Goal: Task Accomplishment & Management: Complete application form

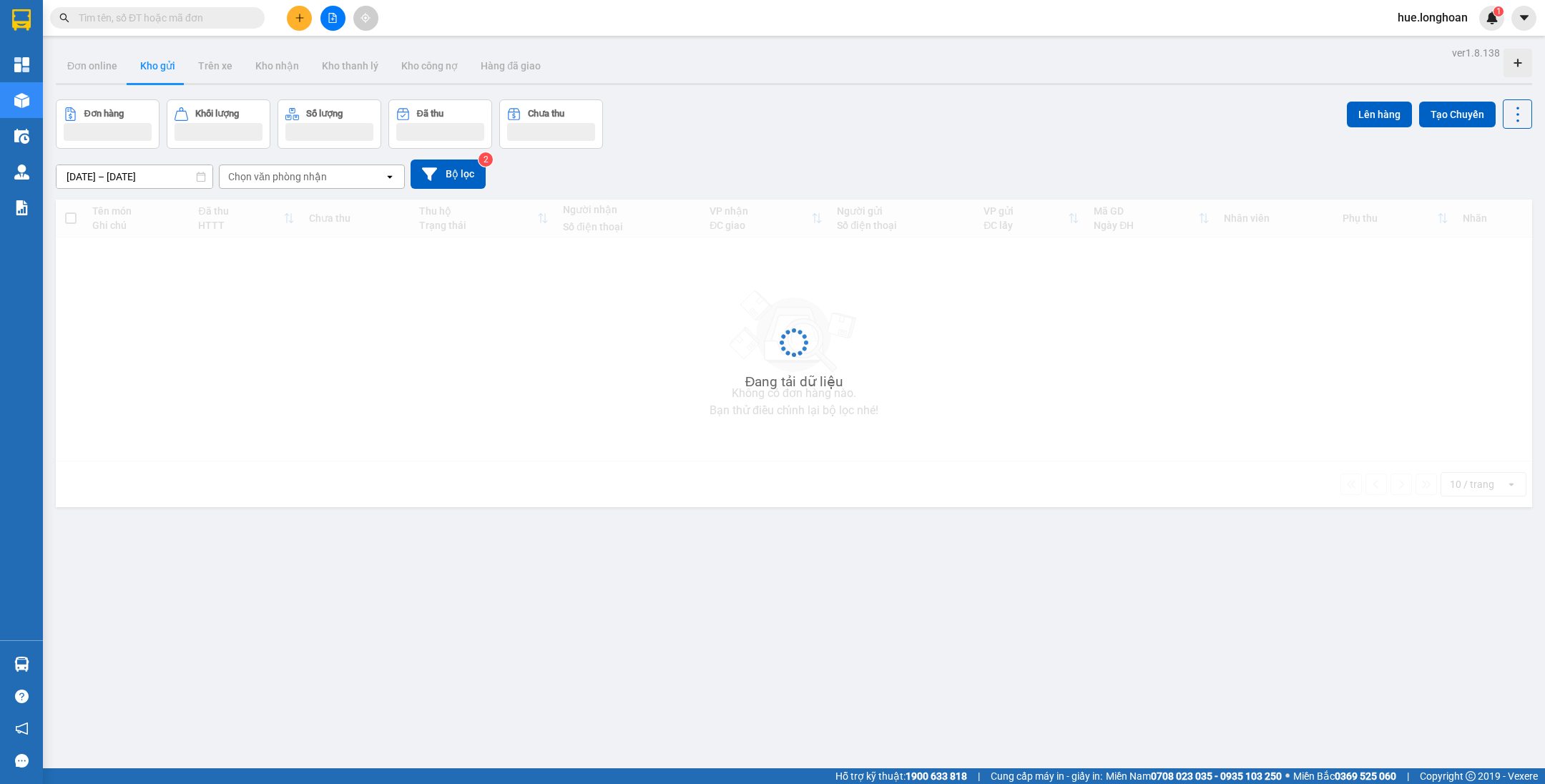
click at [228, 19] on input "text" at bounding box center [163, 18] width 169 height 15
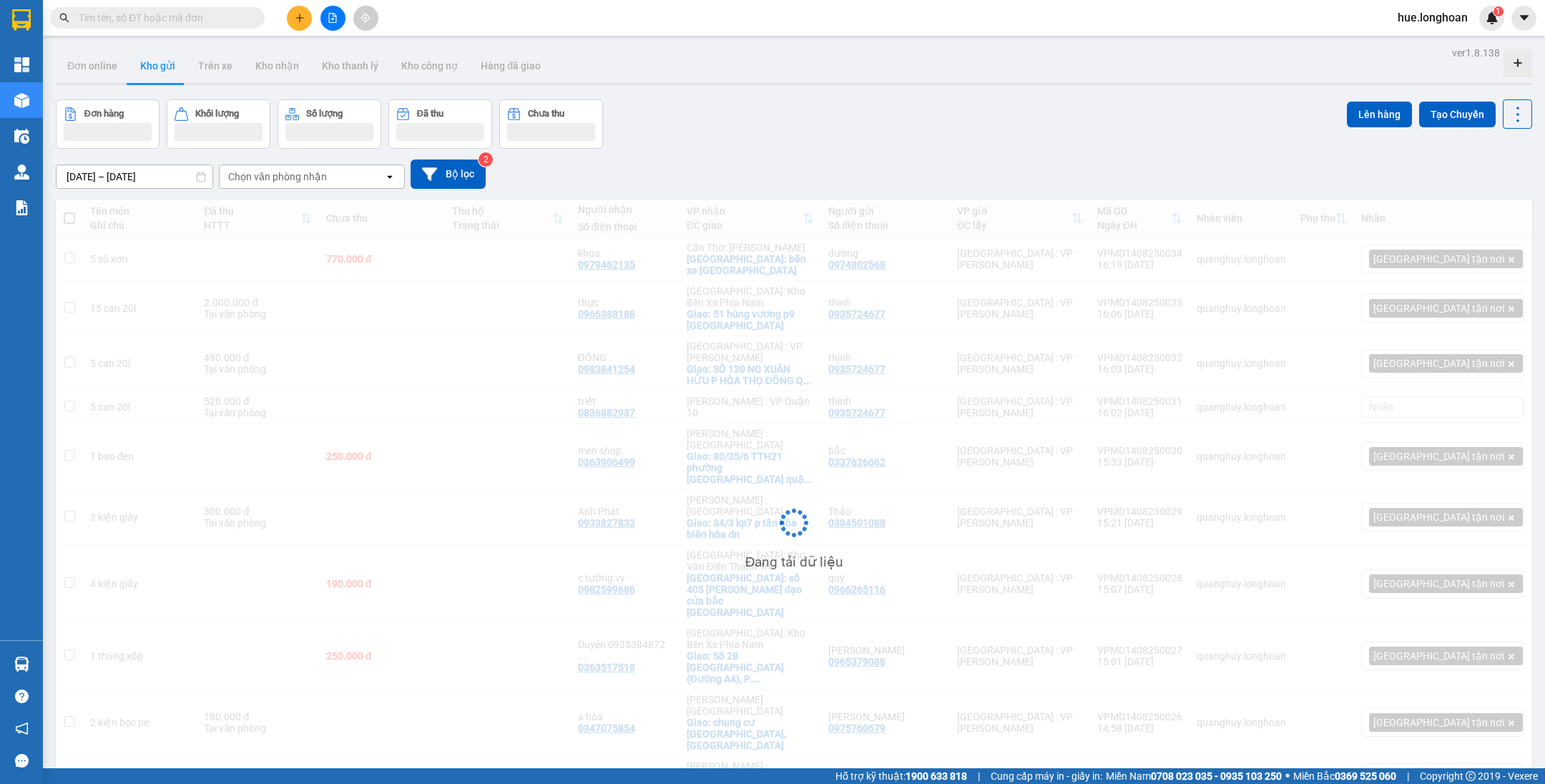
paste input "HNTH1207250015"
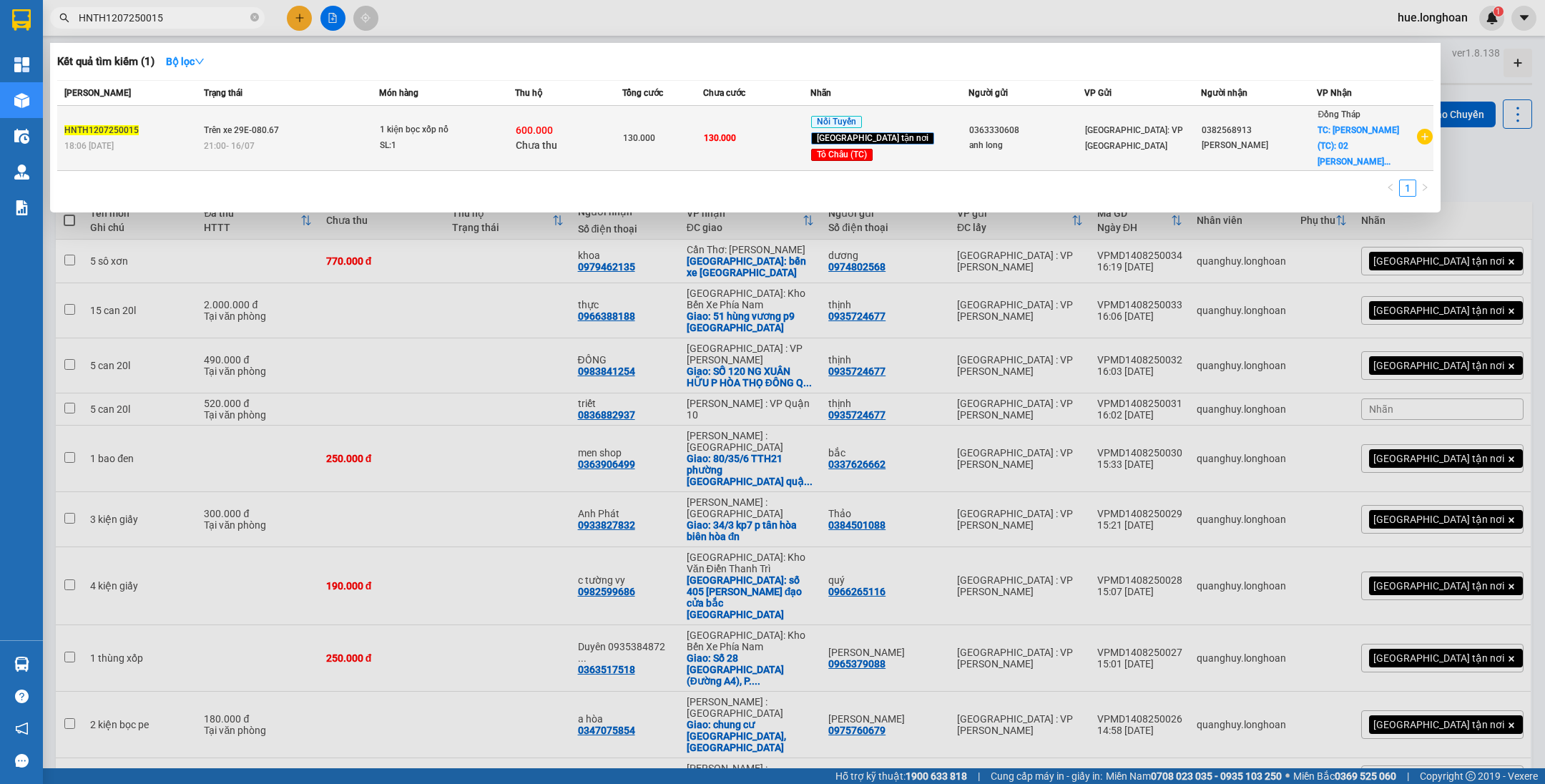
type input "HNTH1207250015"
click at [969, 123] on div "0363330608" at bounding box center [1026, 130] width 115 height 15
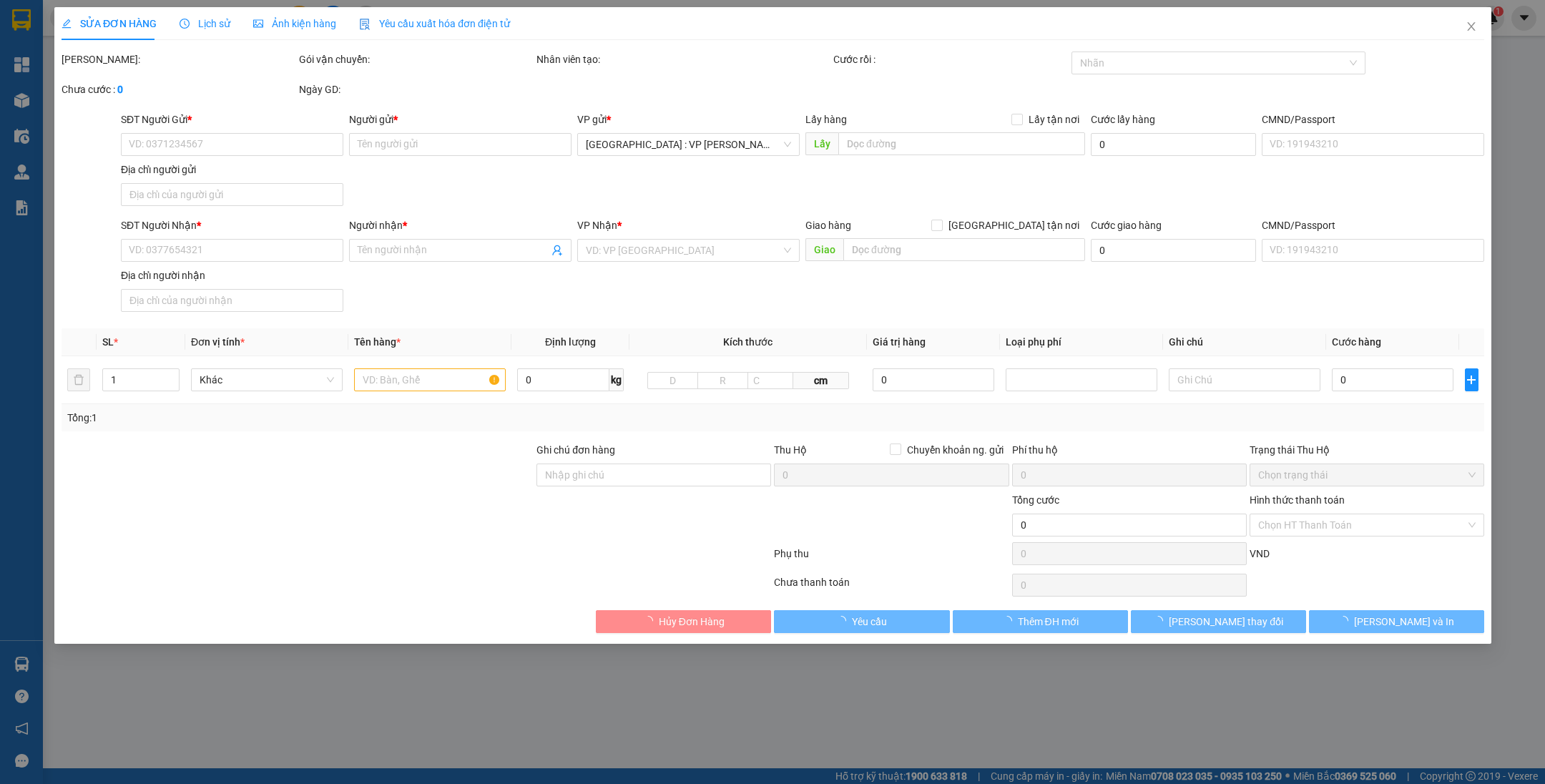
type input "0363330608"
type input "anh long"
type input "0382568913"
type input "phúc khang"
checkbox input "true"
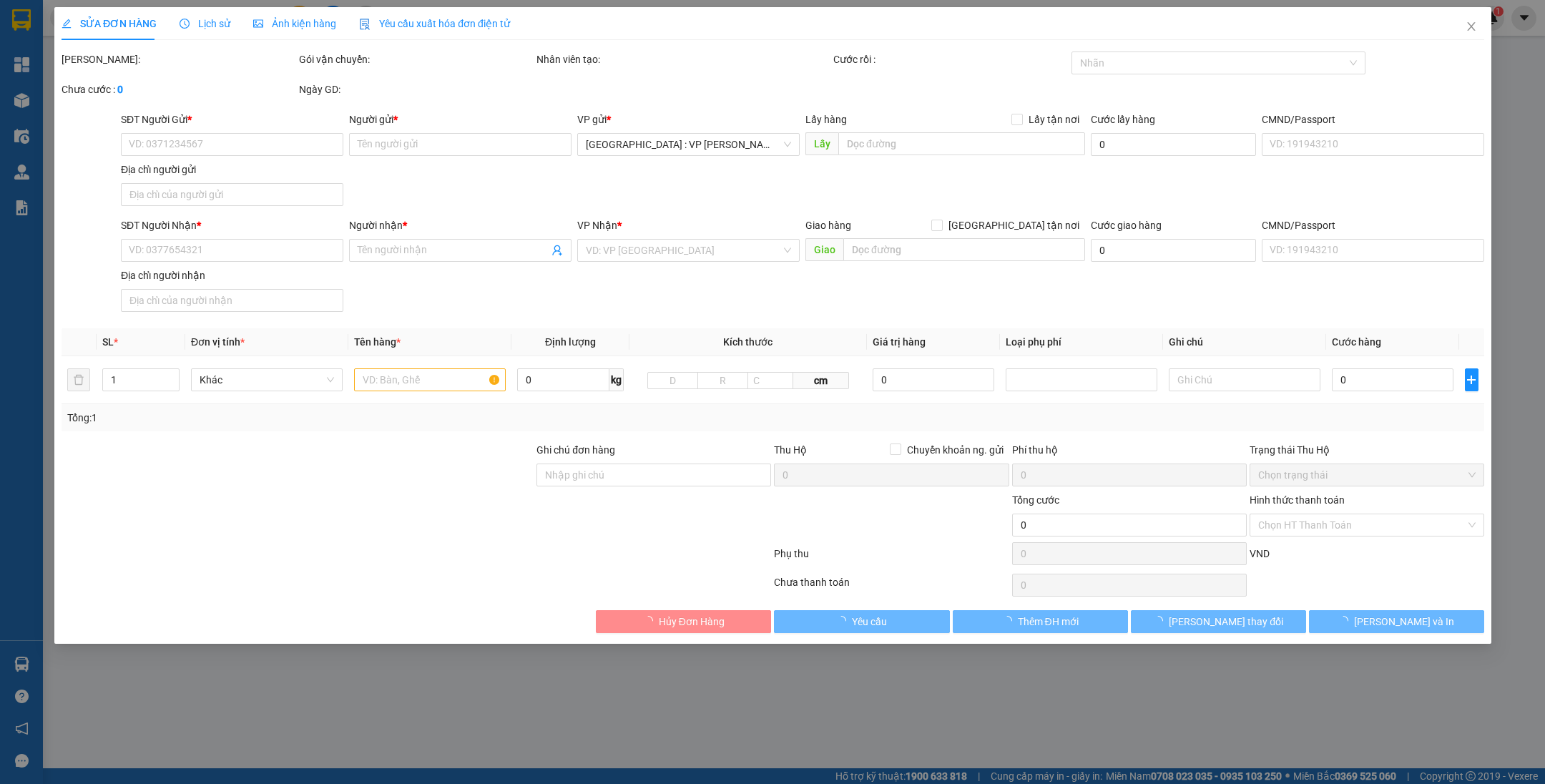
type input "Hồng Ngự (TC): 02 Nguyễn Văn Cừ, K4, P.Thạnh An, TP Hồng Ngự"
type input "130.000"
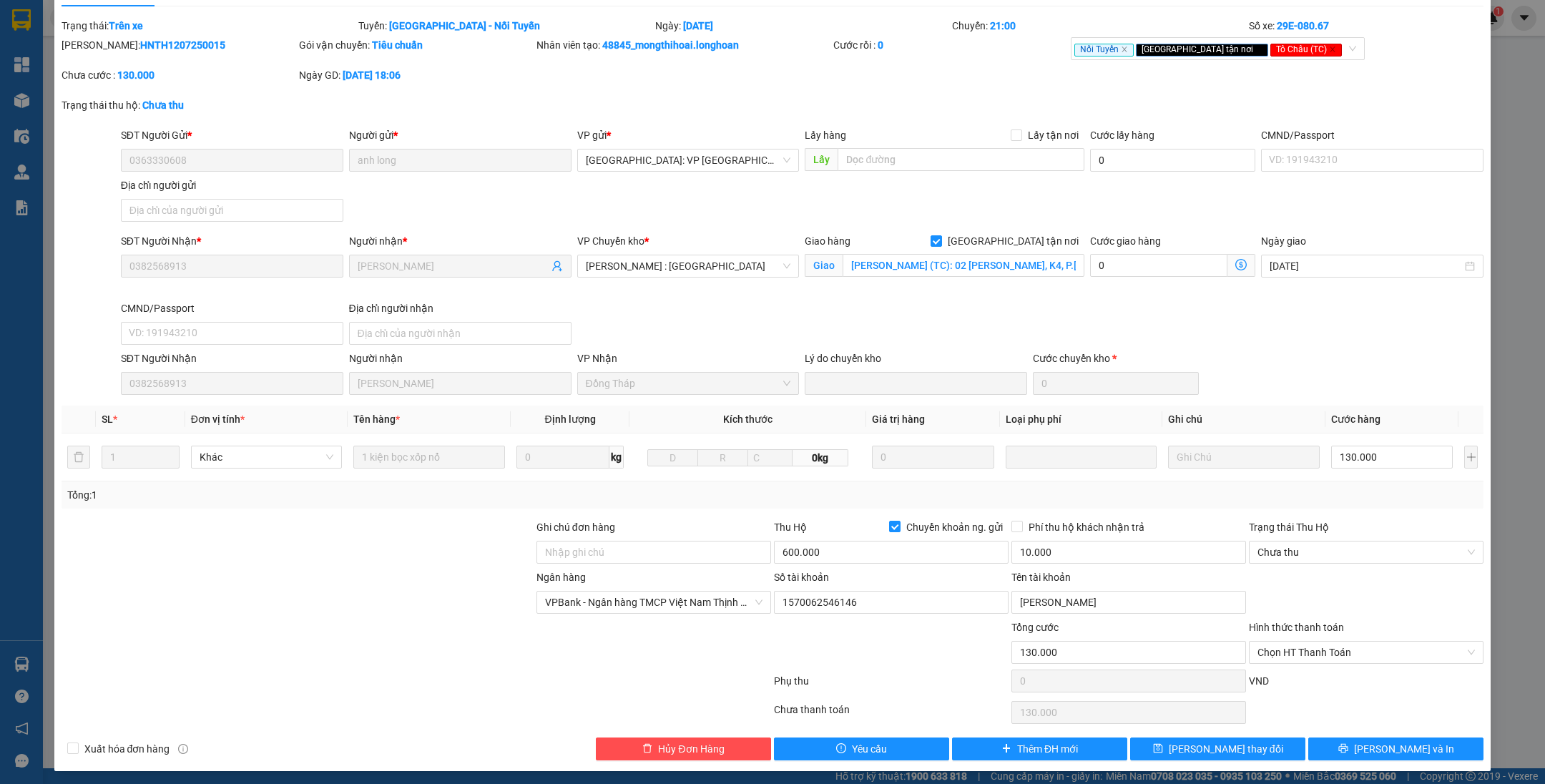
scroll to position [34, 0]
click at [1403, 747] on span "[PERSON_NAME] và In" at bounding box center [1403, 748] width 100 height 15
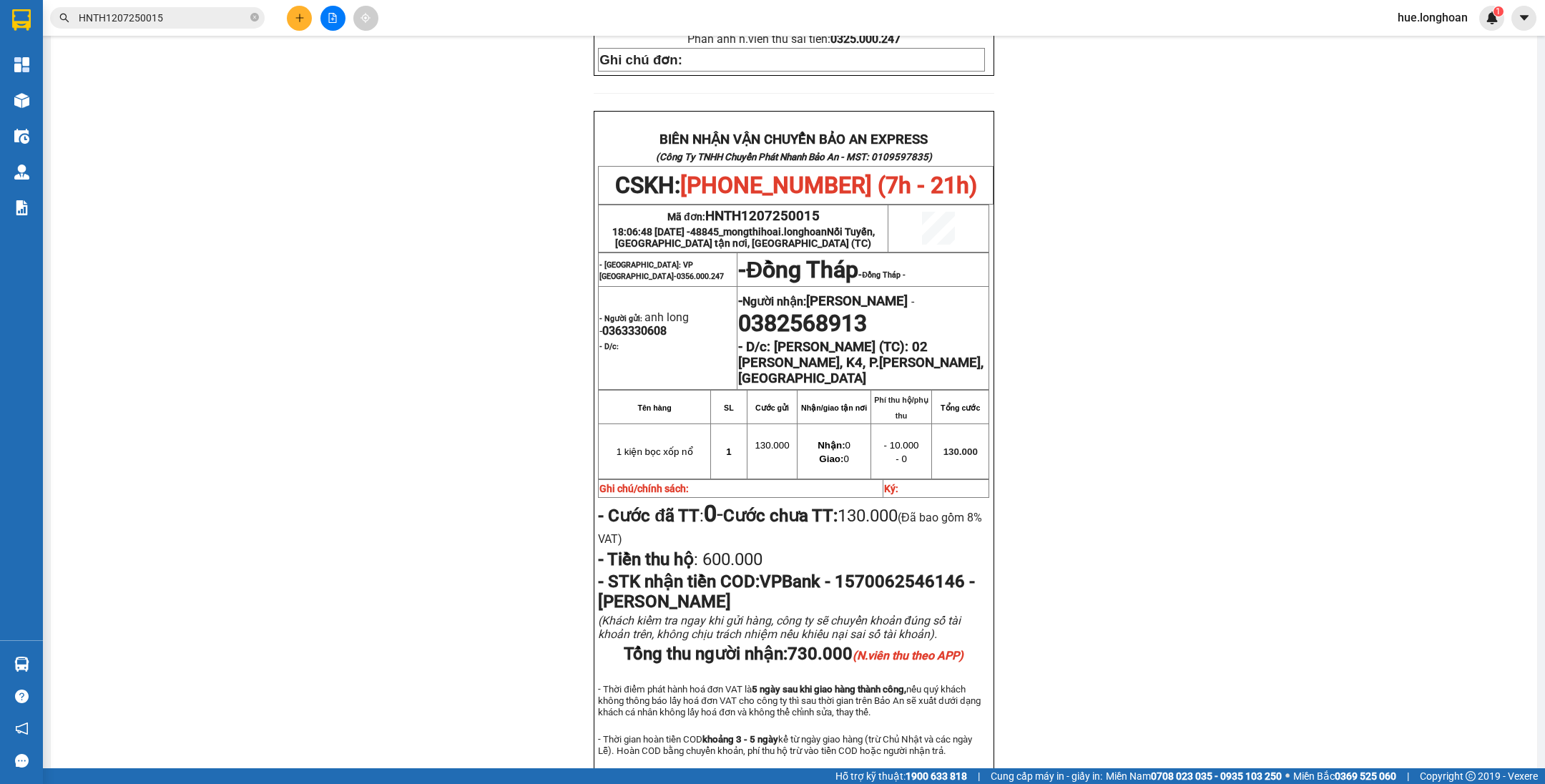
scroll to position [608, 0]
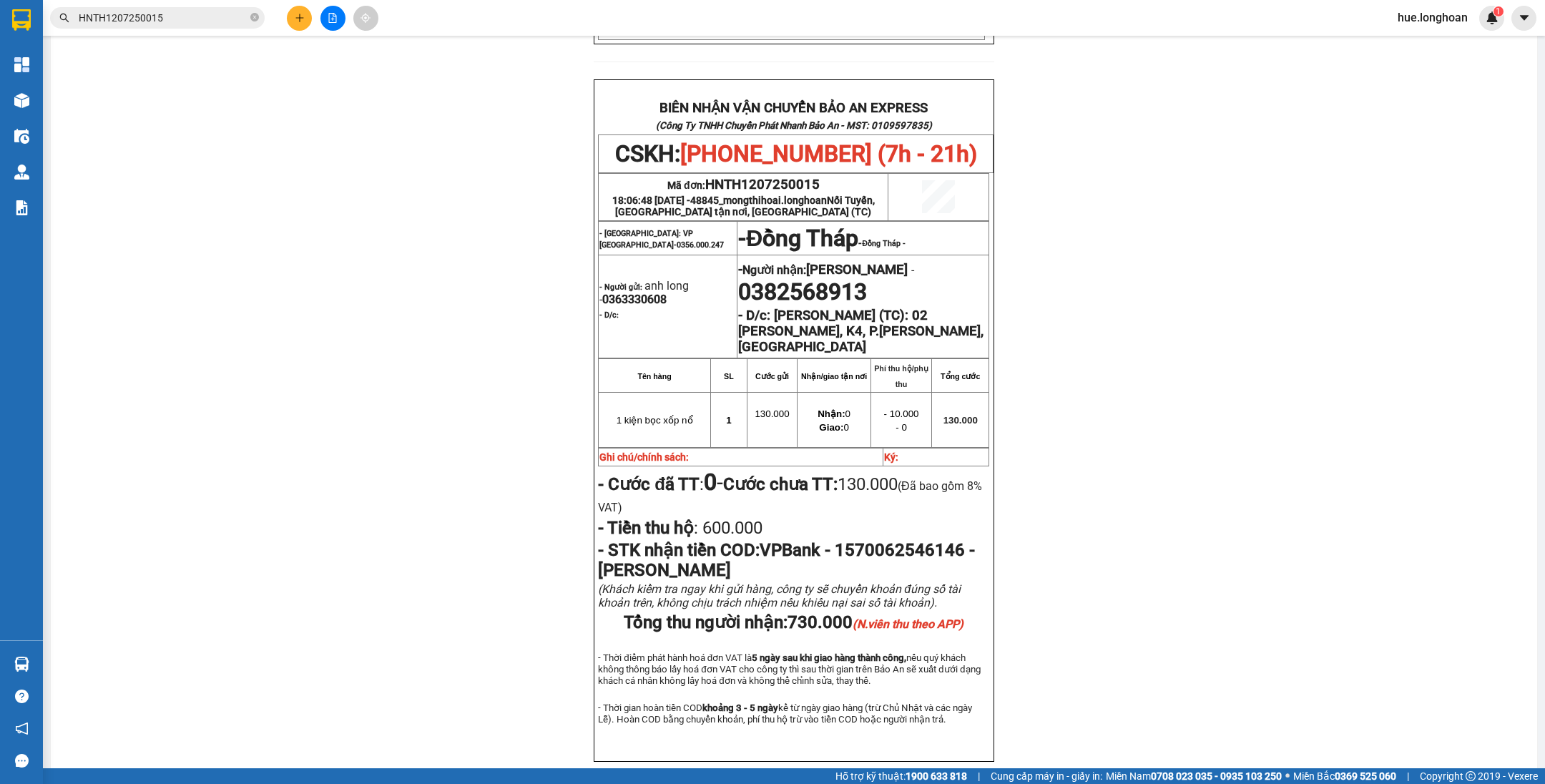
click at [195, 16] on input "HNTH1207250015" at bounding box center [163, 18] width 169 height 15
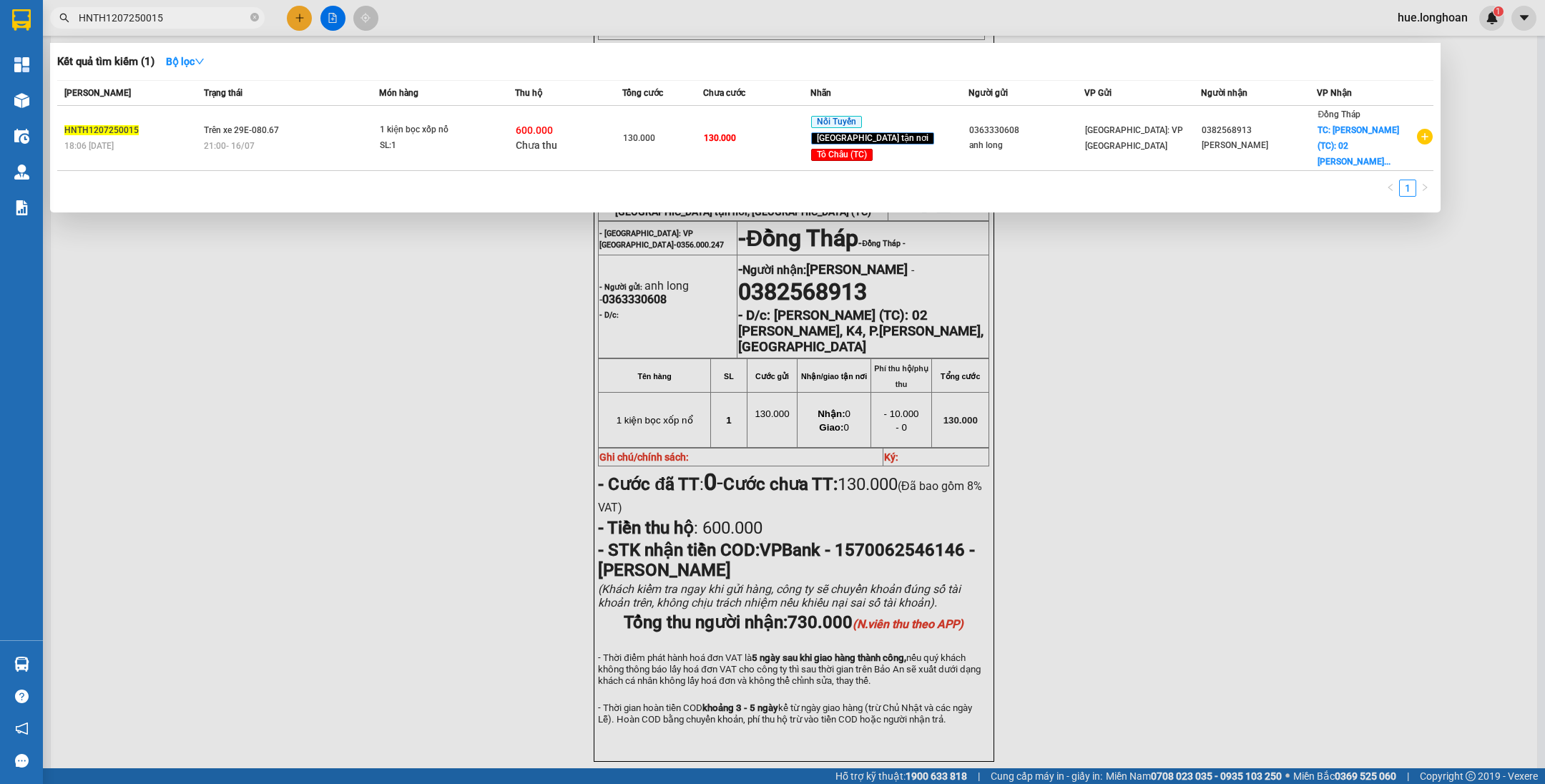
click at [1047, 341] on div at bounding box center [772, 392] width 1545 height 784
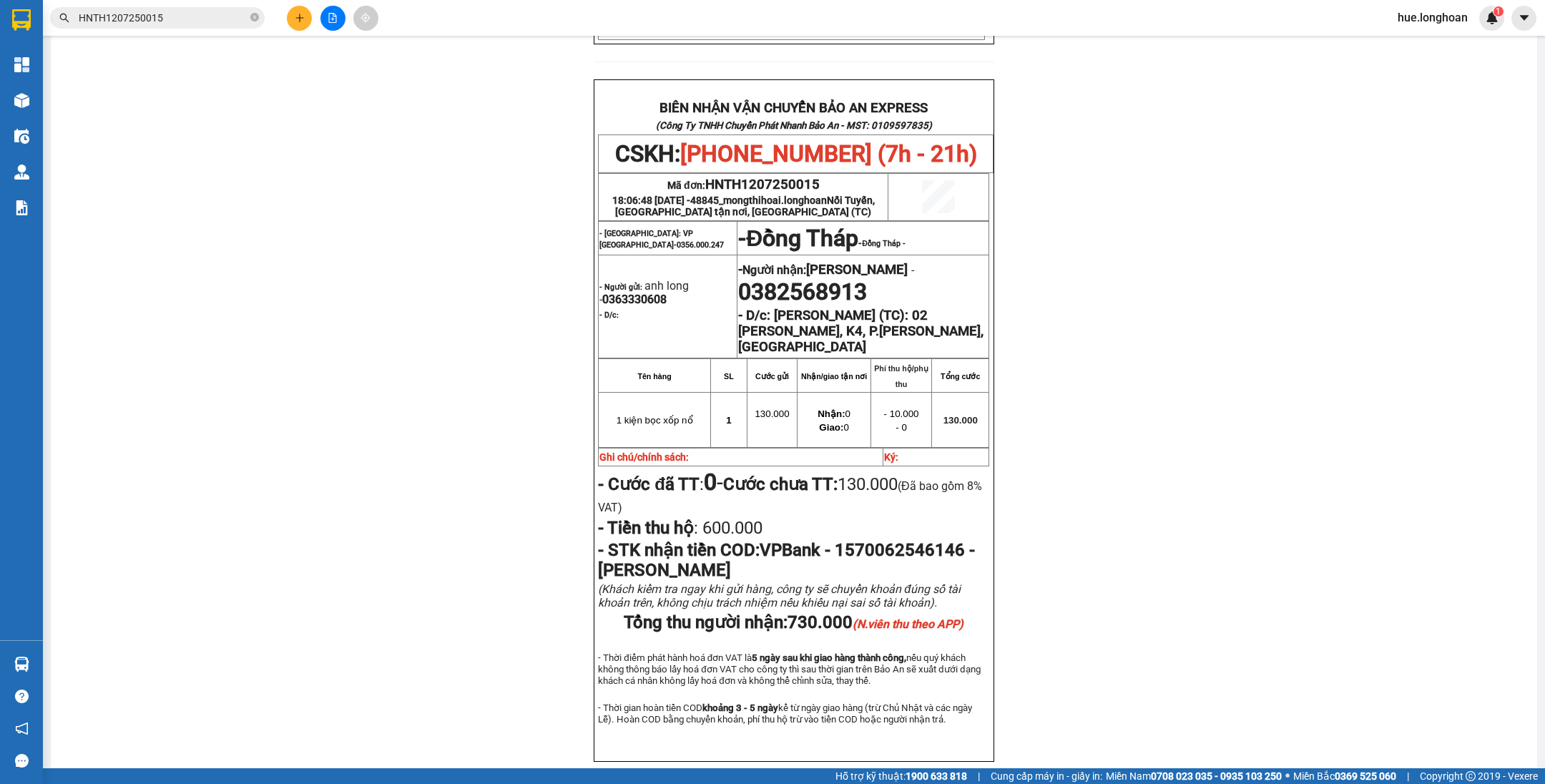
click at [164, 15] on input "HNTH1207250015" at bounding box center [163, 18] width 169 height 15
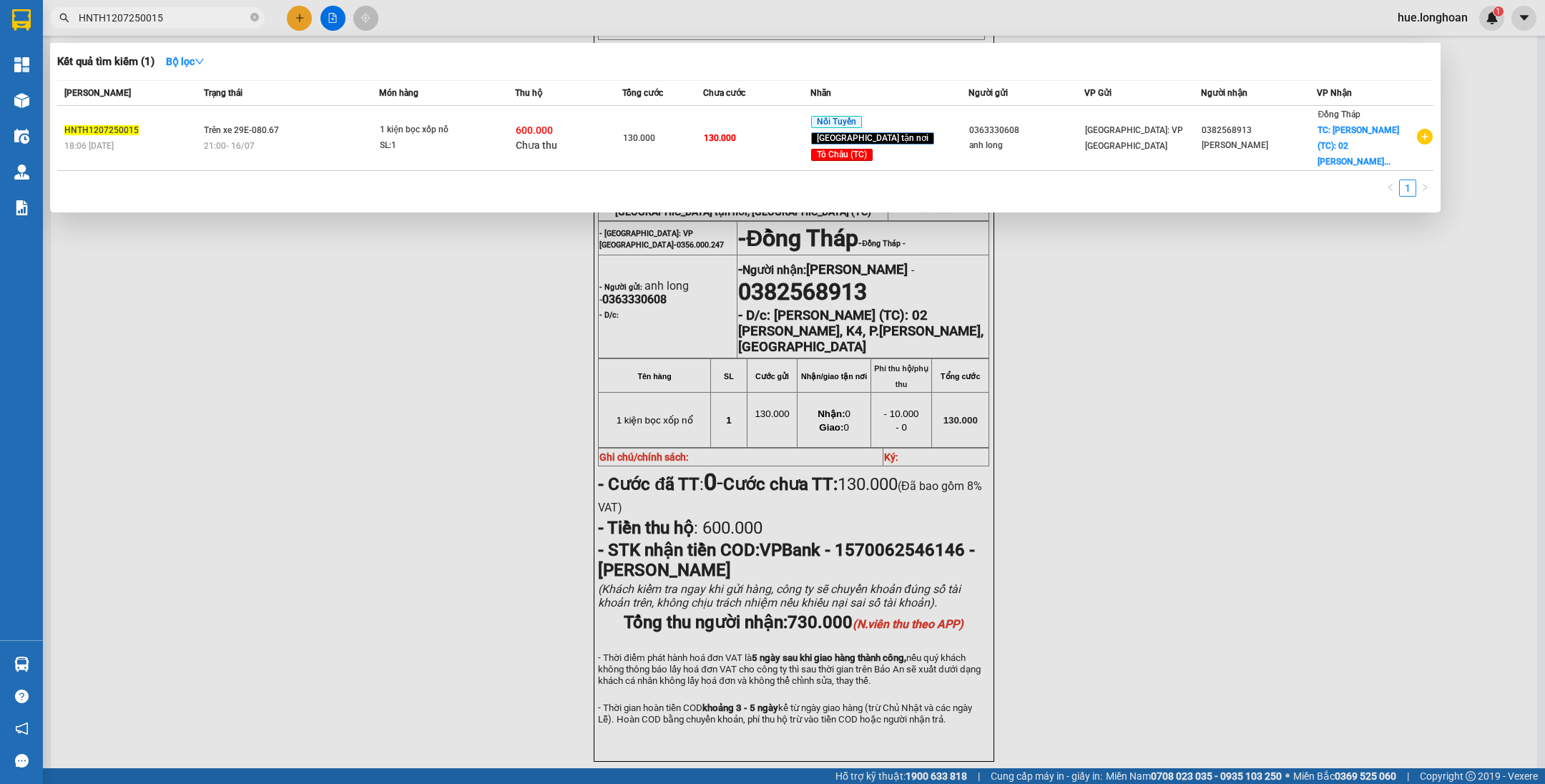
click at [418, 101] on th "Món hàng" at bounding box center [447, 93] width 136 height 25
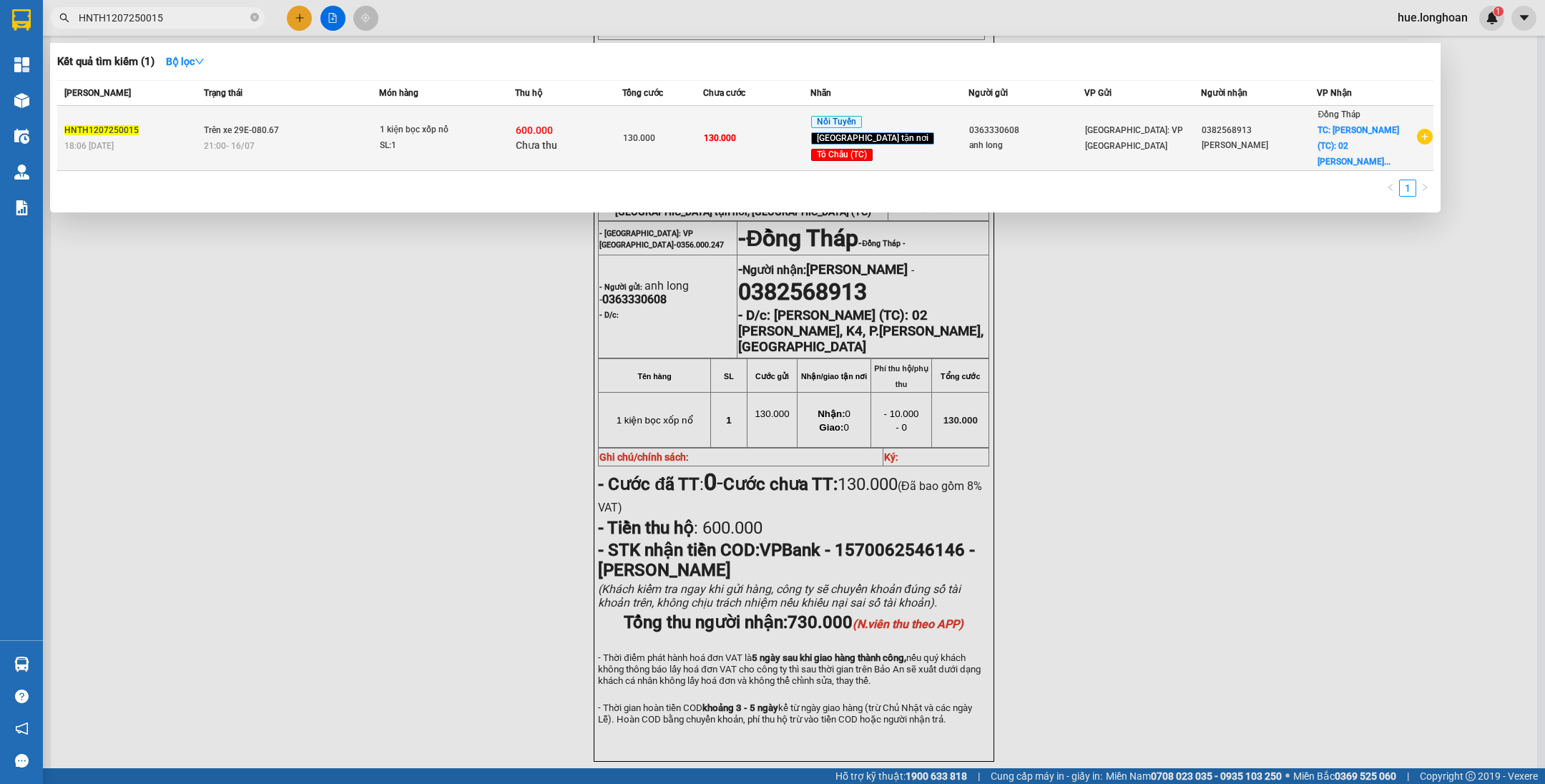
click at [422, 114] on td "1 kiện bọc xốp nổ SL: 1" at bounding box center [447, 139] width 136 height 65
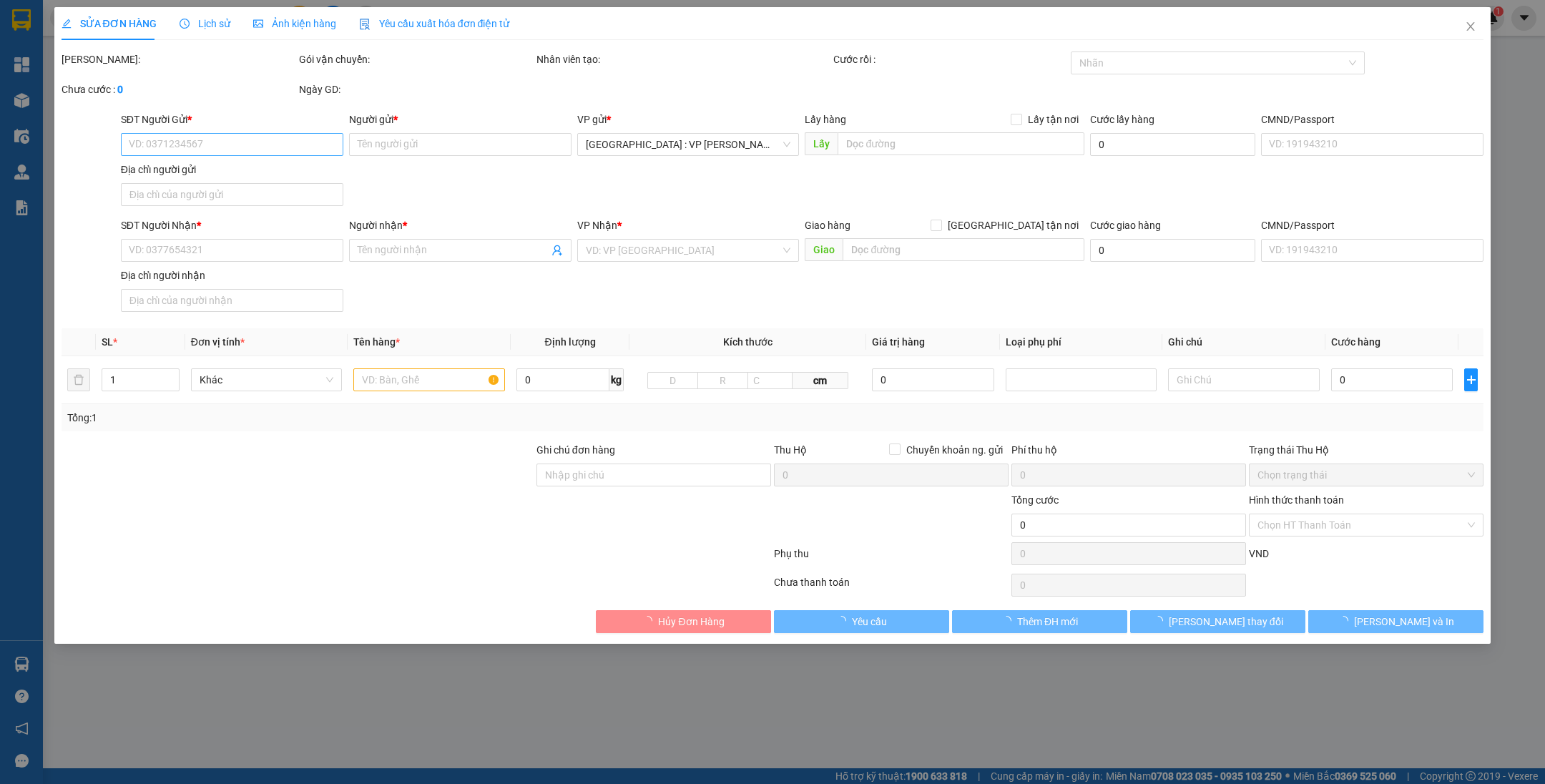
type input "0363330608"
type input "anh long"
type input "0382568913"
type input "phúc khang"
checkbox input "true"
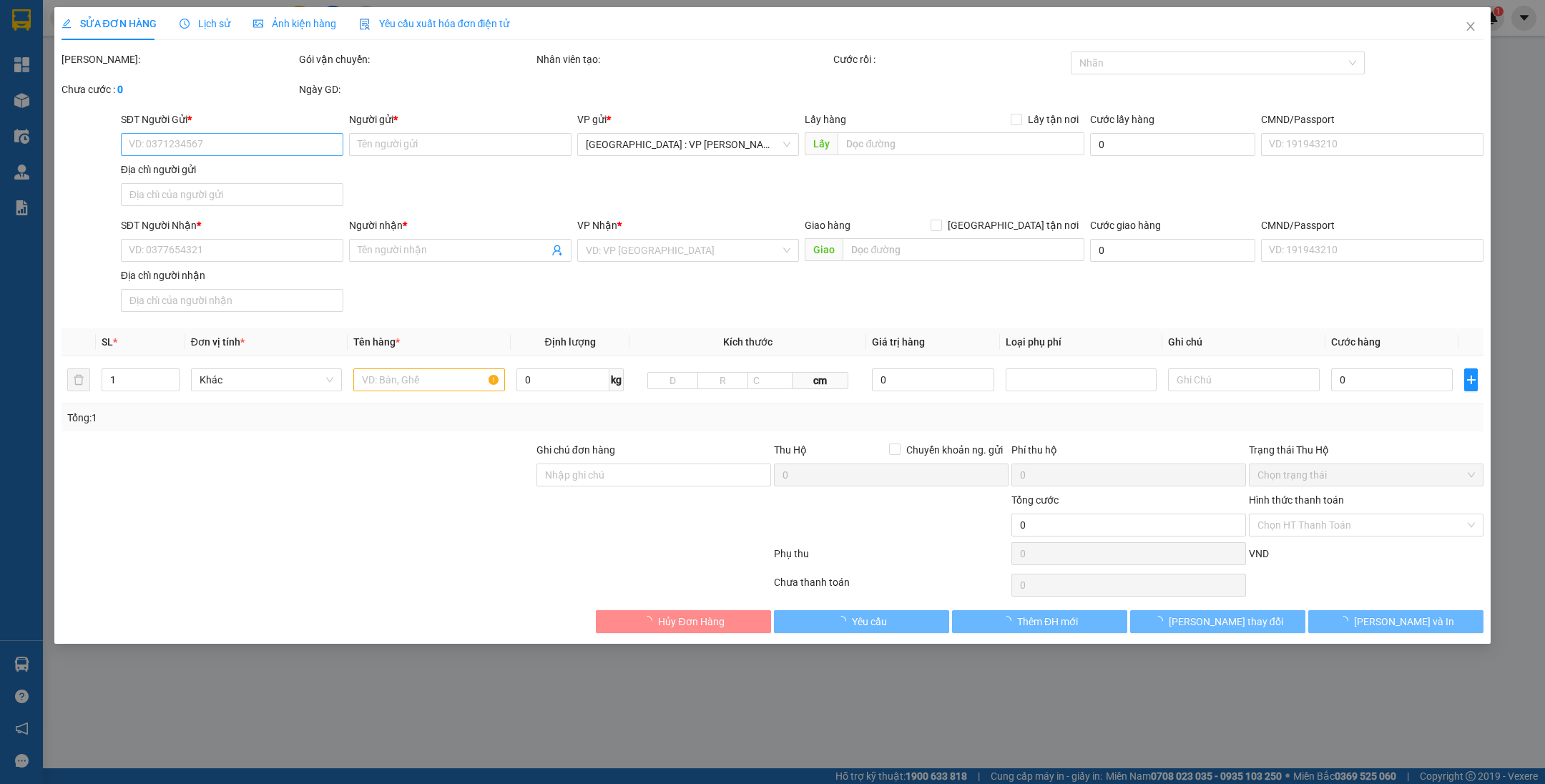
type input "Hồng Ngự (TC): 02 Nguyễn Văn Cừ, K4, P.Thạnh An, TP Hồng Ngự"
type input "130.000"
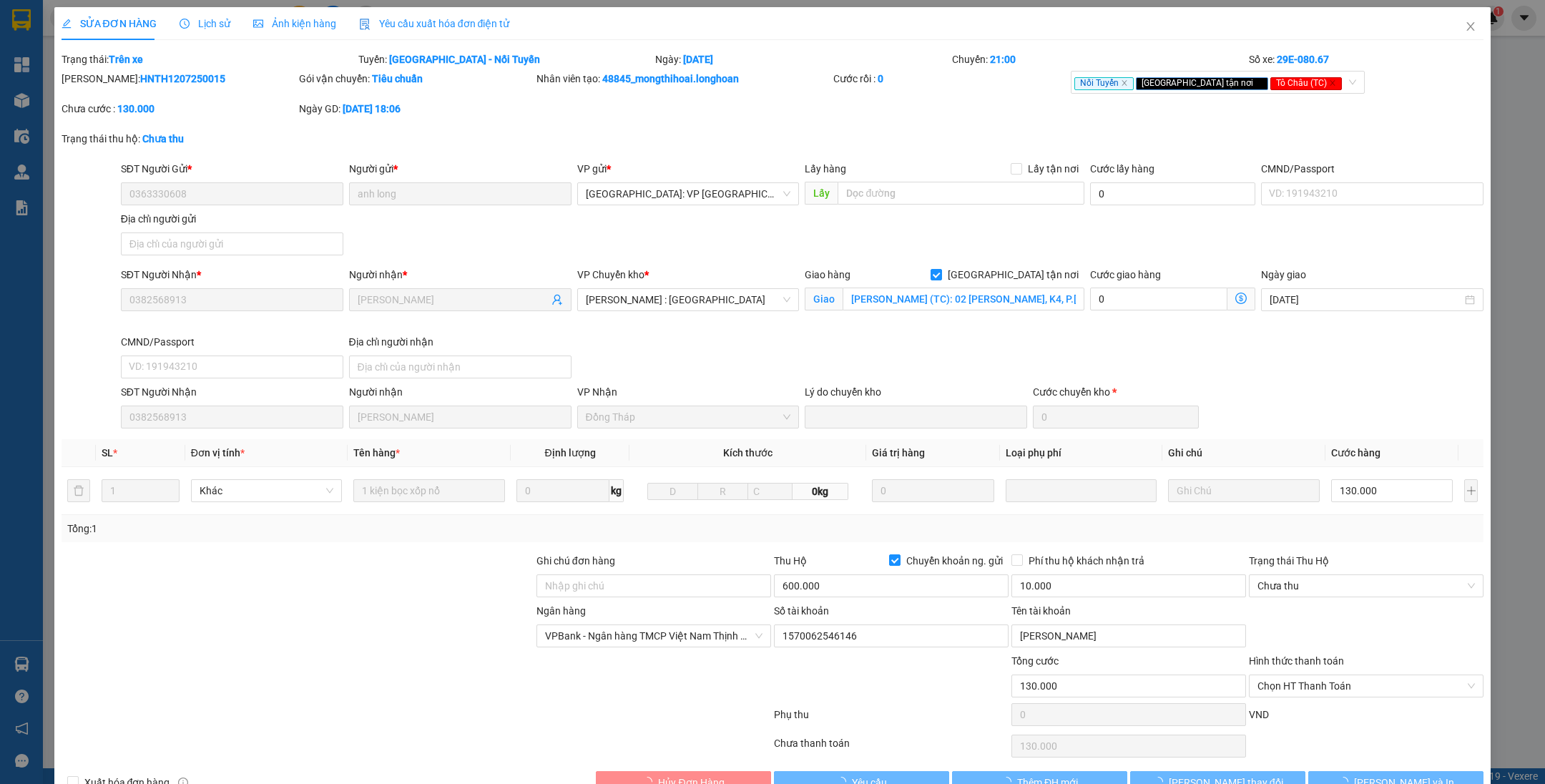
click at [135, 60] on b "Trên xe" at bounding box center [125, 59] width 34 height 12
click at [144, 86] on div "Mã ĐH: HNTH1207250015" at bounding box center [178, 78] width 235 height 15
copy b "HNTH1207250015"
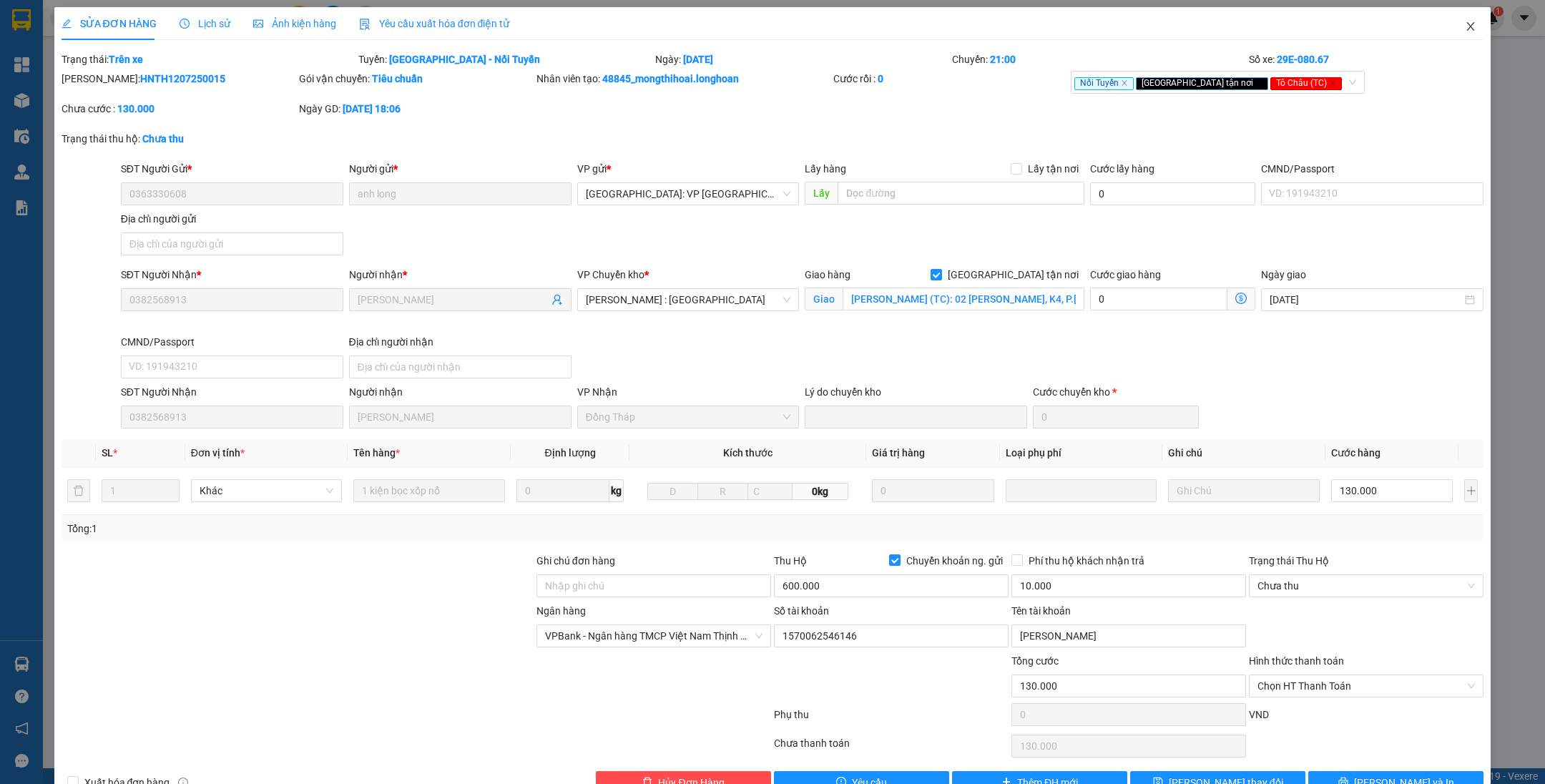
click at [1463, 36] on span "Close" at bounding box center [1471, 27] width 40 height 40
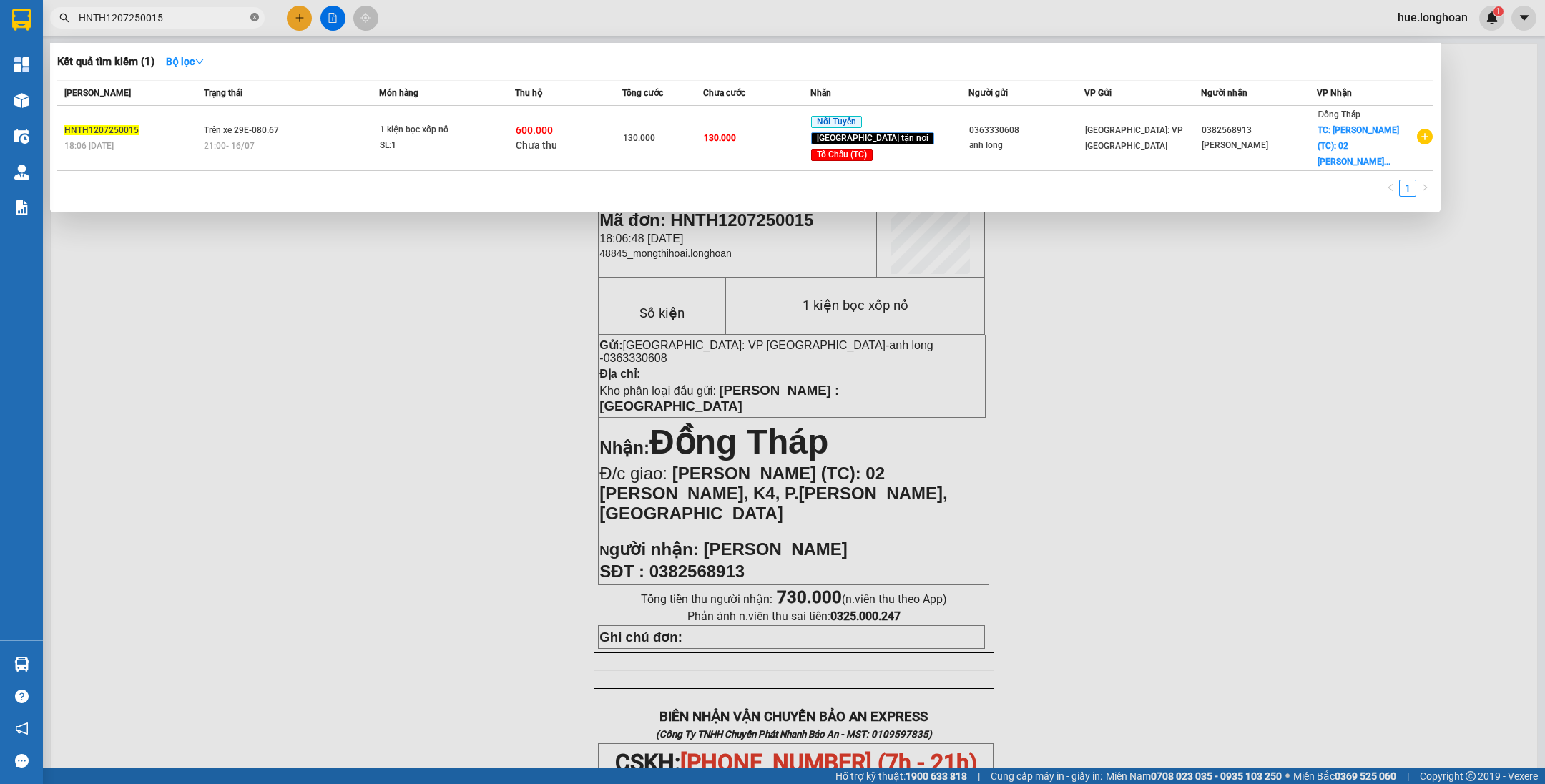
click at [258, 22] on icon "close-circle" at bounding box center [254, 17] width 9 height 9
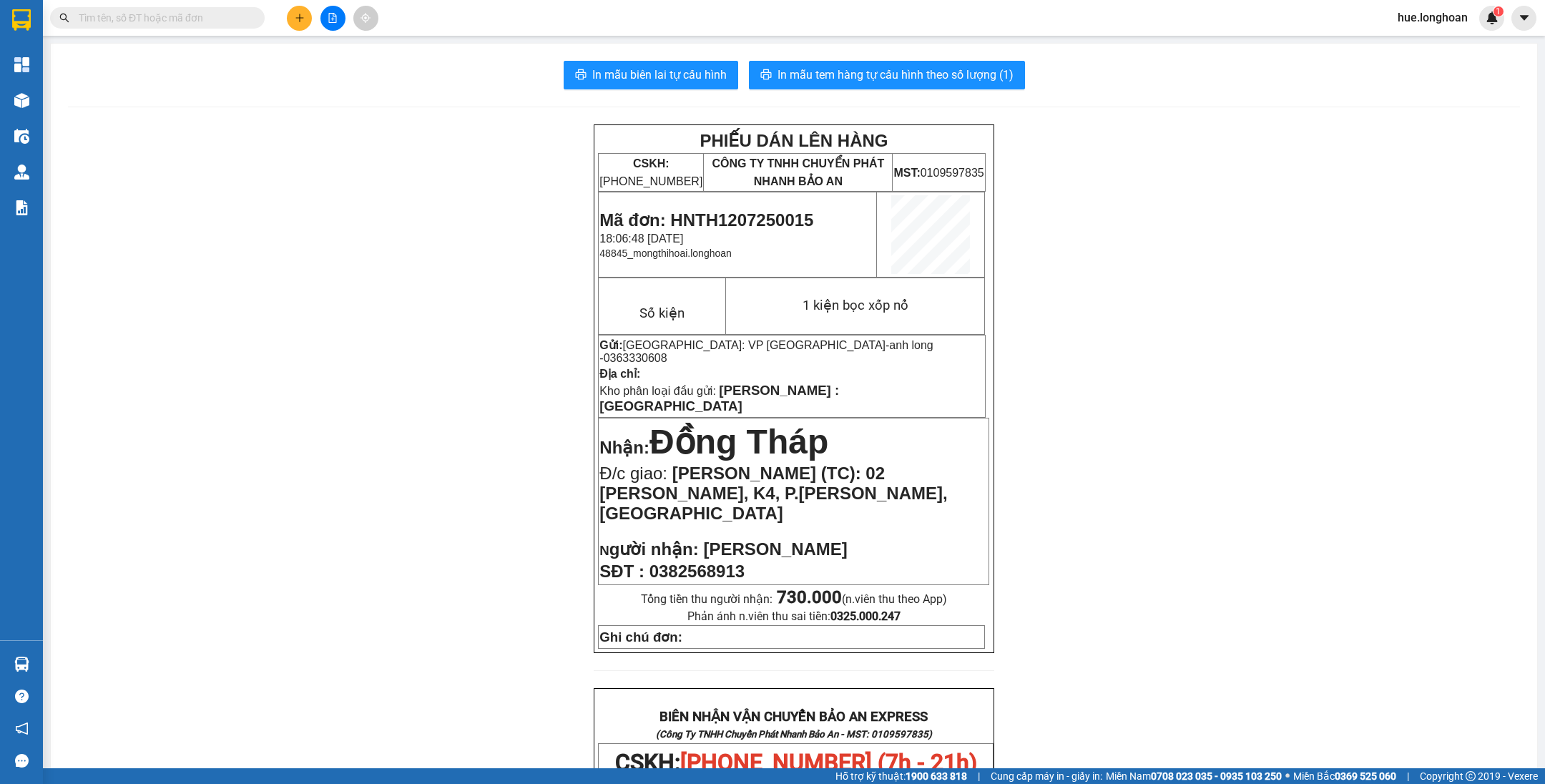
click at [1417, 5] on div "Kết quả tìm kiếm ( 1 ) Bộ lọc Mã ĐH Trạng thái Món hàng Thu hộ Tổng cước Chưa c…" at bounding box center [772, 18] width 1545 height 36
click at [1420, 19] on span "hue.longhoan" at bounding box center [1432, 17] width 93 height 18
click at [1447, 43] on span "Đăng xuất" at bounding box center [1438, 44] width 63 height 15
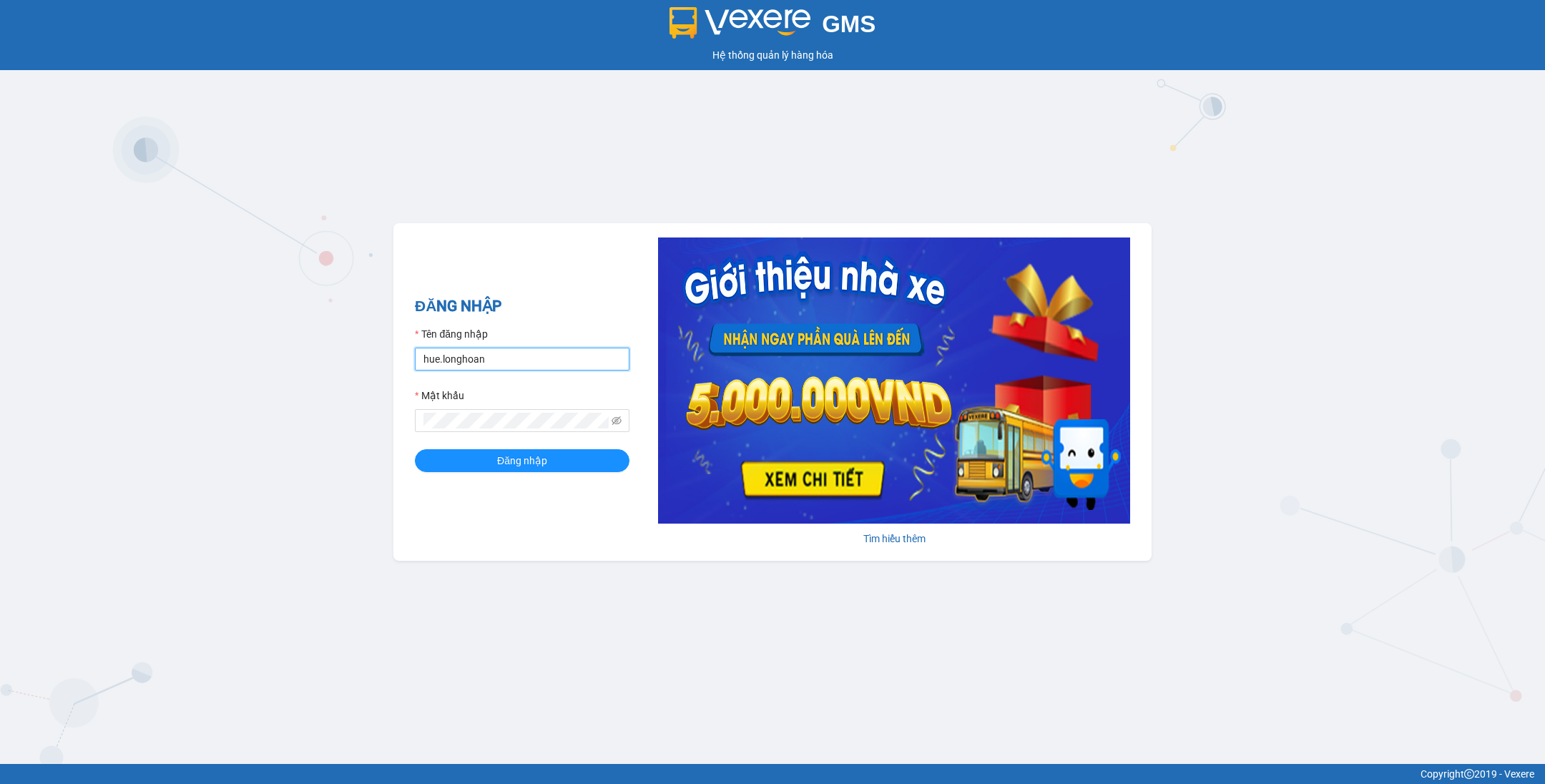
click at [540, 365] on input "hue.longhoan" at bounding box center [522, 359] width 214 height 23
type input "trankhacloi.longhoan"
click at [516, 465] on span "Đăng nhập" at bounding box center [522, 460] width 50 height 15
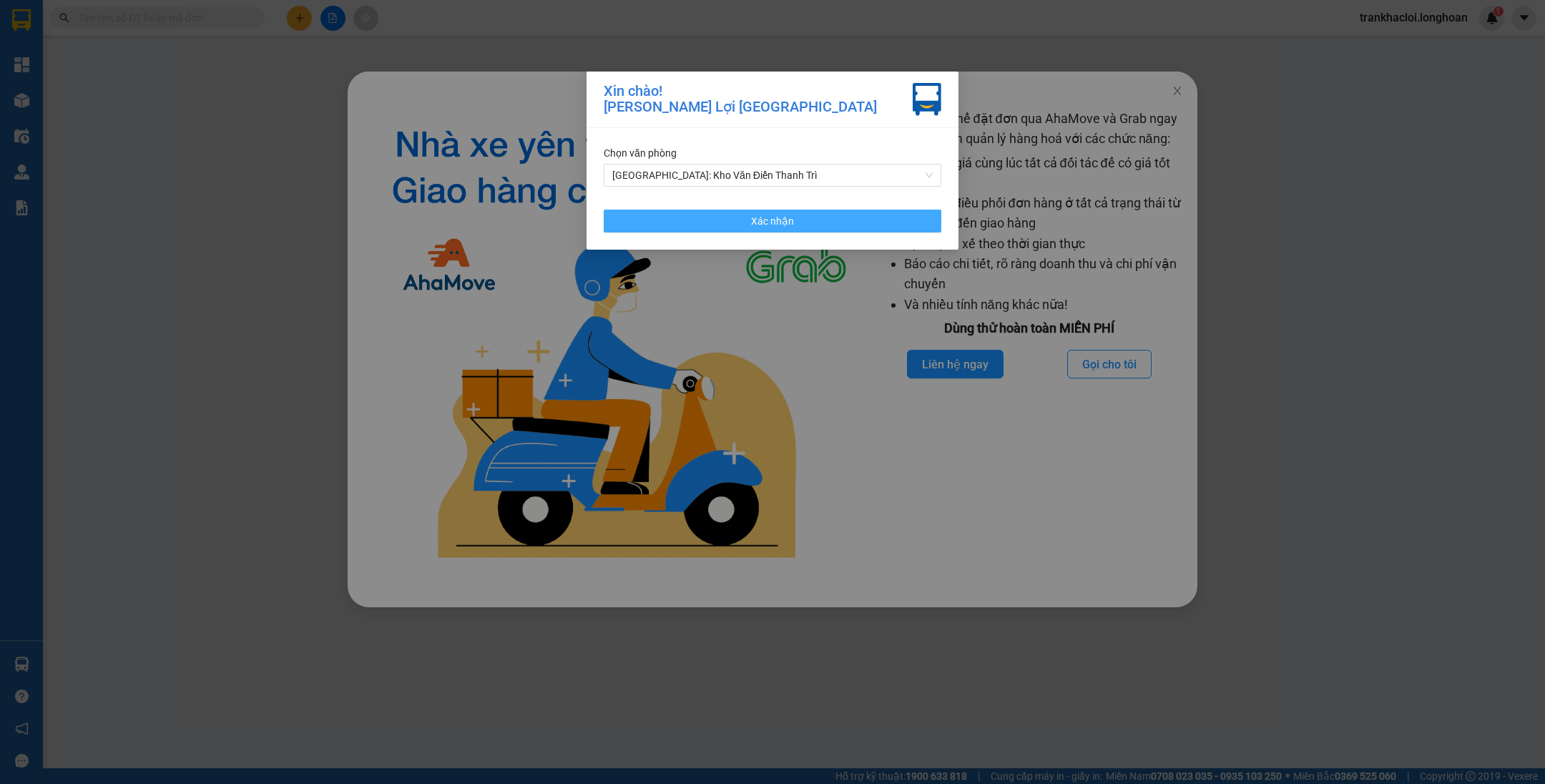
drag, startPoint x: 783, startPoint y: 230, endPoint x: 1141, endPoint y: 138, distance: 369.6
click at [784, 231] on button "Xác nhận" at bounding box center [772, 221] width 337 height 23
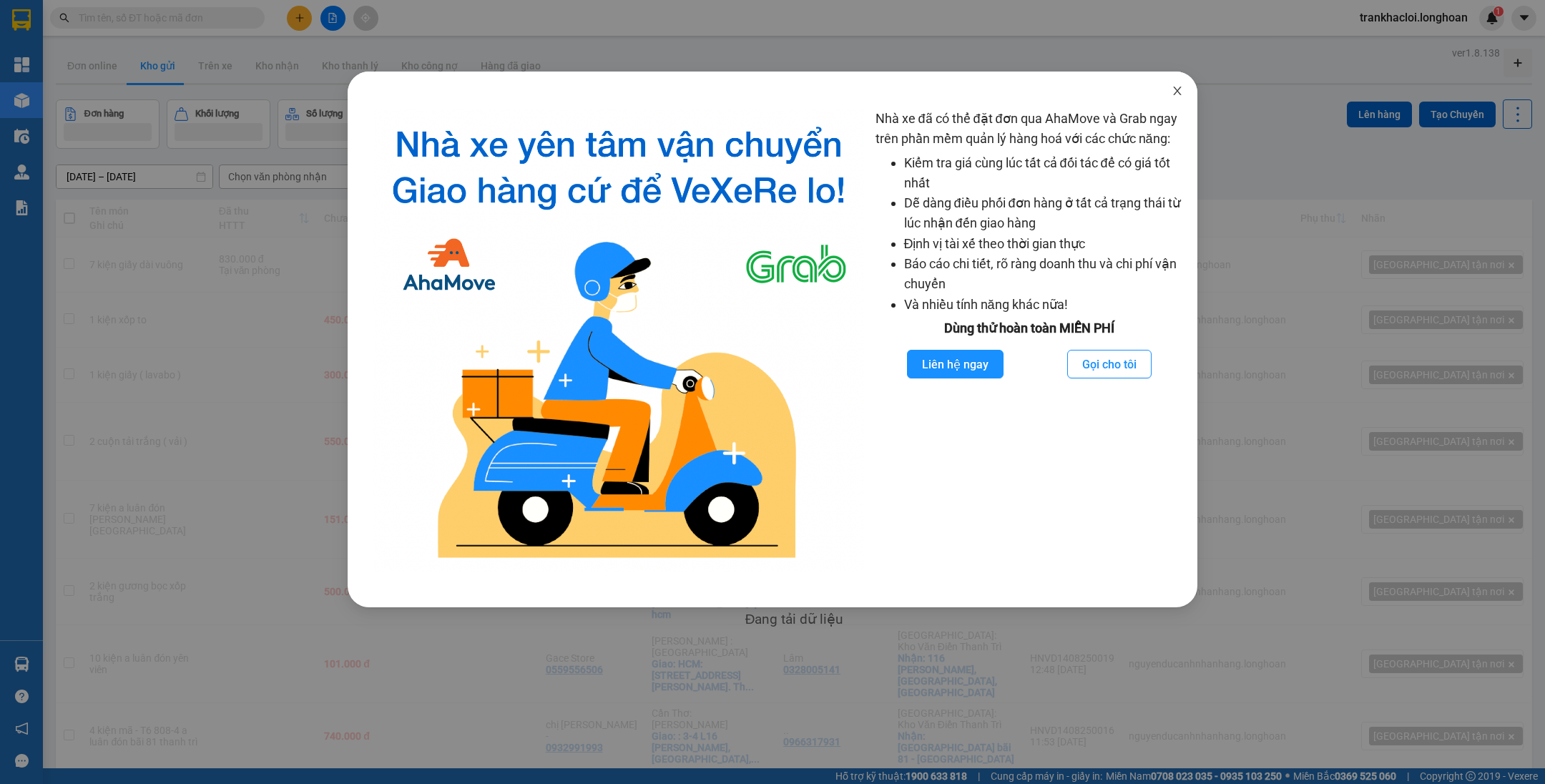
click at [1176, 88] on icon "close" at bounding box center [1177, 91] width 12 height 12
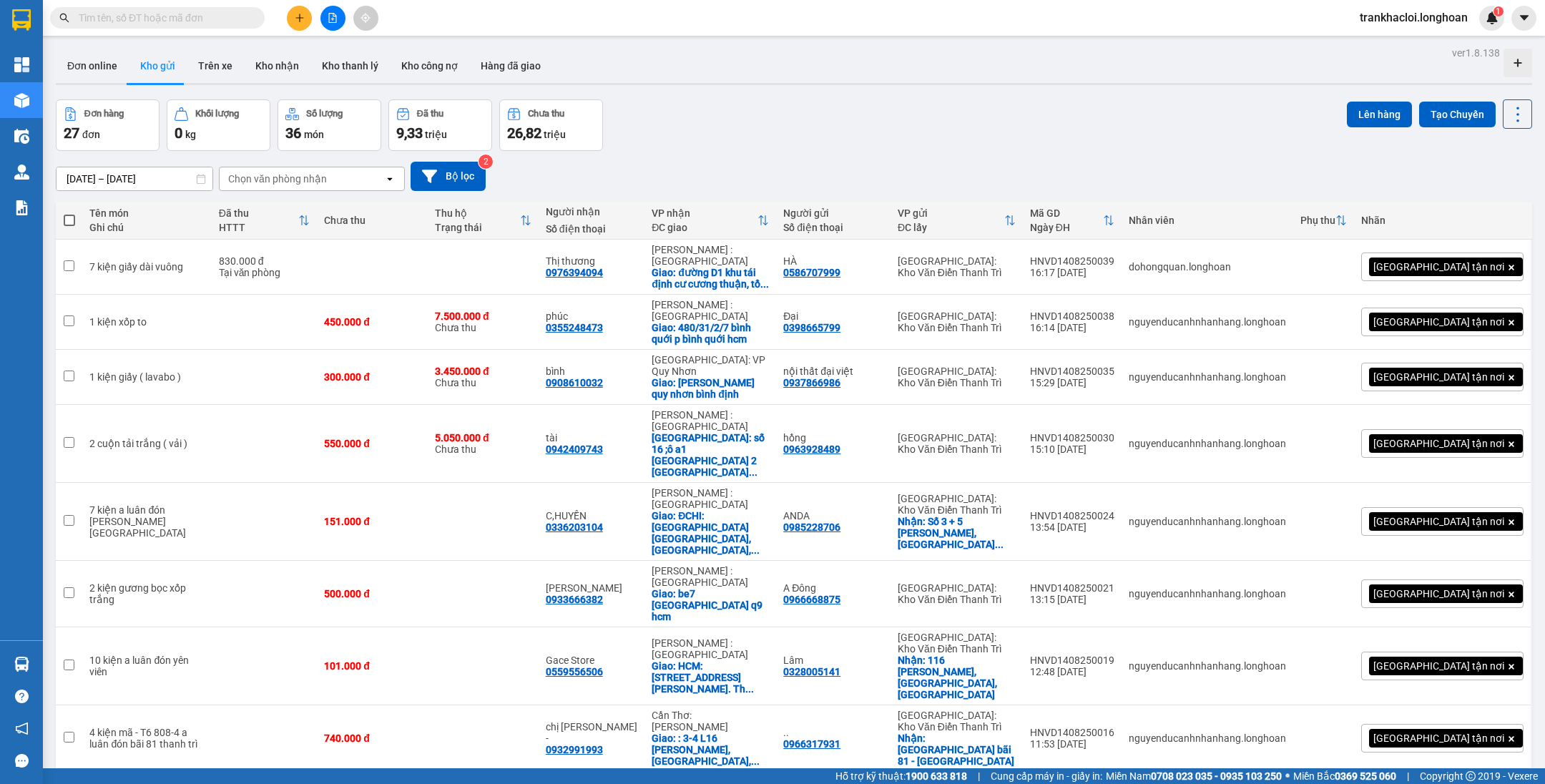
click at [245, 16] on input "text" at bounding box center [163, 18] width 169 height 15
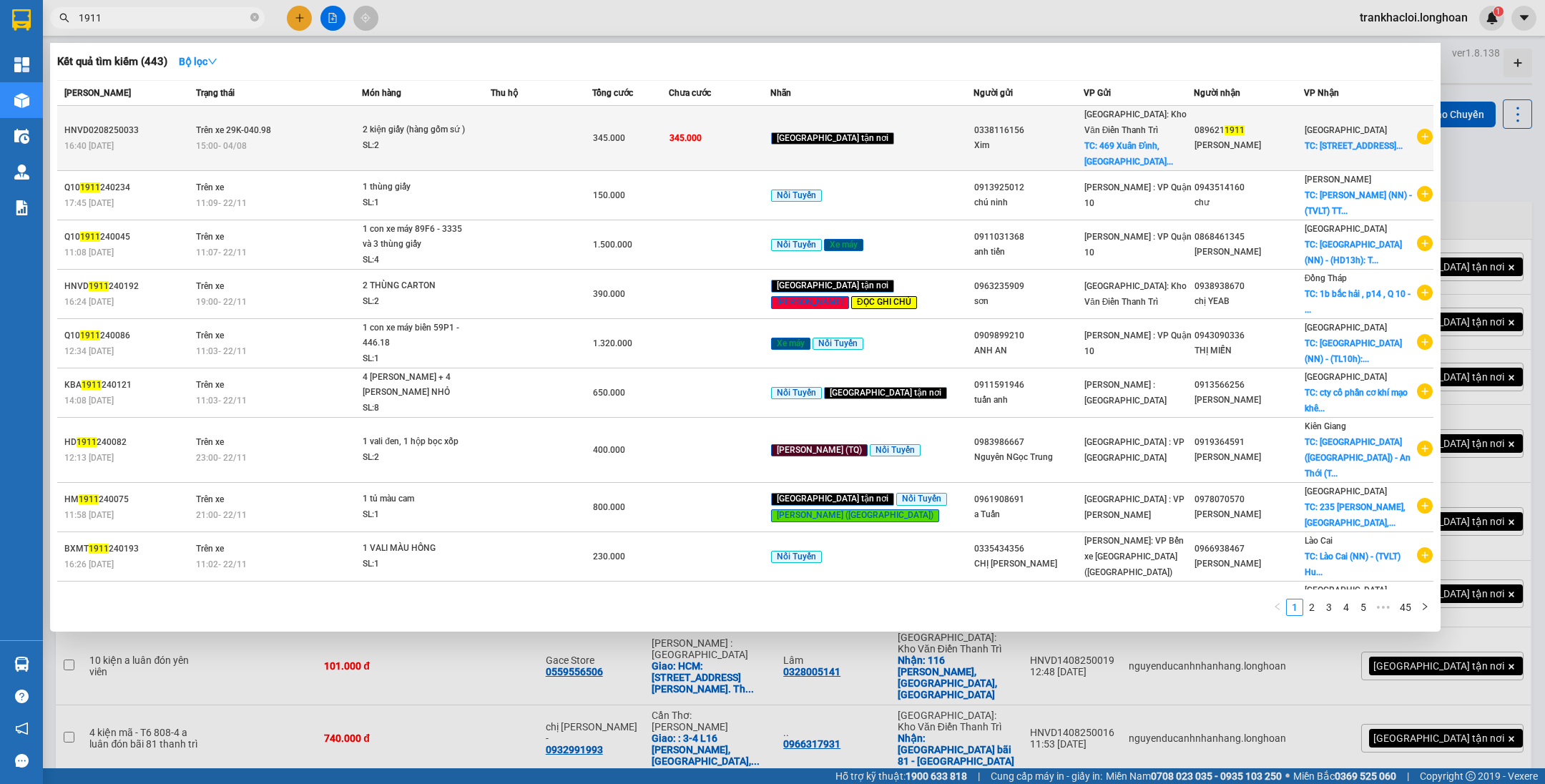
type input "1911"
click at [536, 135] on td at bounding box center [541, 139] width 101 height 65
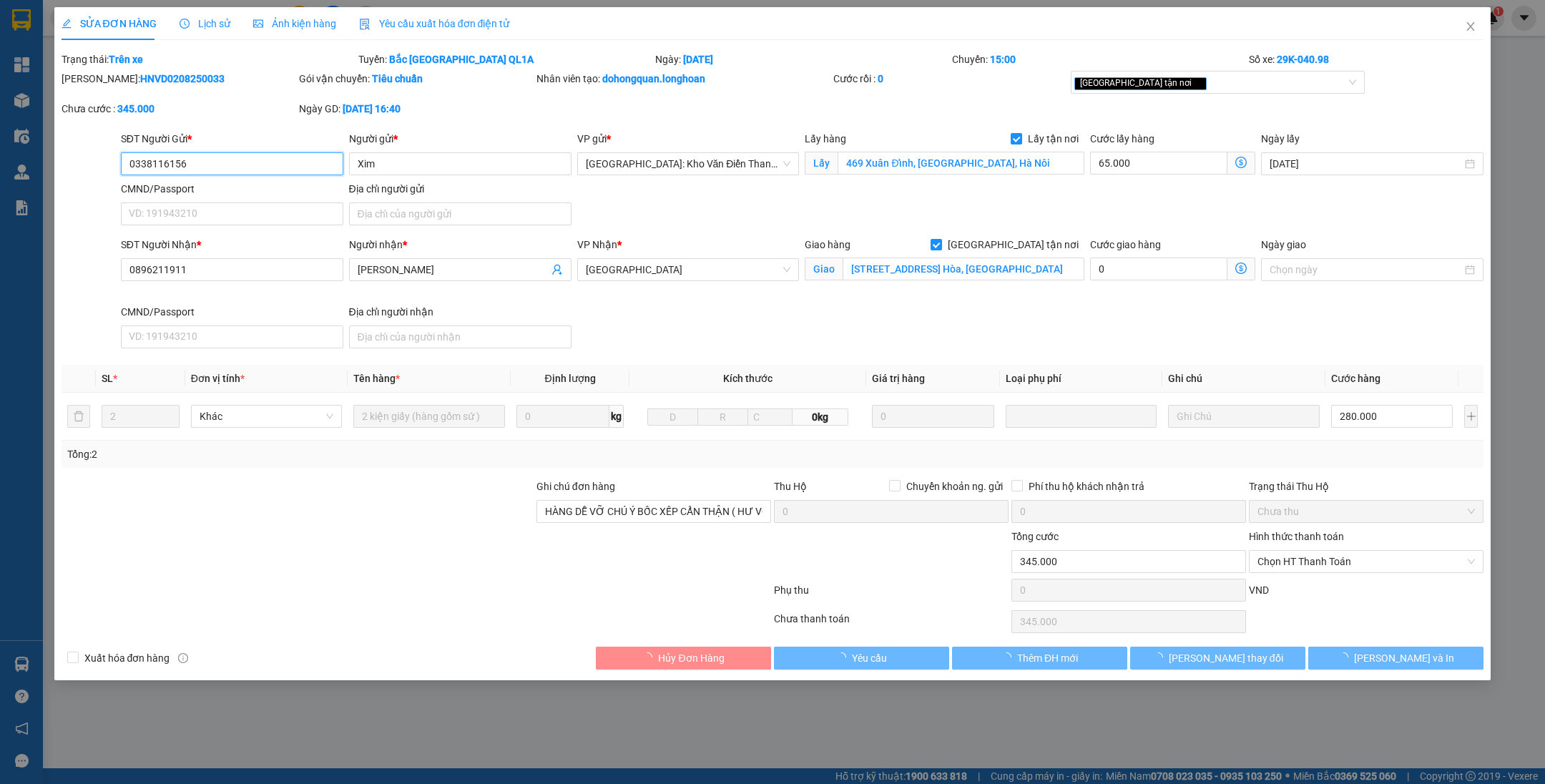
type input "0338116156"
type input "Xim"
checkbox input "true"
type input "469 Xuân Đỉnh, [GEOGRAPHIC_DATA], Hà Nôi"
type input "0896211911"
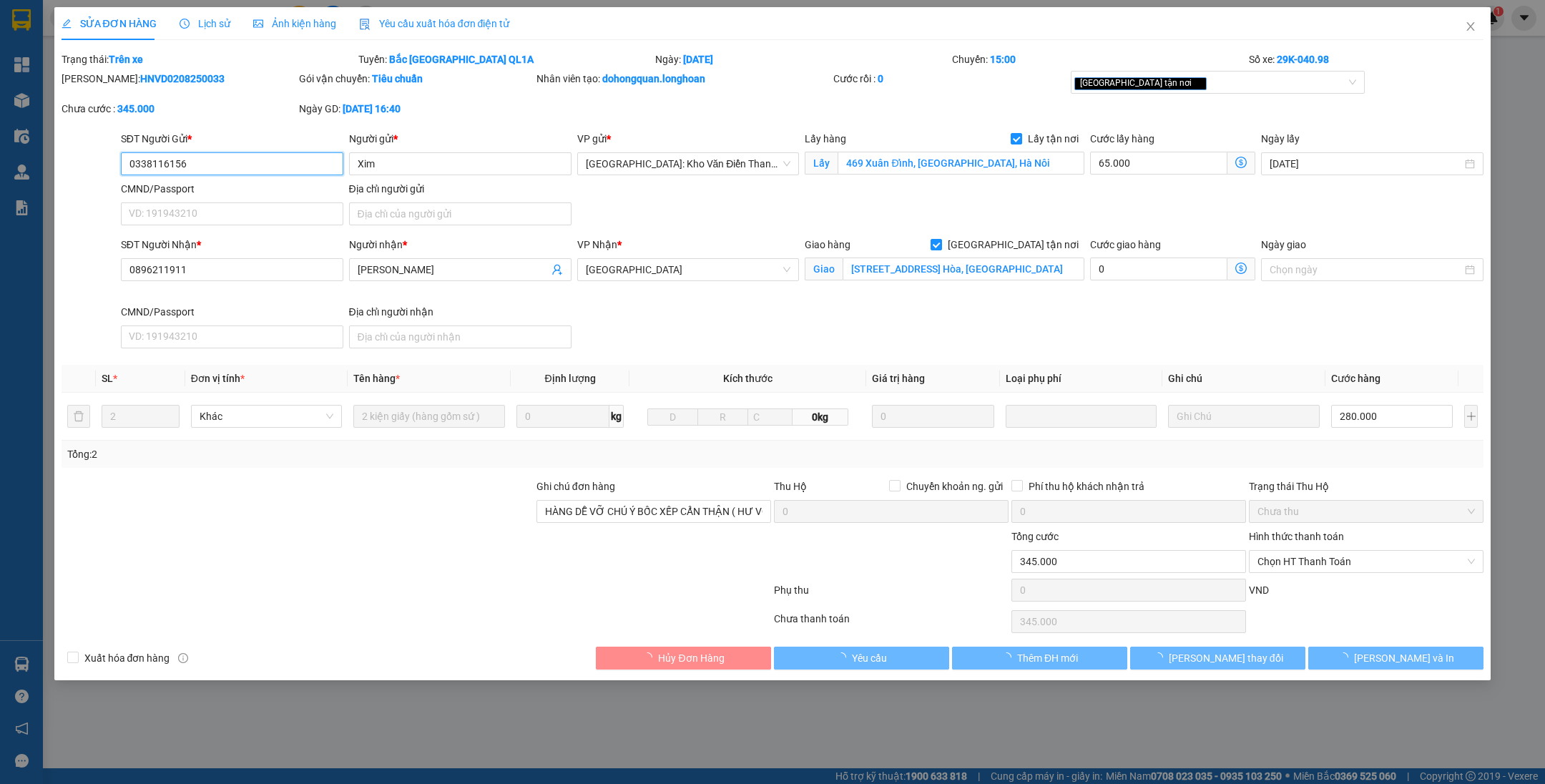
type input "[PERSON_NAME]"
checkbox input "true"
type input "[STREET_ADDRESS] Hòa, [GEOGRAPHIC_DATA]"
type input "HÀNG DỄ VỠ CHÚ Ý BỐC XẾP CẨN THẬN ( HƯ VỠ KHÔNG ĐỀN GIÁ TRỊ HÀNG )"
type input "345.000"
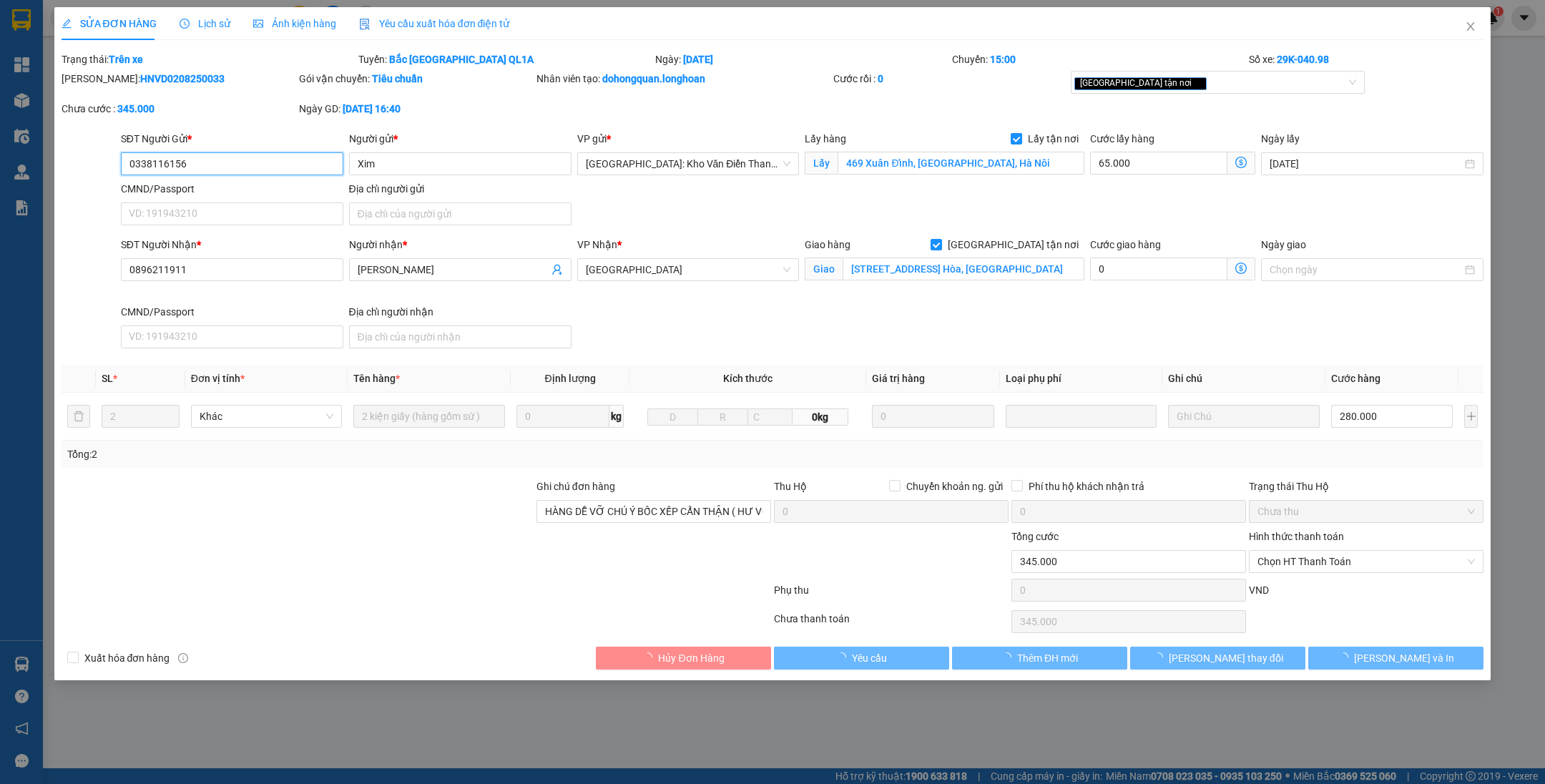
type input "345.000"
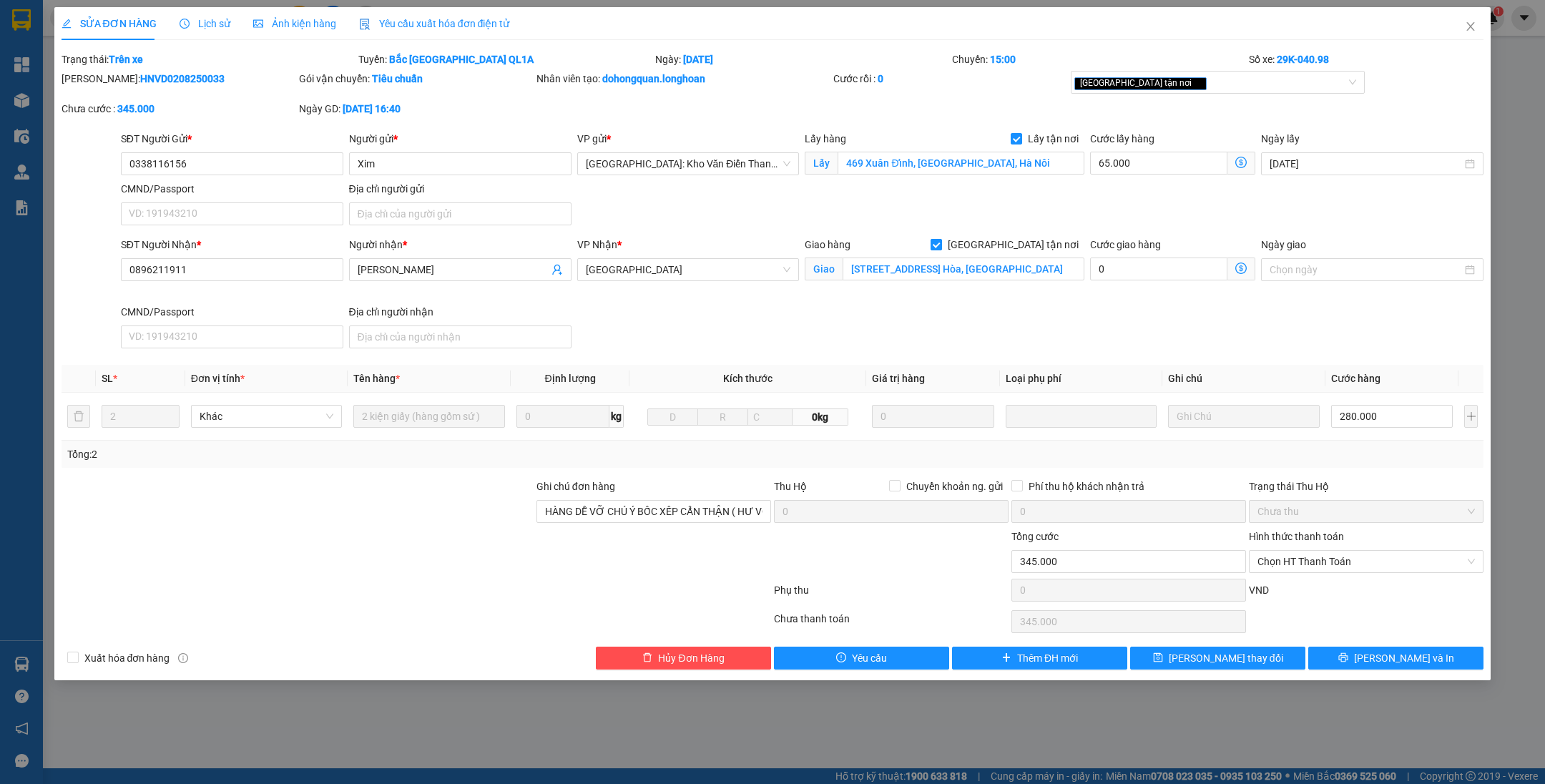
click at [1026, 242] on span "[GEOGRAPHIC_DATA] tận nơi" at bounding box center [1013, 245] width 142 height 15
click at [940, 242] on input "[GEOGRAPHIC_DATA] tận nơi" at bounding box center [935, 244] width 10 height 10
checkbox input "false"
type input "280.000"
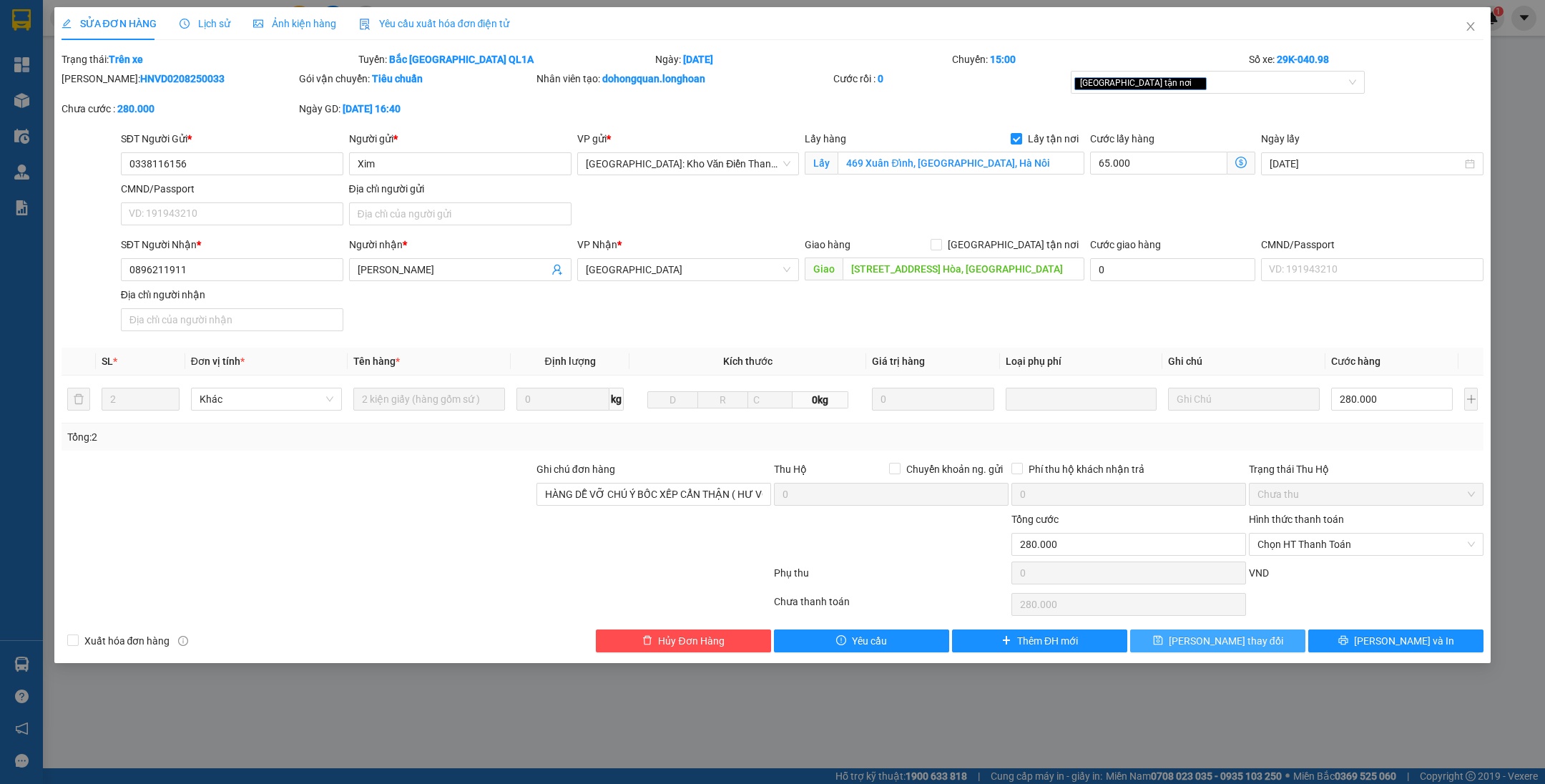
click at [1223, 633] on span "[PERSON_NAME] thay đổi" at bounding box center [1226, 641] width 115 height 15
type input "345.000"
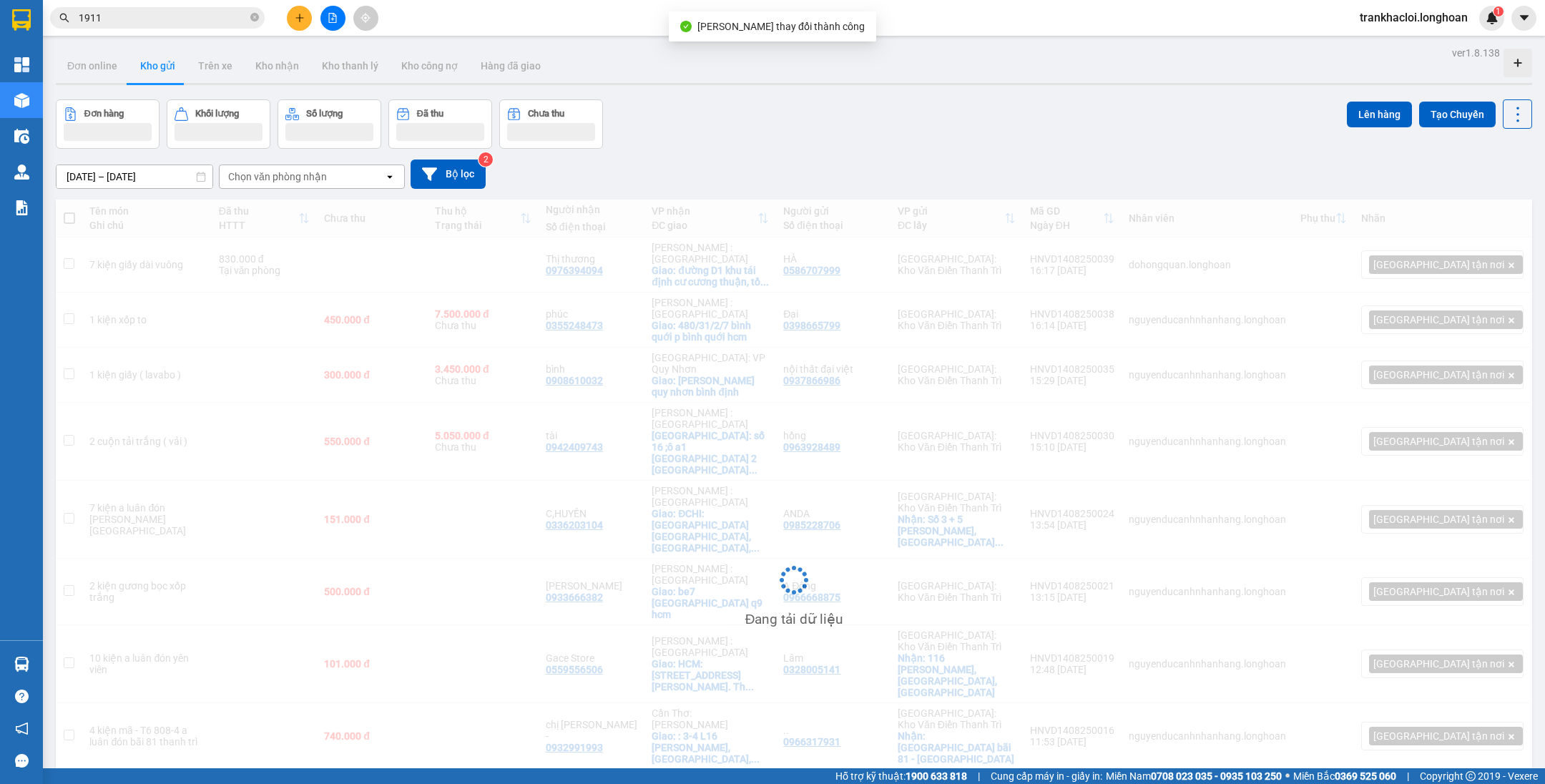
click at [183, 22] on input "1911" at bounding box center [163, 18] width 169 height 15
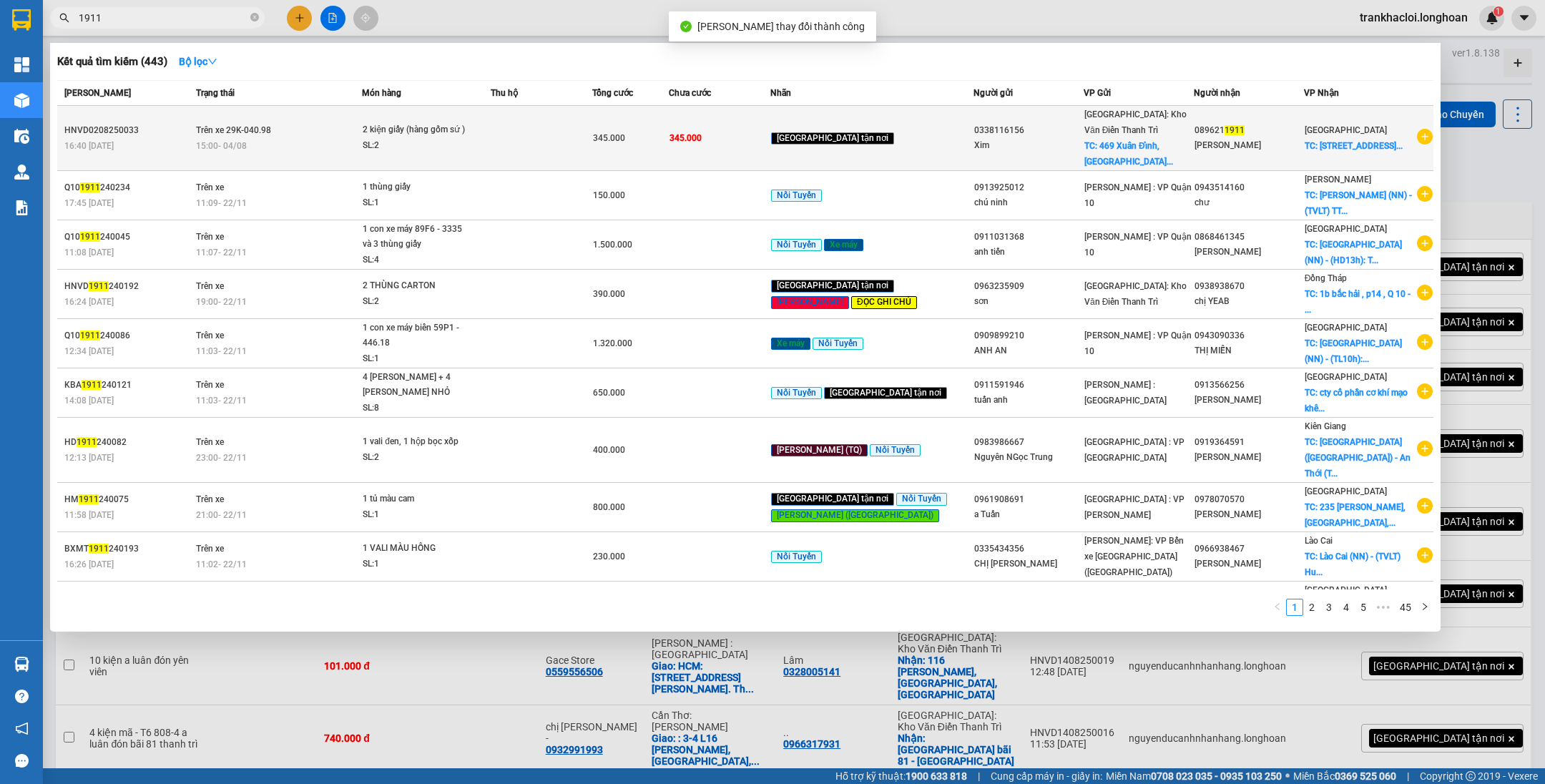
click at [556, 128] on td at bounding box center [541, 139] width 101 height 65
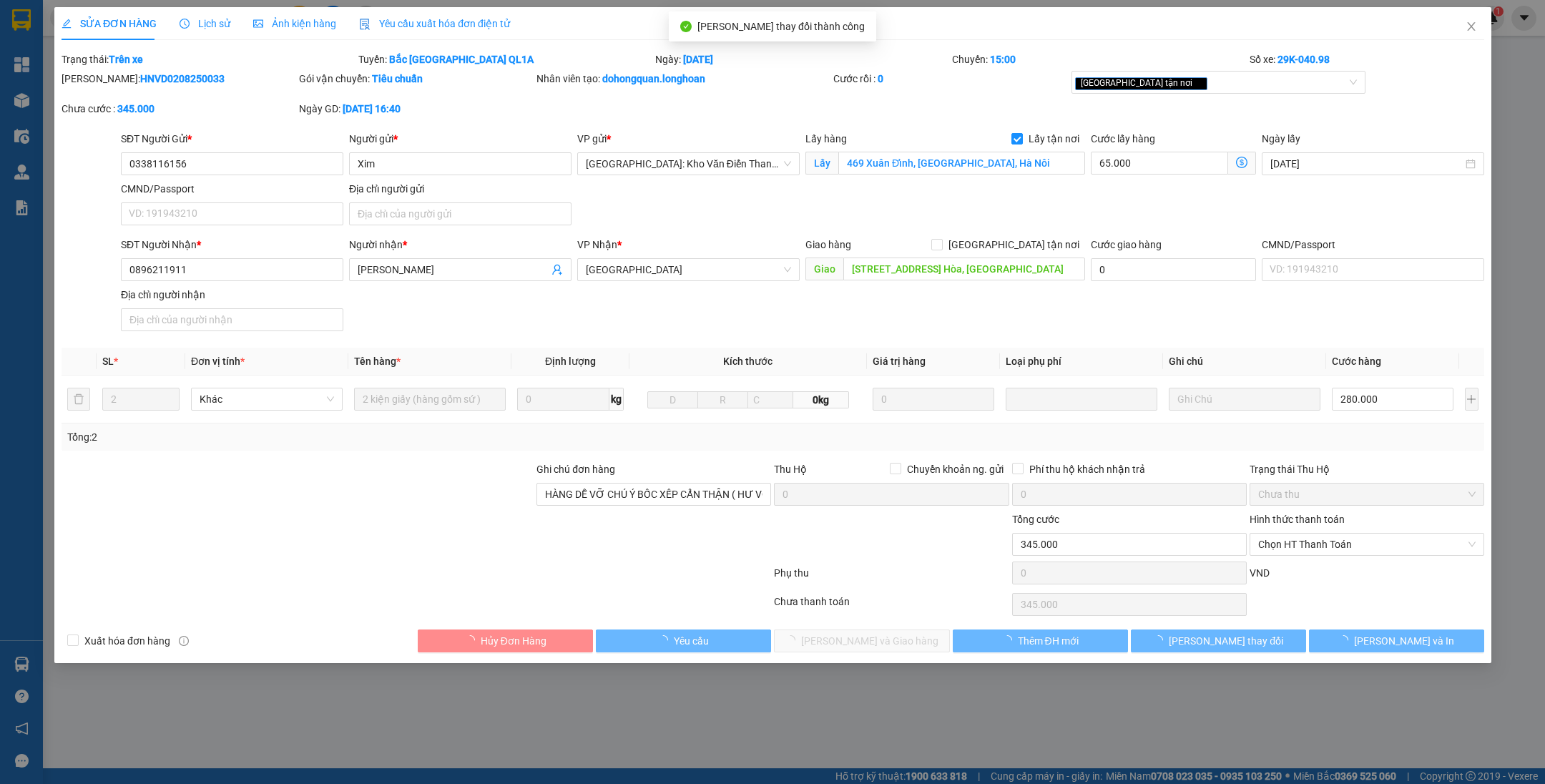
type input "0338116156"
type input "Xim"
checkbox input "true"
type input "469 Xuân Đỉnh, [GEOGRAPHIC_DATA], Hà Nôi"
type input "0896211911"
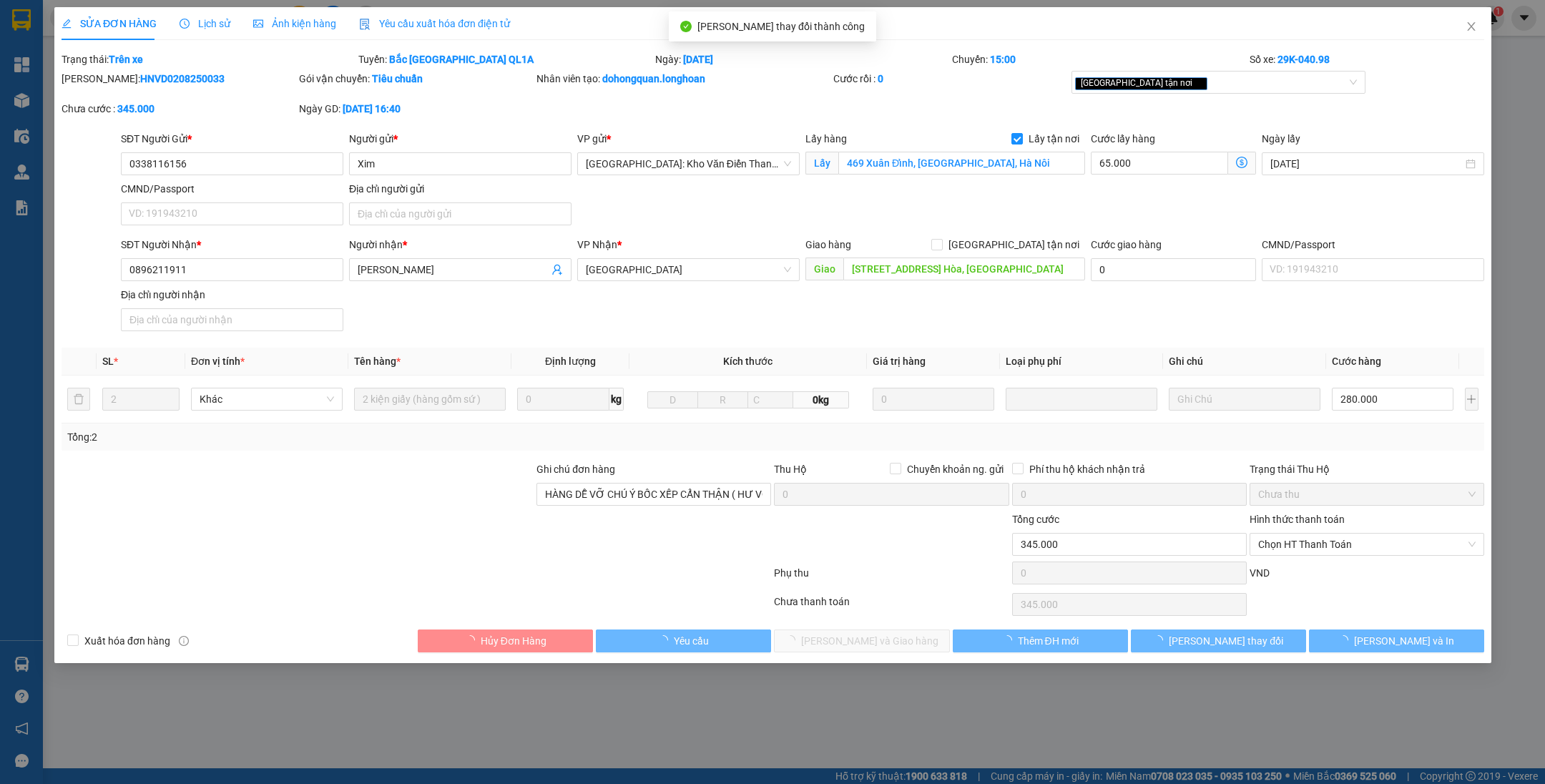
type input "[PERSON_NAME]"
type input "[STREET_ADDRESS] Hòa, [GEOGRAPHIC_DATA]"
type input "HÀNG DỄ VỠ CHÚ Ý BỐC XẾP CẨN THẬN ( HƯ VỠ KHÔNG ĐỀN GIÁ TRỊ HÀNG )"
type input "345.000"
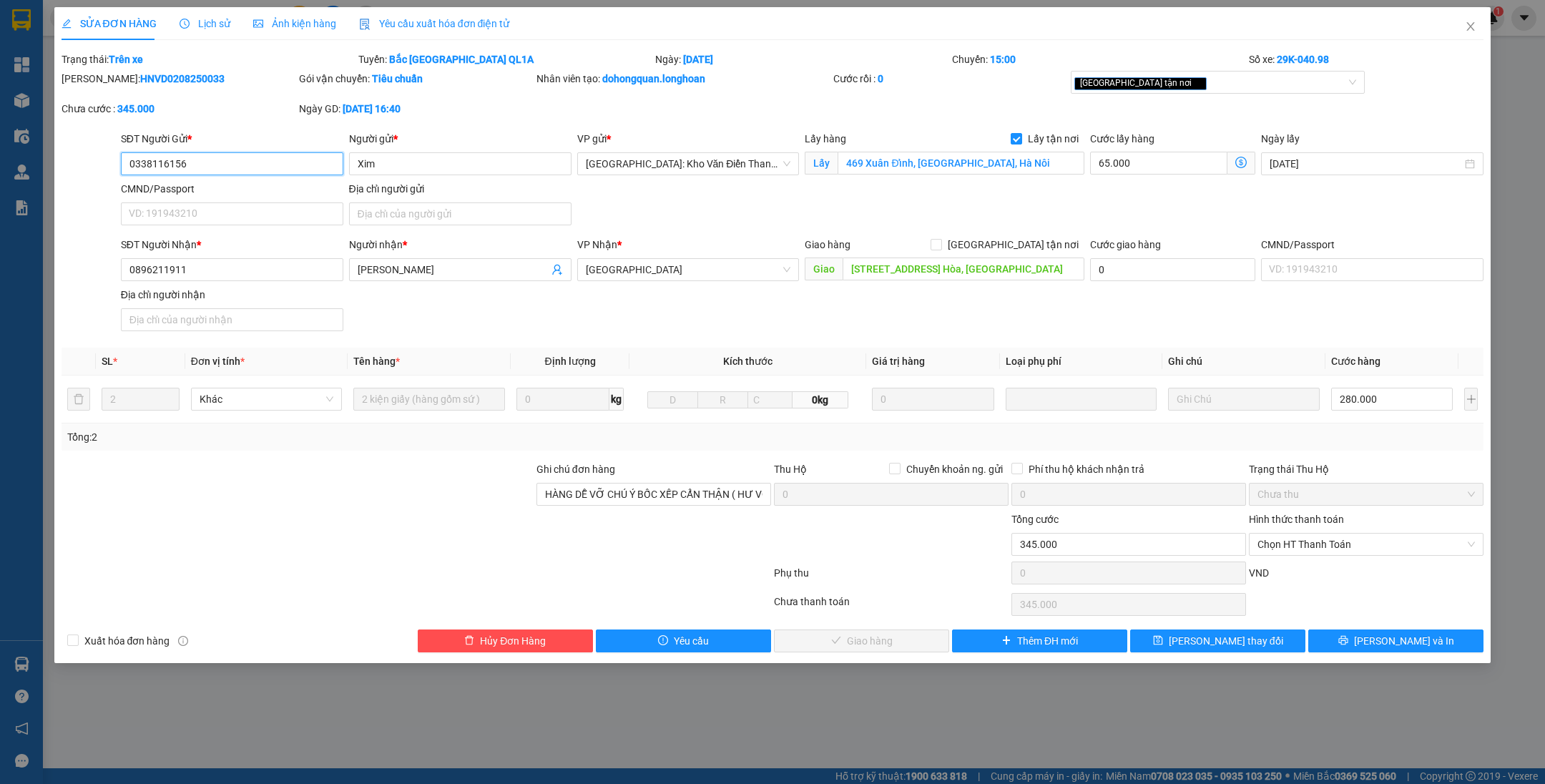
click at [1318, 540] on span "Chọn HT Thanh Toán" at bounding box center [1365, 544] width 218 height 22
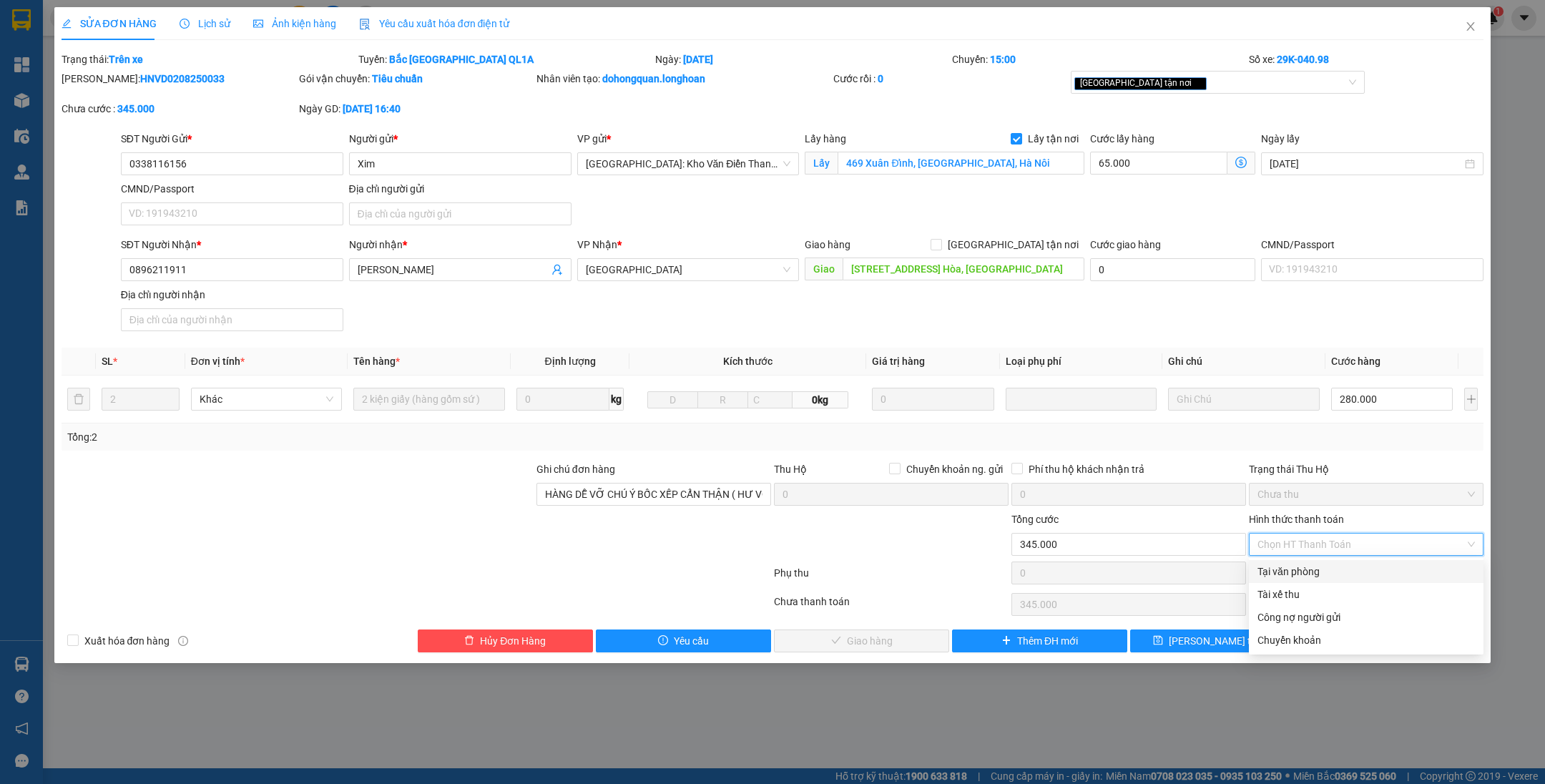
click at [1315, 568] on div "Tại văn phòng" at bounding box center [1365, 571] width 218 height 15
type input "0"
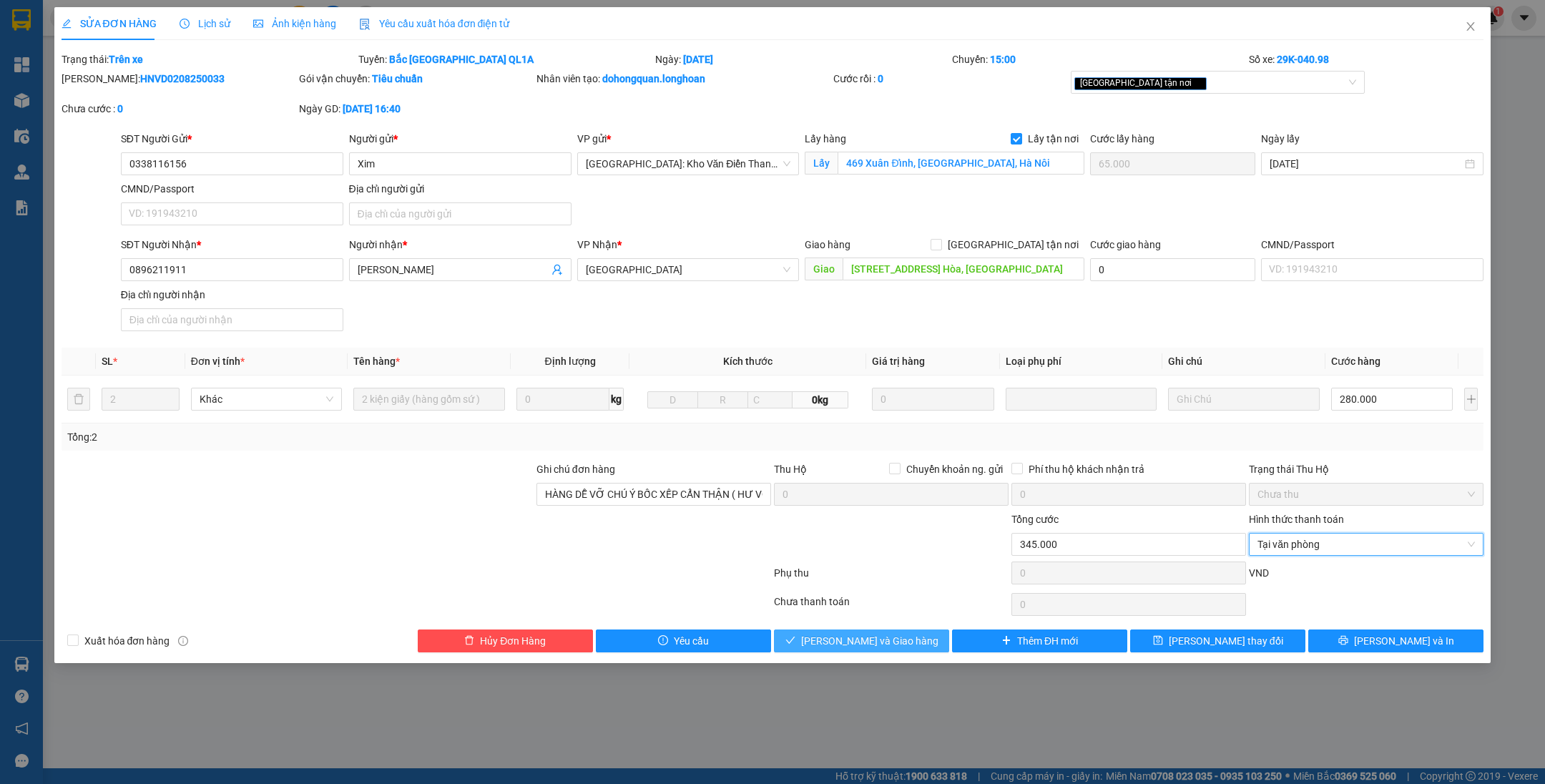
click at [899, 633] on span "[PERSON_NAME] và Giao hàng" at bounding box center [869, 641] width 137 height 15
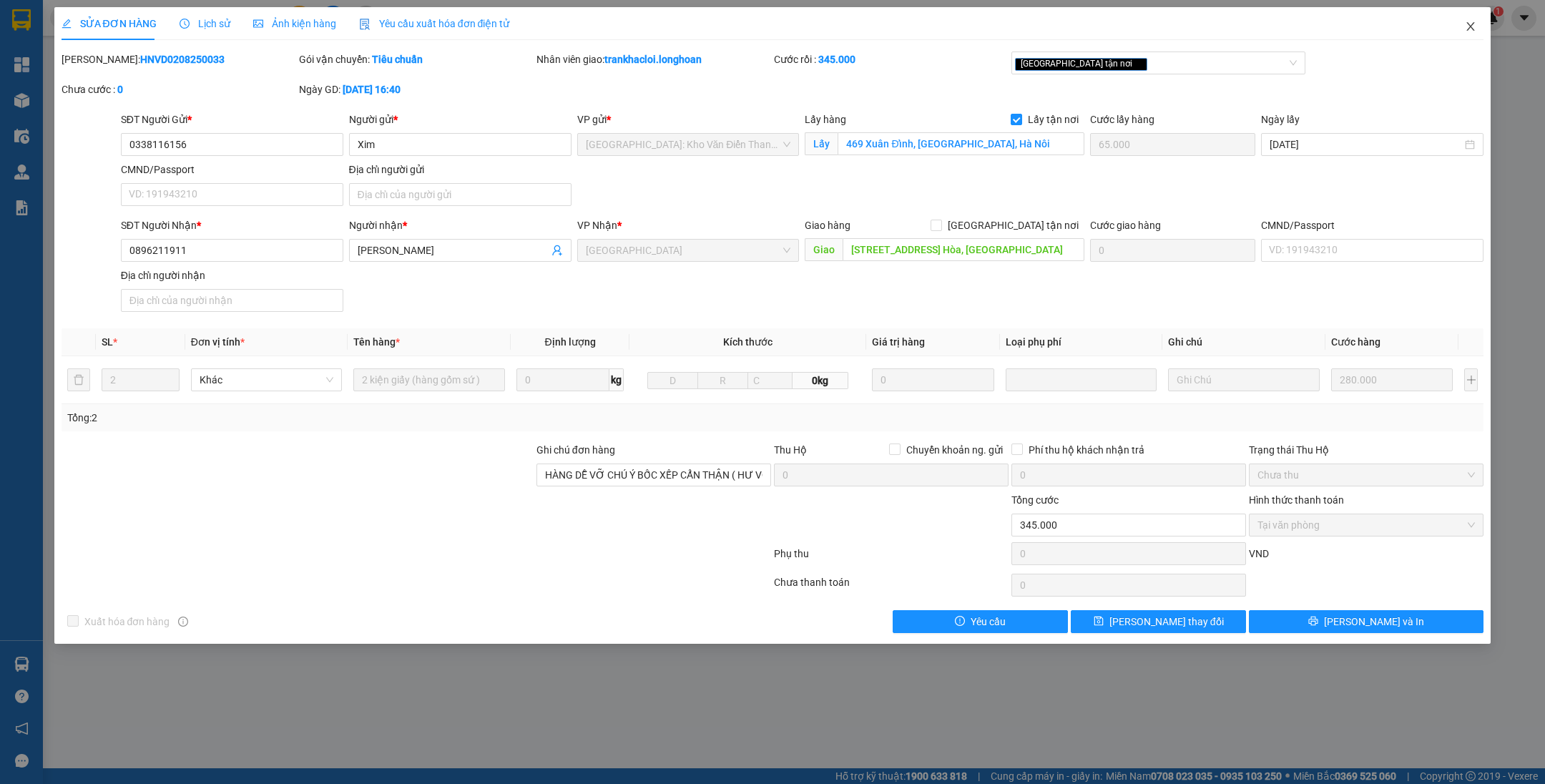
click at [1464, 28] on span "Close" at bounding box center [1471, 27] width 40 height 40
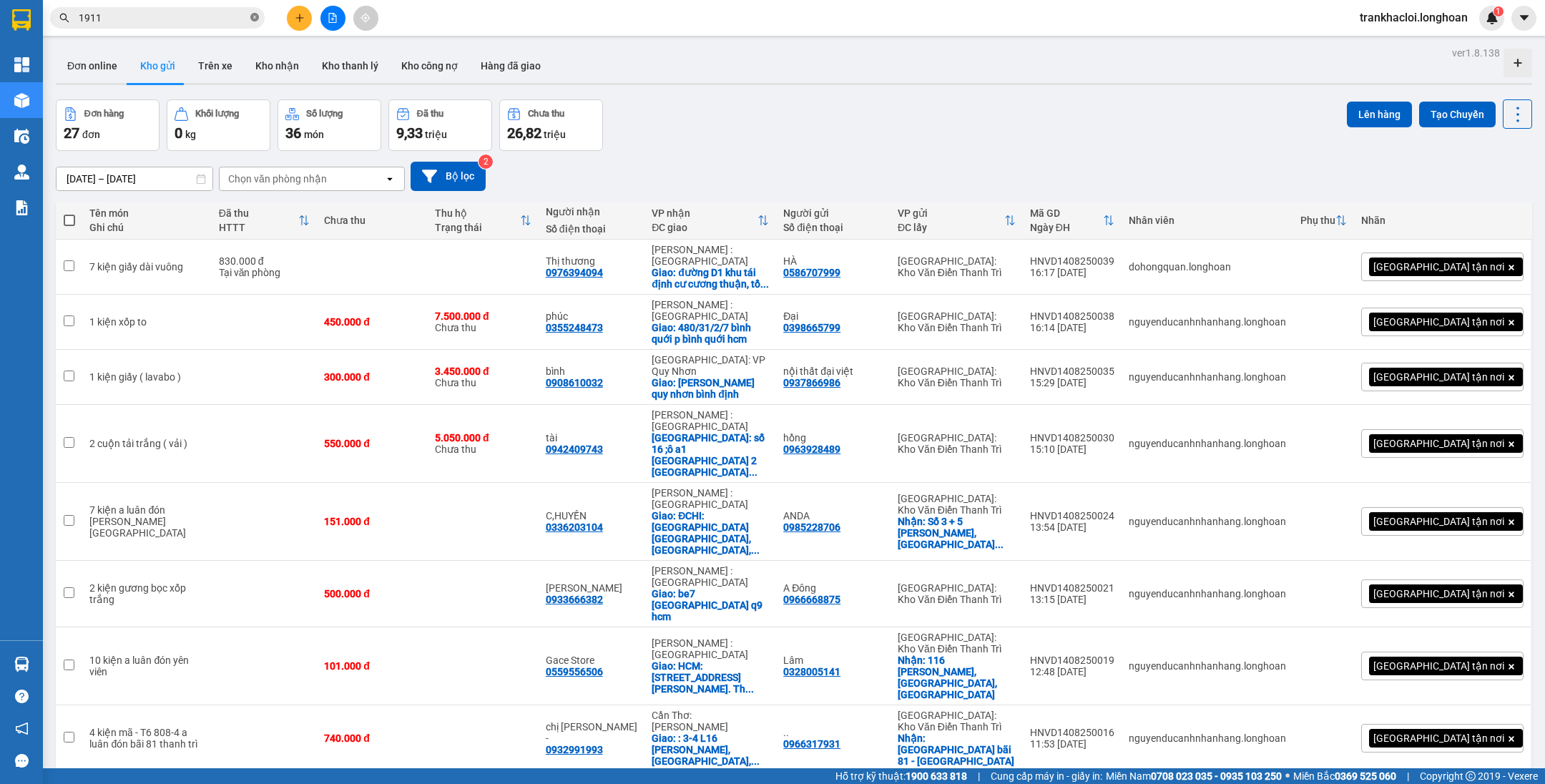
click at [258, 19] on icon "close-circle" at bounding box center [254, 17] width 9 height 9
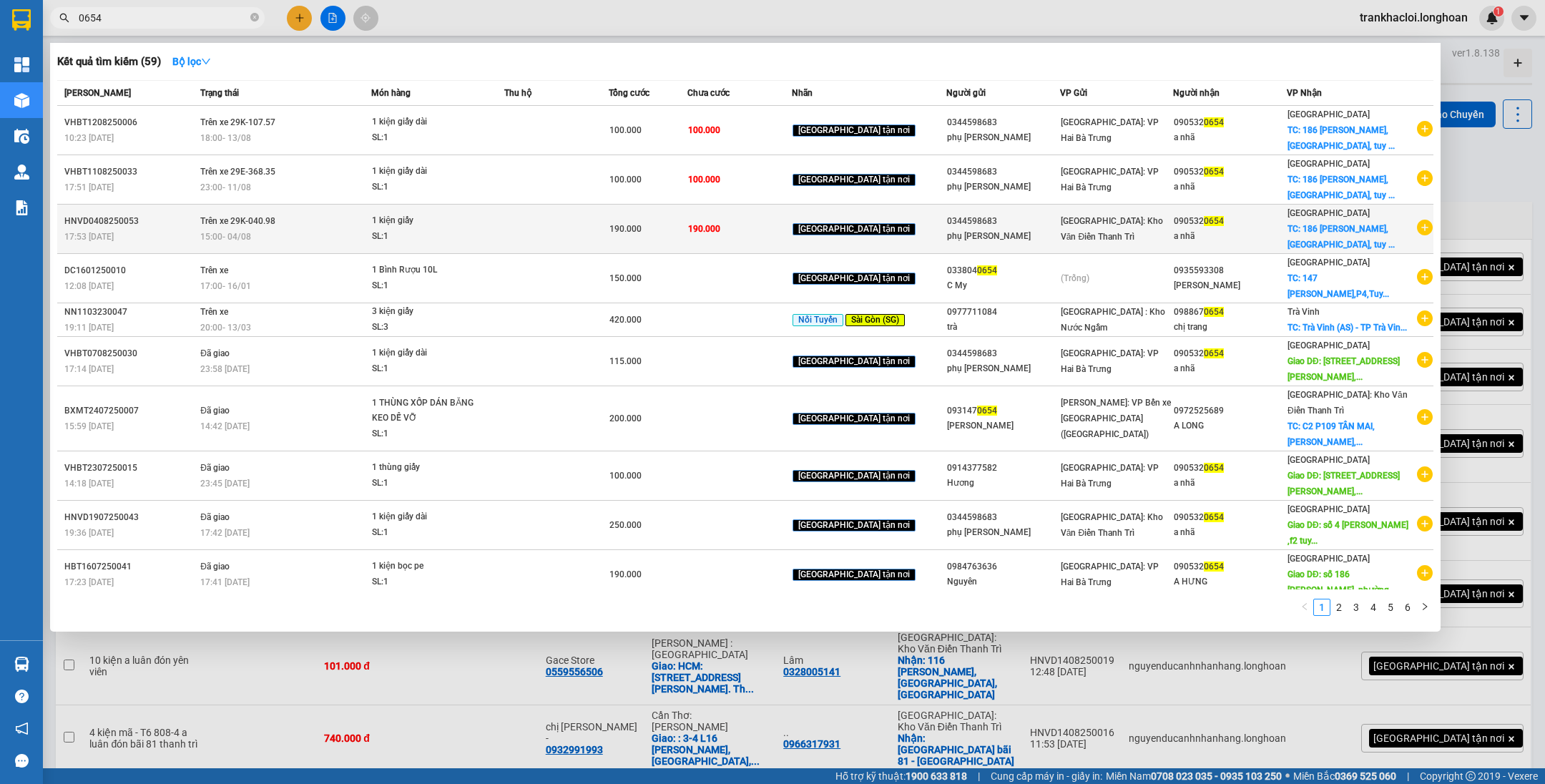
type input "0654"
click at [687, 229] on div "190.000" at bounding box center [648, 228] width 77 height 15
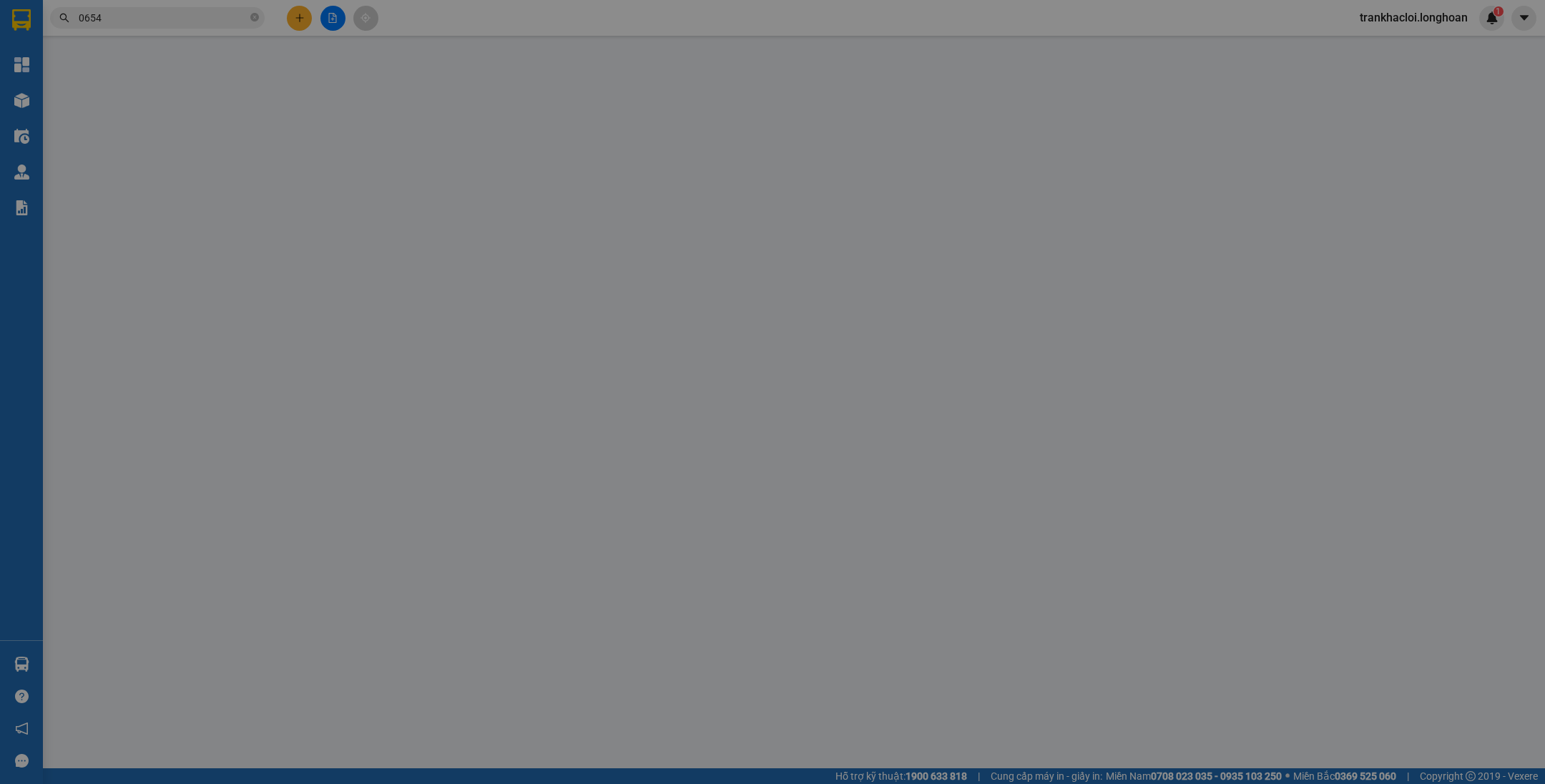
type input "0344598683"
type input "phụ [PERSON_NAME]"
type input "0905320654"
type input "a nhã"
checkbox input "true"
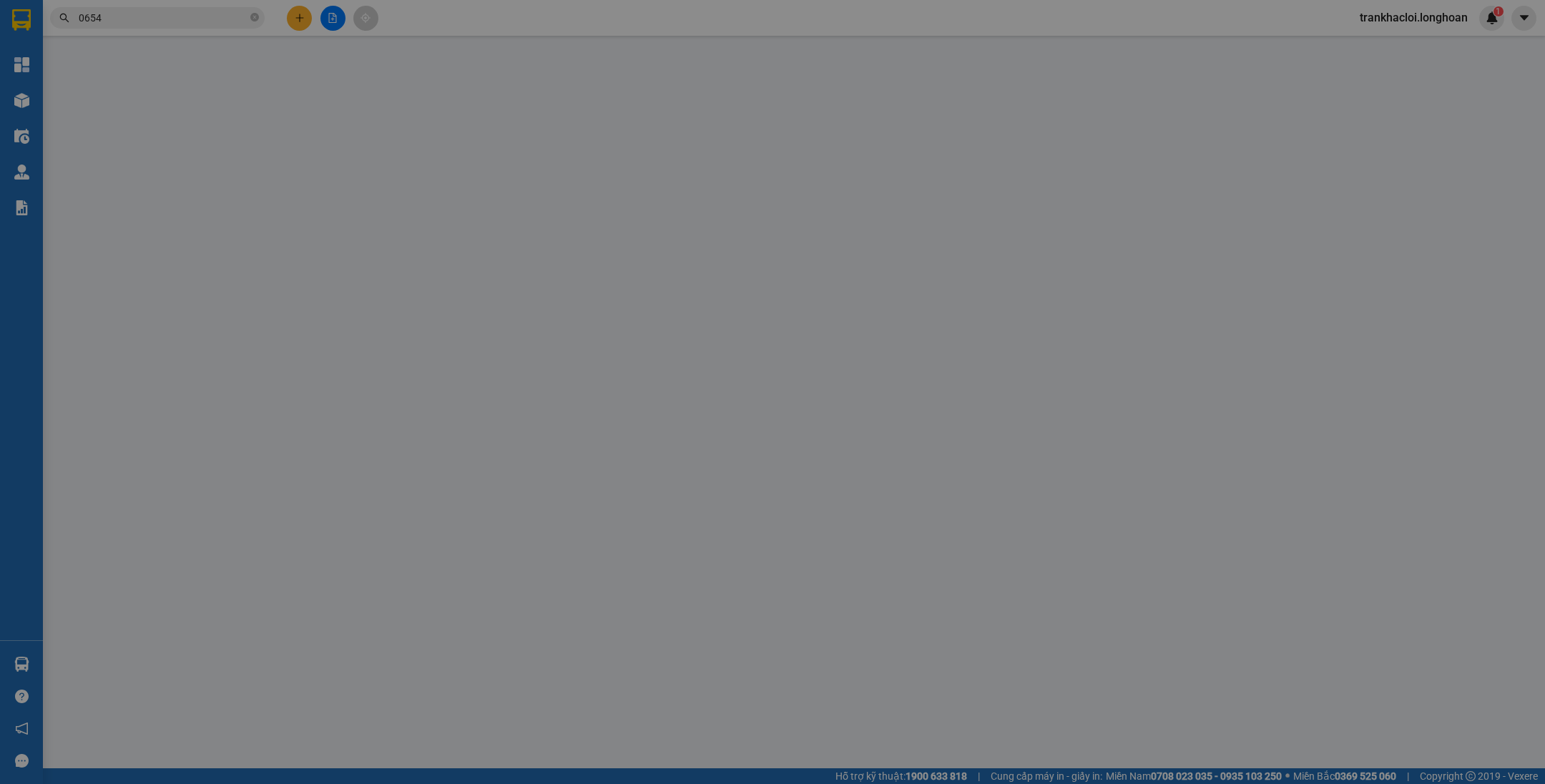
type input "[STREET_ADDRESS][PERSON_NAME], [GEOGRAPHIC_DATA], [GEOGRAPHIC_DATA]"
type input "190.000"
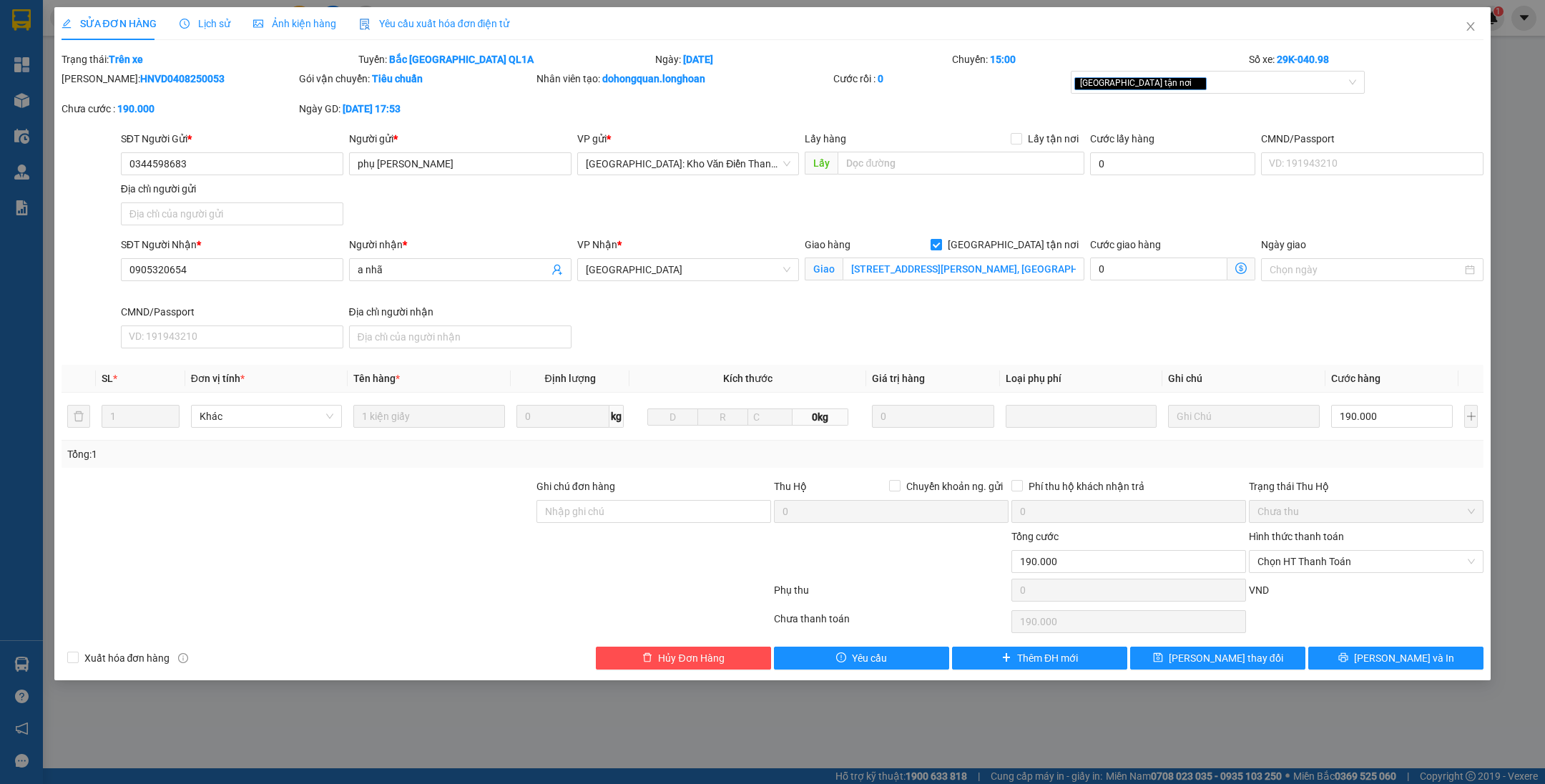
click at [1024, 247] on span "[GEOGRAPHIC_DATA] tận nơi" at bounding box center [1013, 245] width 142 height 15
click at [940, 247] on input "[GEOGRAPHIC_DATA] tận nơi" at bounding box center [935, 244] width 10 height 10
checkbox input "false"
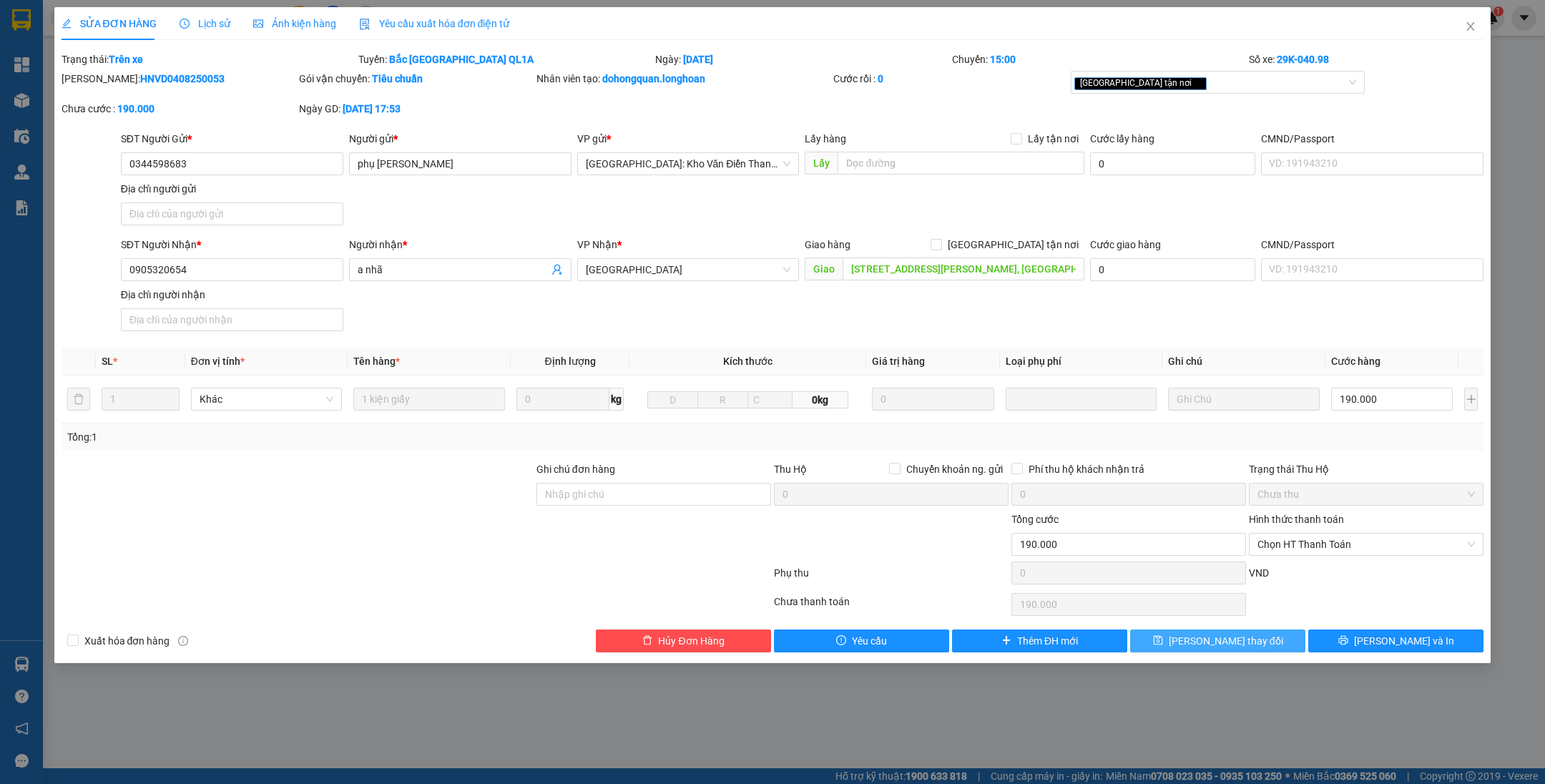
click at [1170, 634] on button "[PERSON_NAME] thay đổi" at bounding box center [1218, 641] width 175 height 23
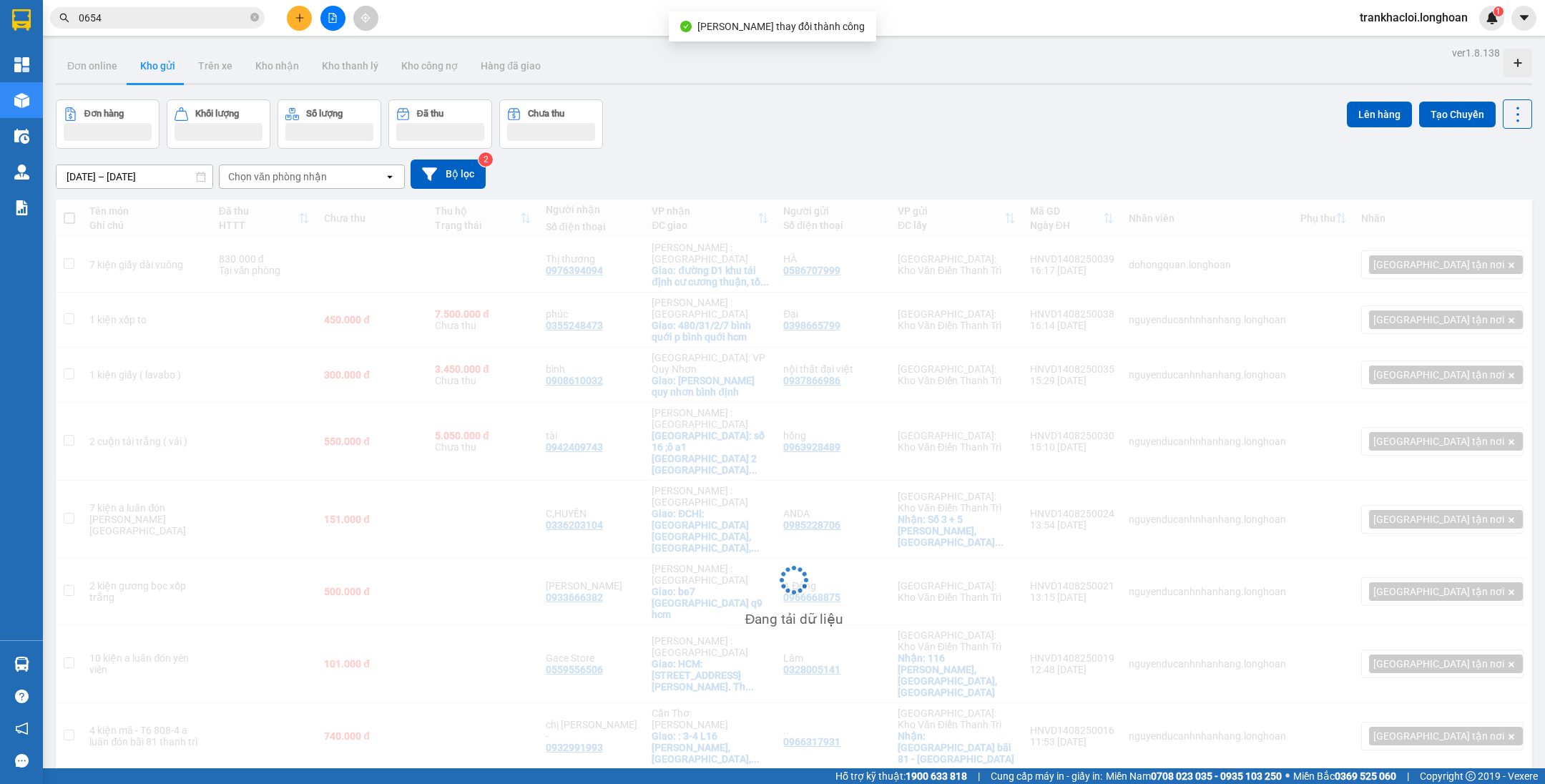
click at [176, 18] on input "0654" at bounding box center [163, 18] width 169 height 15
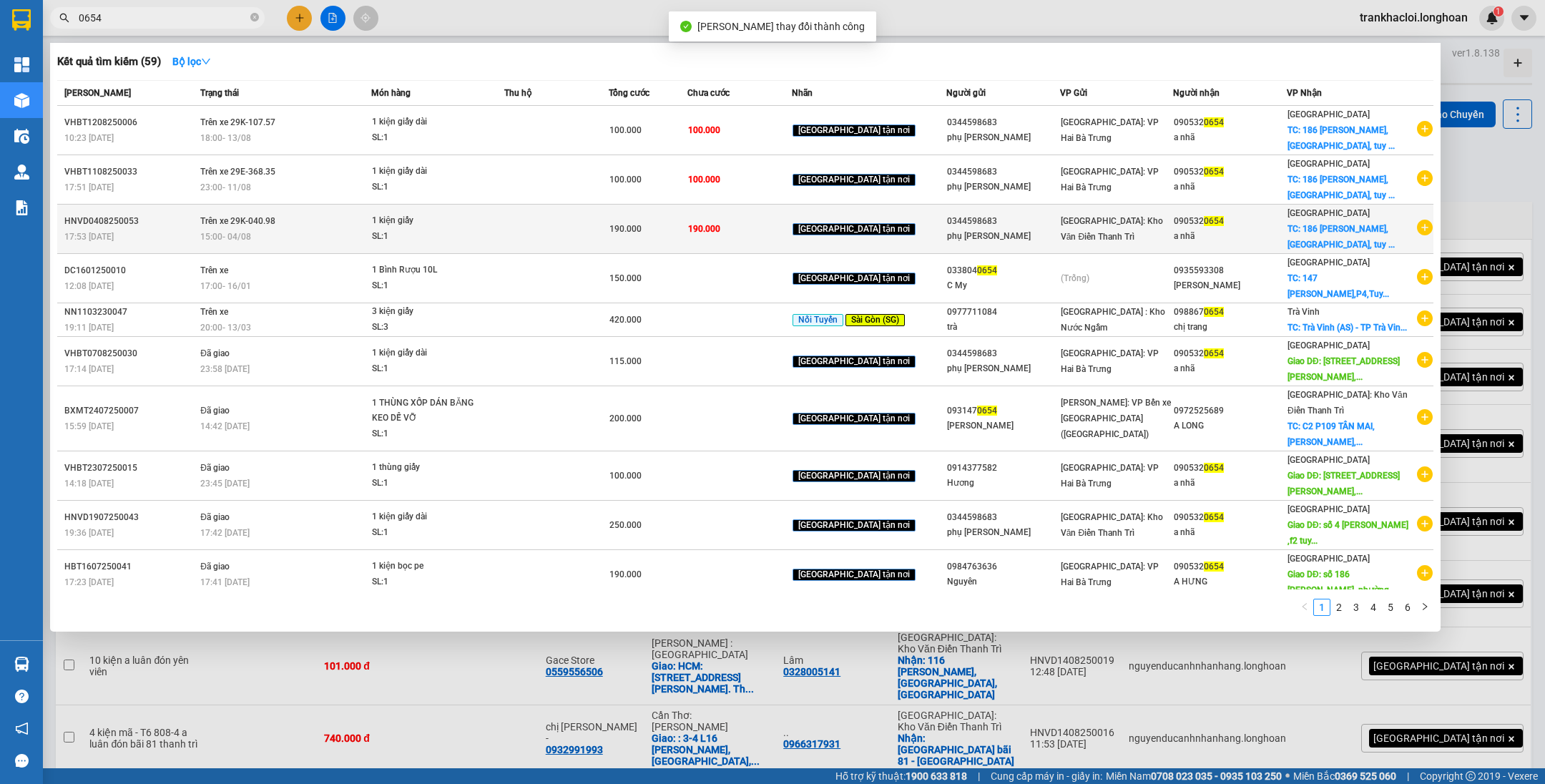
click at [756, 211] on td "190.000" at bounding box center [739, 229] width 104 height 50
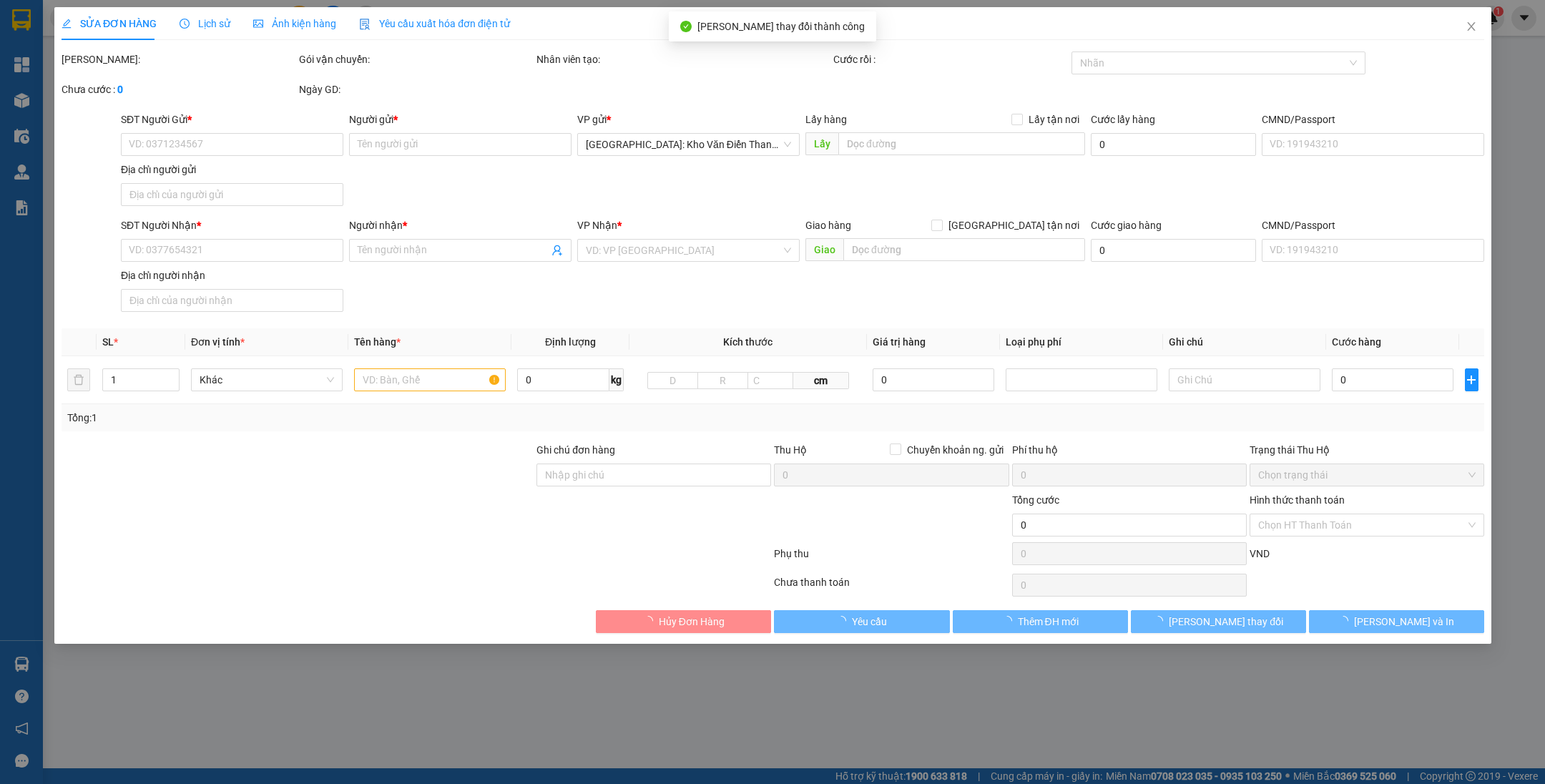
type input "0344598683"
type input "phụ [PERSON_NAME]"
type input "0905320654"
type input "a nhã"
type input "[STREET_ADDRESS][PERSON_NAME], [GEOGRAPHIC_DATA], [GEOGRAPHIC_DATA]"
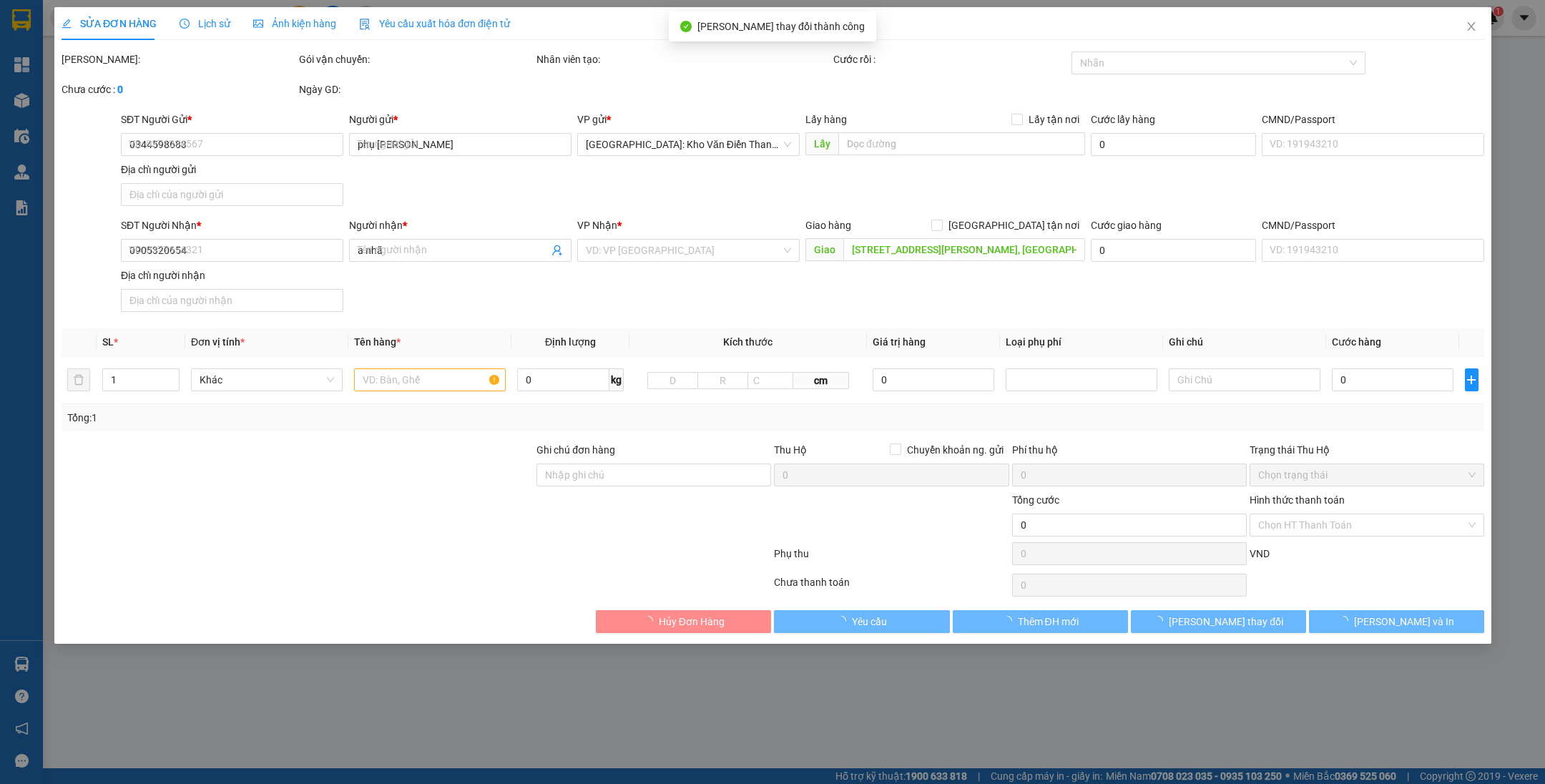
type input "190.000"
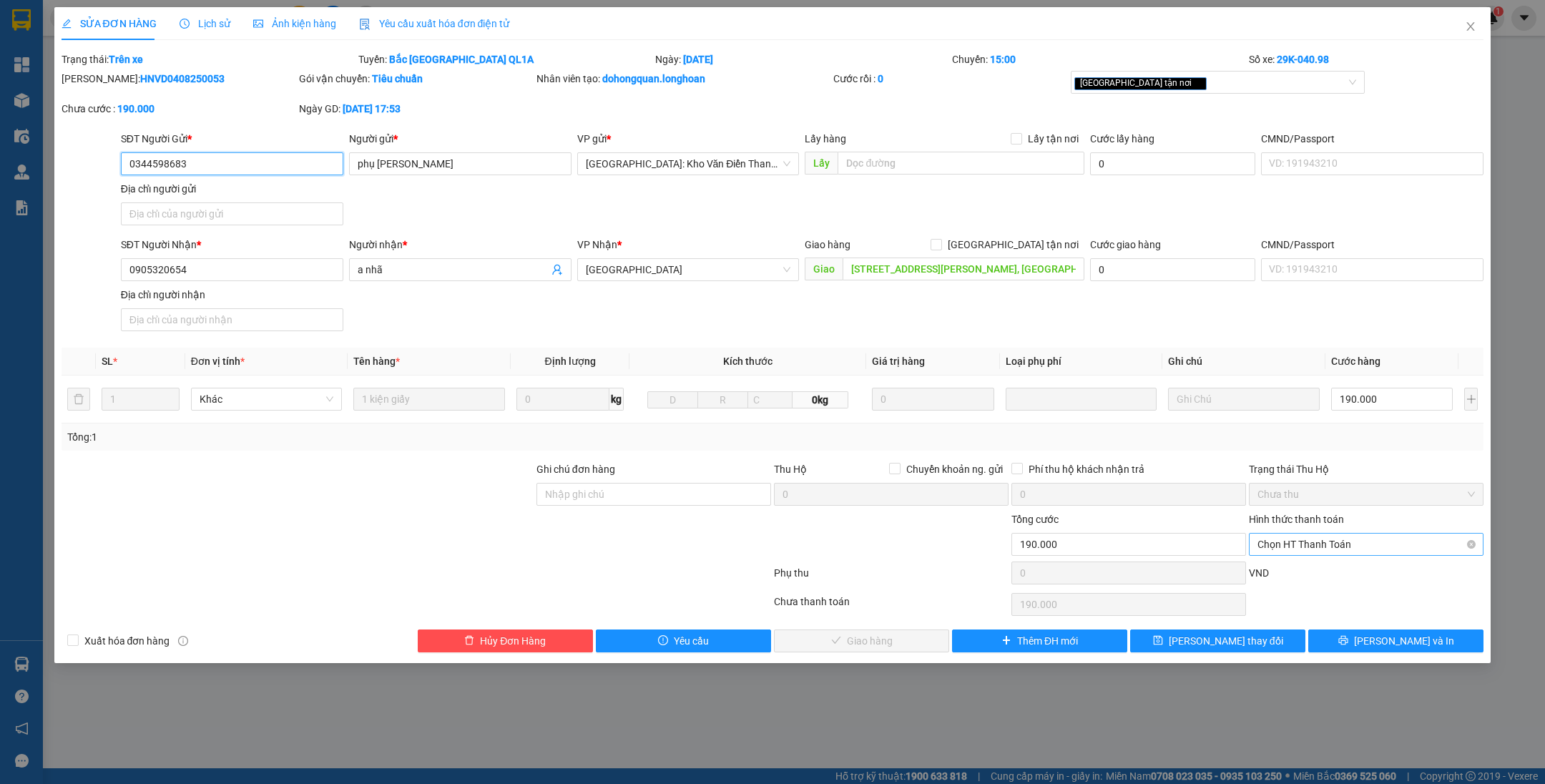
click at [1300, 546] on span "Chọn HT Thanh Toán" at bounding box center [1365, 544] width 218 height 22
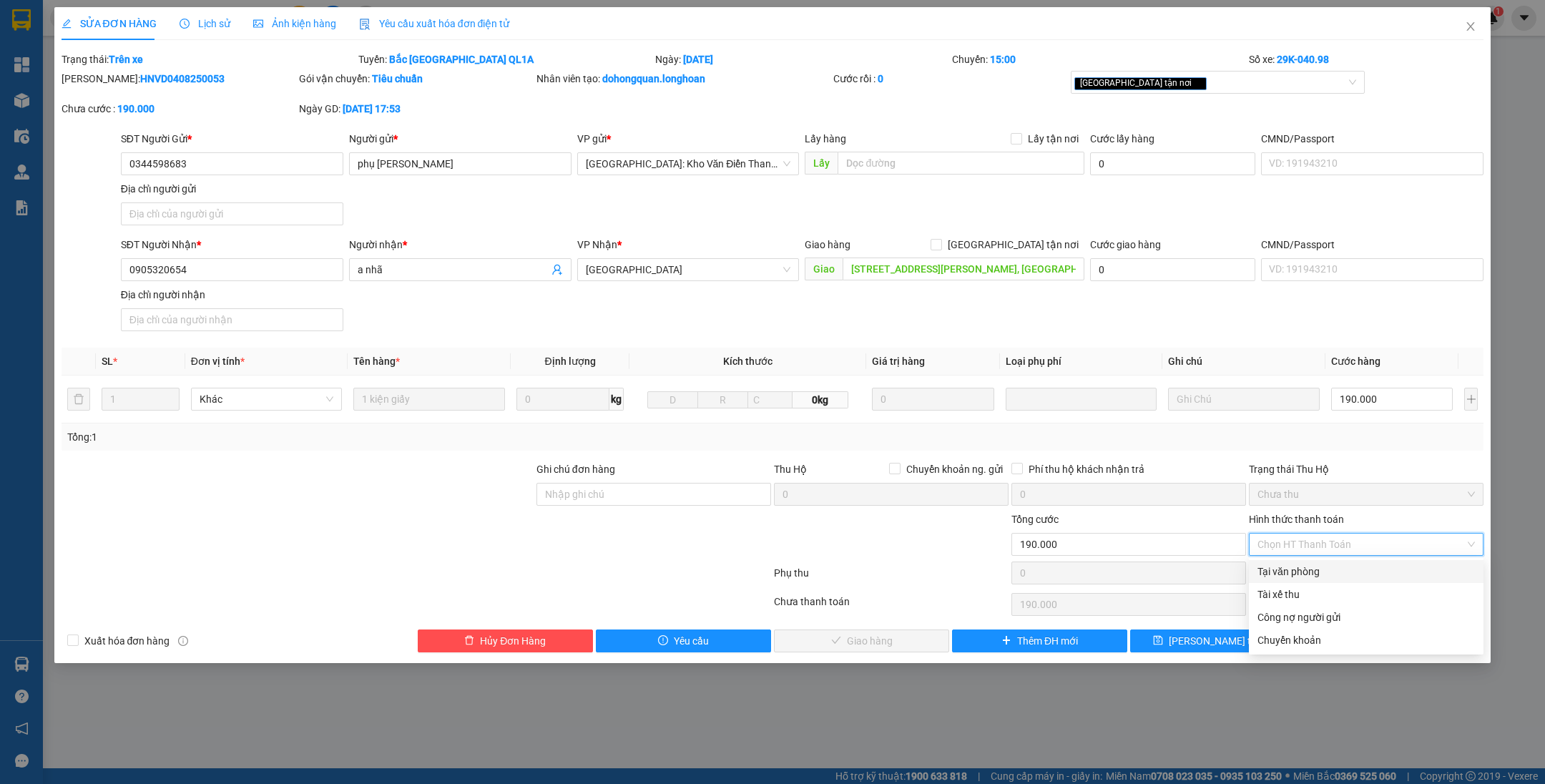
click at [1298, 570] on div "Tại văn phòng" at bounding box center [1365, 571] width 218 height 15
type input "0"
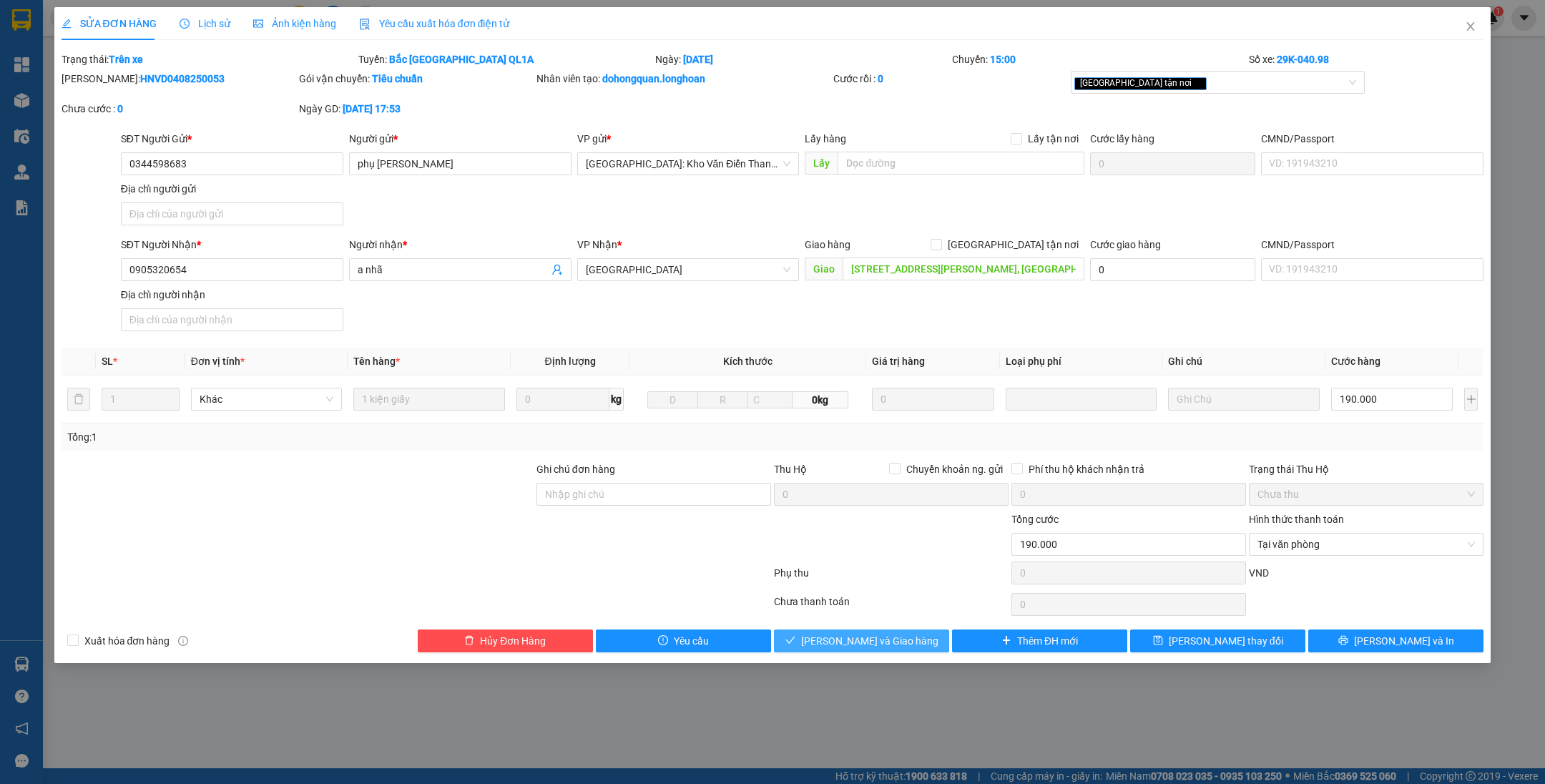
click at [884, 633] on span "[PERSON_NAME] và Giao hàng" at bounding box center [869, 641] width 137 height 15
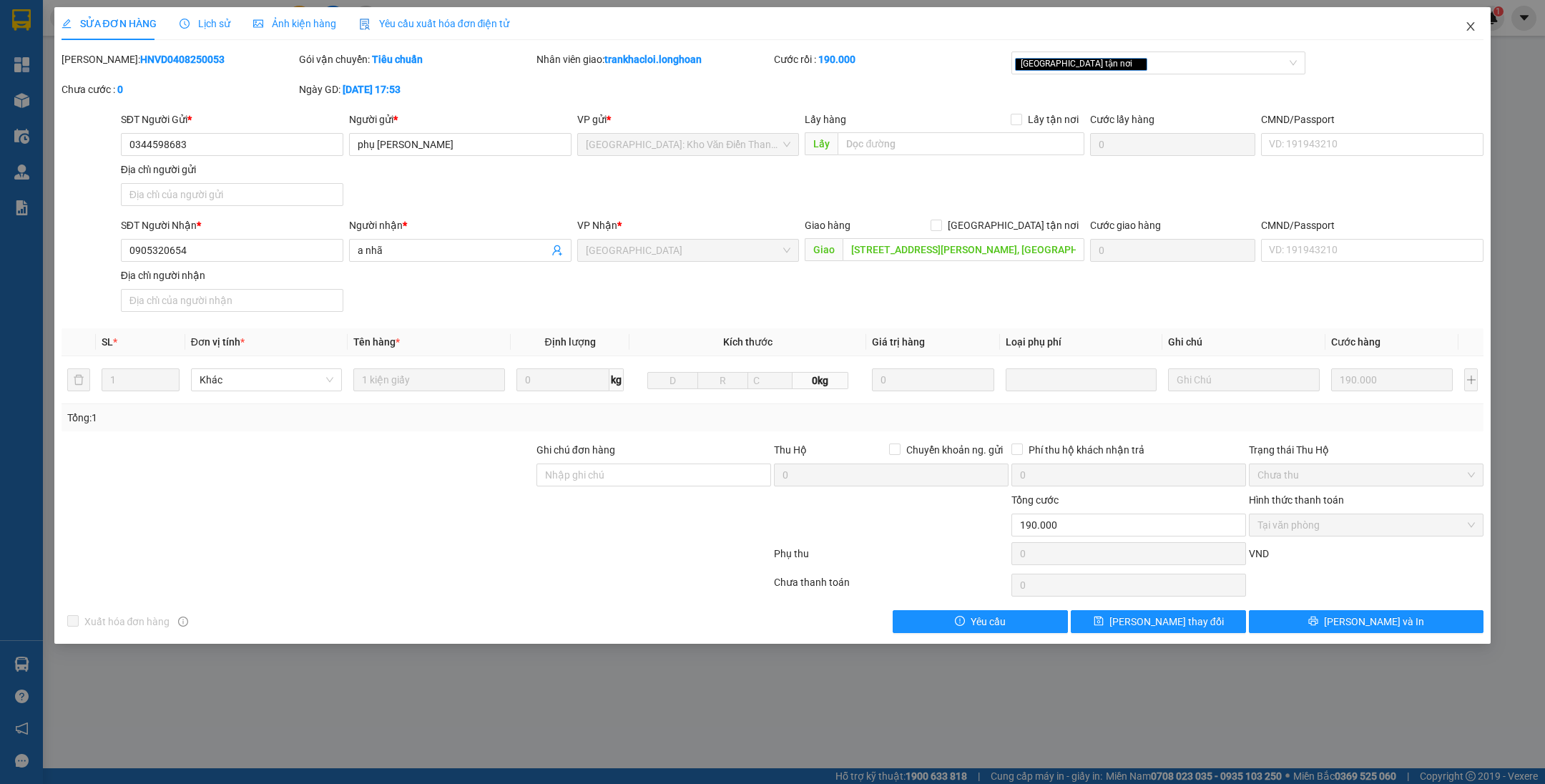
drag, startPoint x: 1460, startPoint y: 22, endPoint x: 255, endPoint y: 33, distance: 1205.1
click at [1458, 23] on span "Close" at bounding box center [1471, 27] width 40 height 40
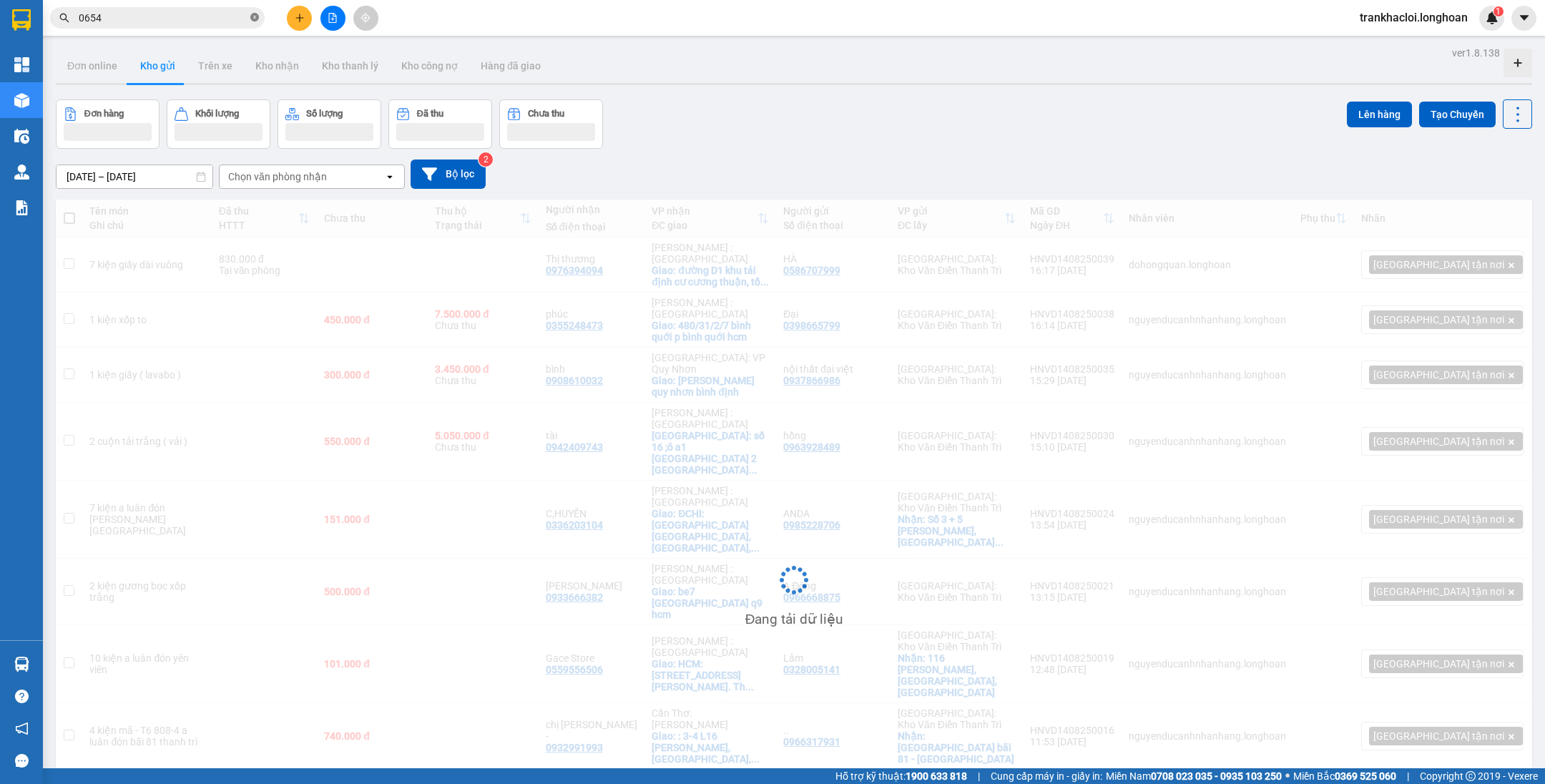
click at [252, 19] on icon "close-circle" at bounding box center [254, 17] width 9 height 9
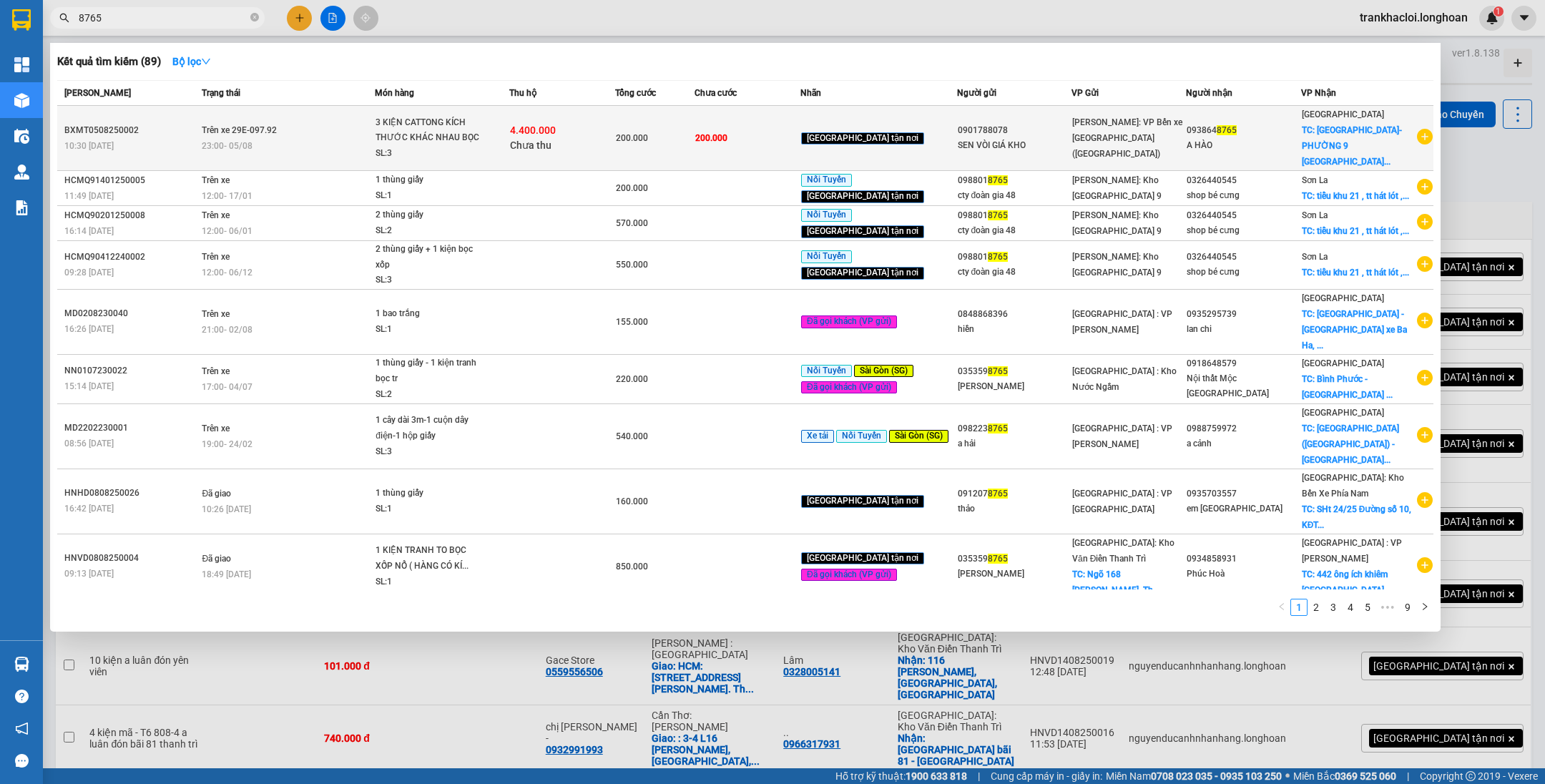
type input "8765"
click at [580, 133] on div "4.400.000 Chưa thu" at bounding box center [562, 138] width 104 height 30
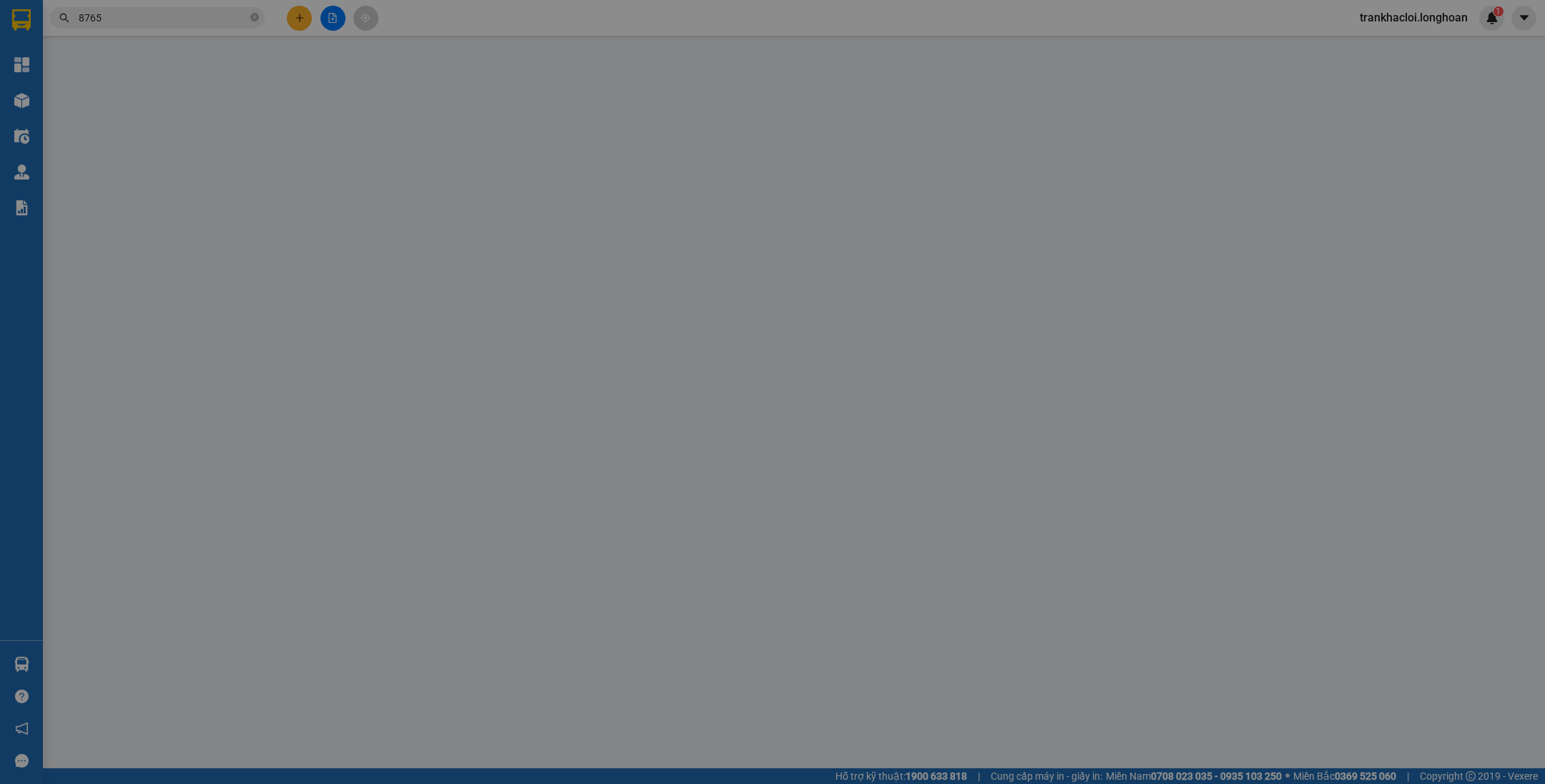
type input "0901788078"
type input "SEN VÒI GIÁ KHO"
type input "0938648765"
type input "A HÀO"
checkbox input "true"
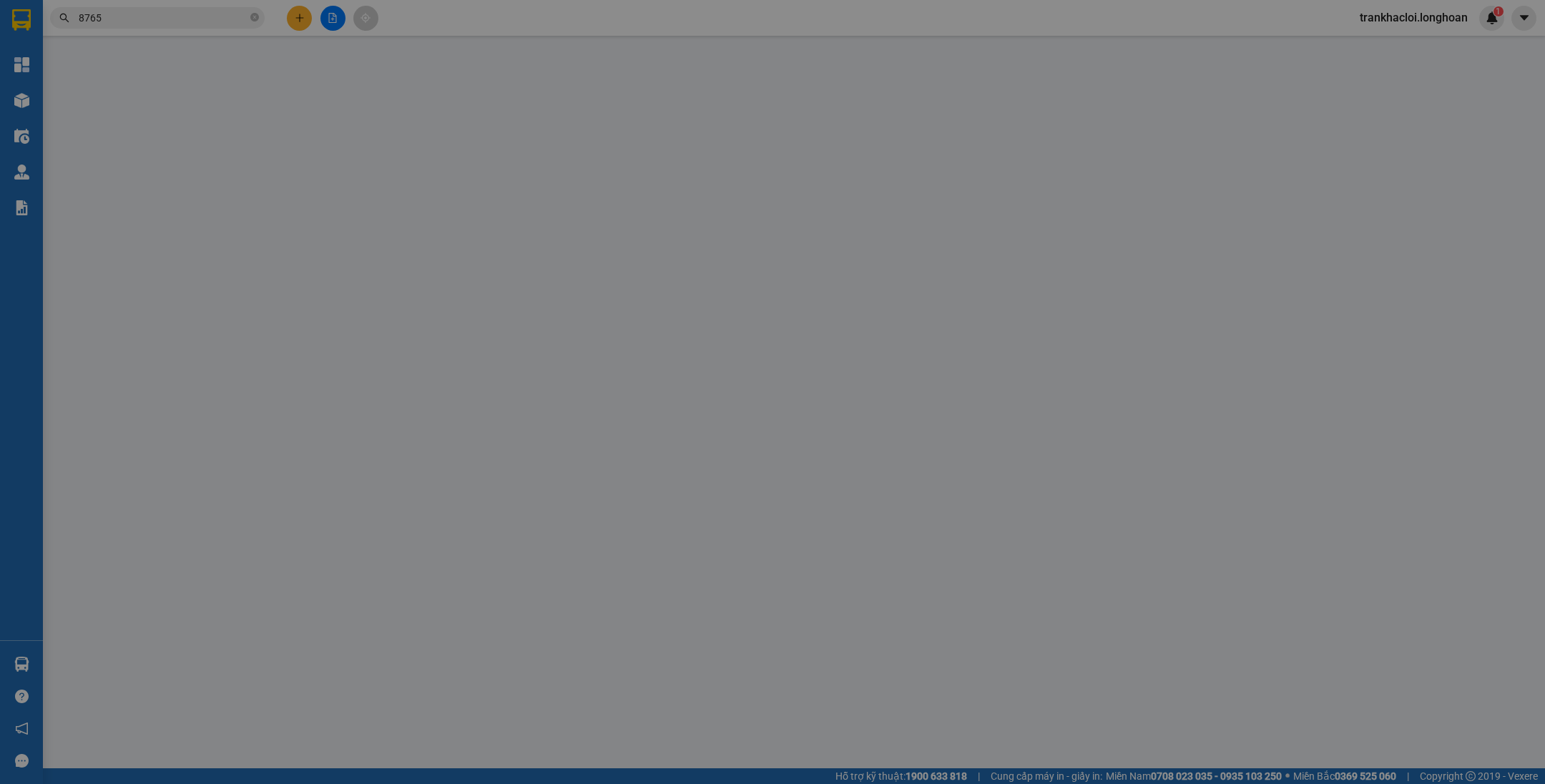
type input "[GEOGRAPHIC_DATA]-PHƯỜNG 9 [GEOGRAPHIC_DATA]"
type input "HÀNG DỄ VỠ ĐÃ BÁO KHÁCH HƯ VỠ KHÔNG ĐỀN"
type input "200.000"
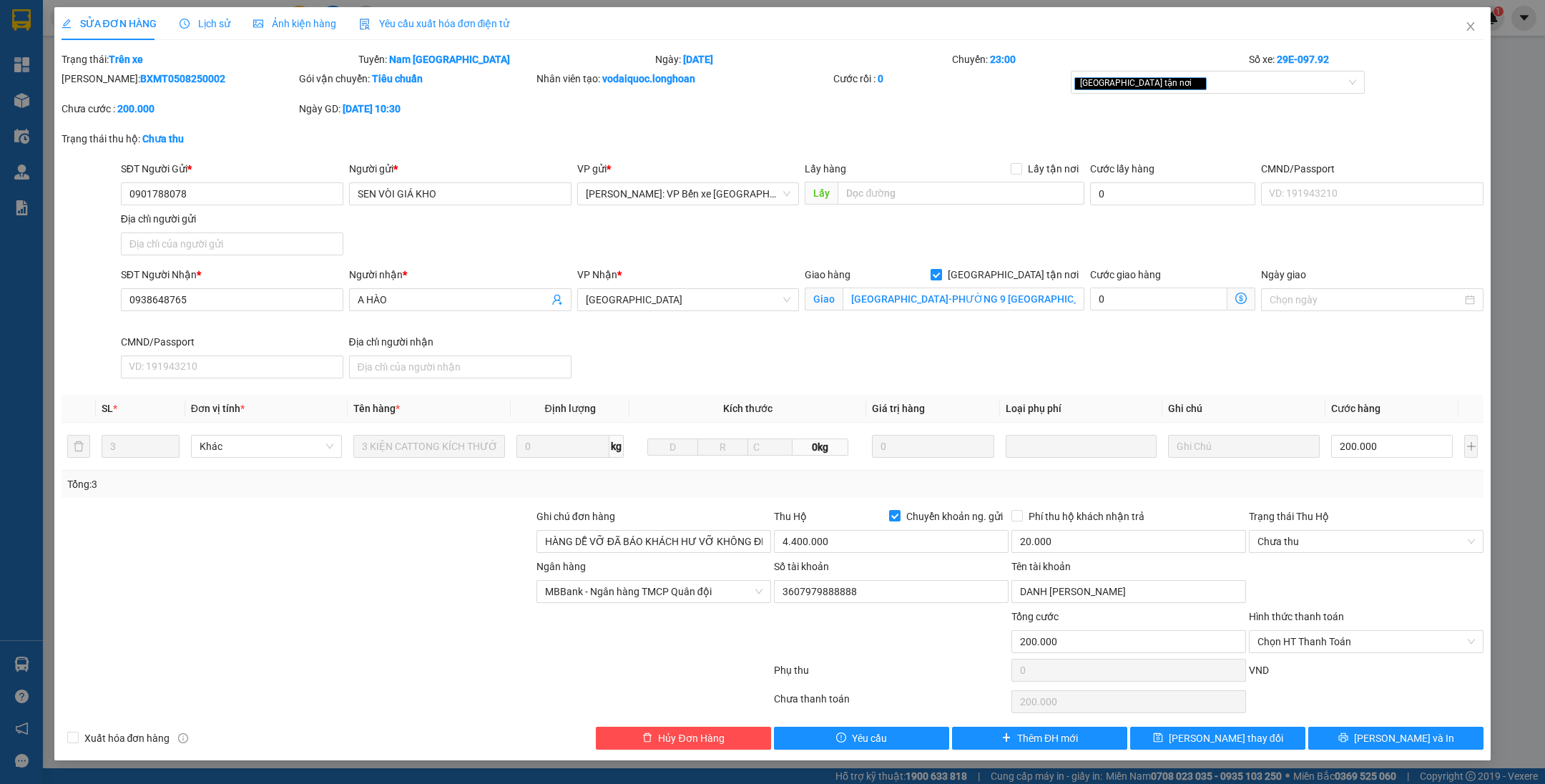
click at [1023, 267] on span "[GEOGRAPHIC_DATA] tận nơi" at bounding box center [1013, 275] width 142 height 15
click at [940, 269] on input "[GEOGRAPHIC_DATA] tận nơi" at bounding box center [935, 273] width 10 height 10
checkbox input "false"
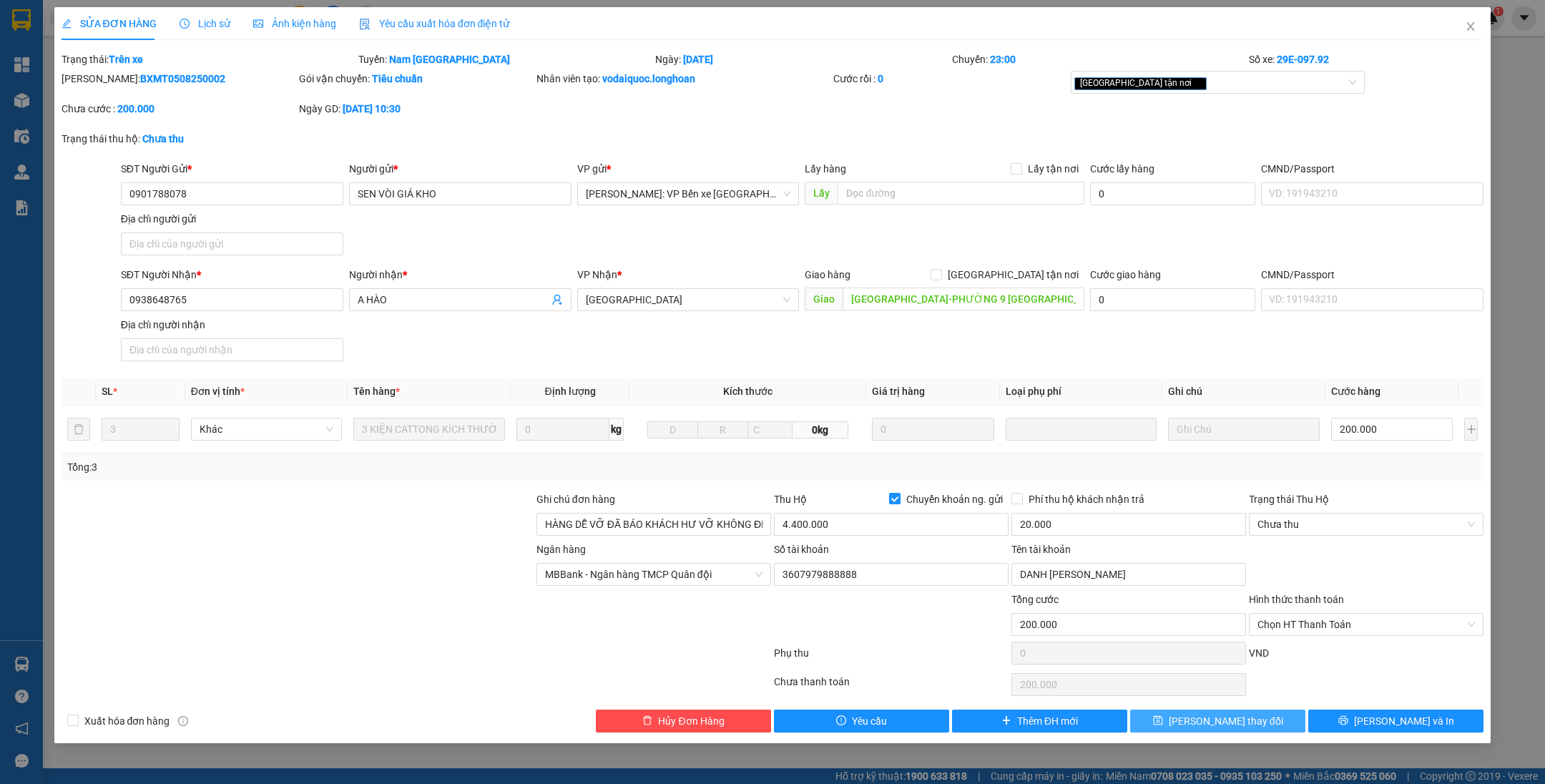
click at [1235, 724] on span "[PERSON_NAME] thay đổi" at bounding box center [1226, 721] width 115 height 15
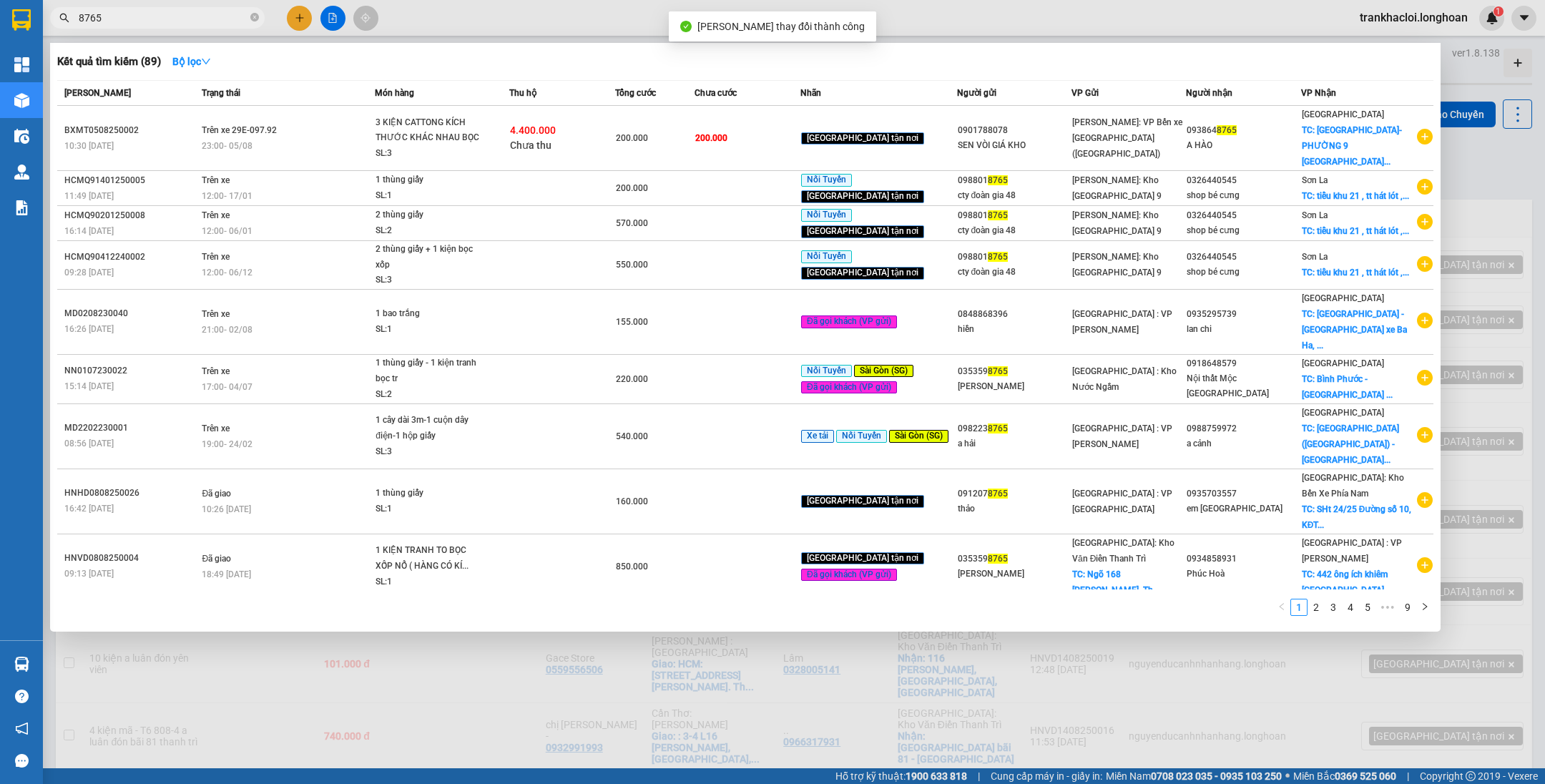
click at [149, 19] on input "8765" at bounding box center [163, 18] width 169 height 15
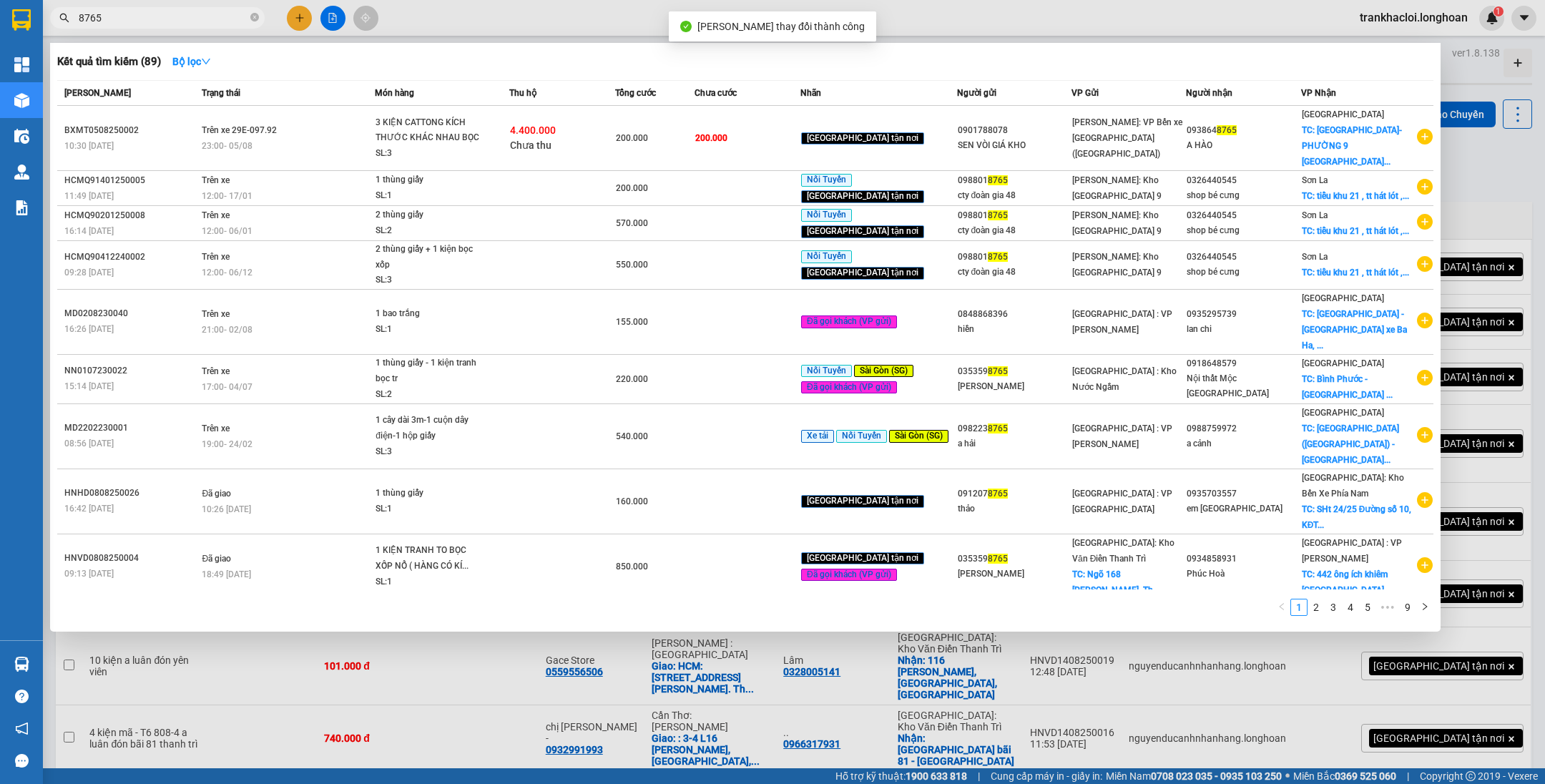
click at [574, 101] on th "Thu hộ" at bounding box center [562, 93] width 106 height 25
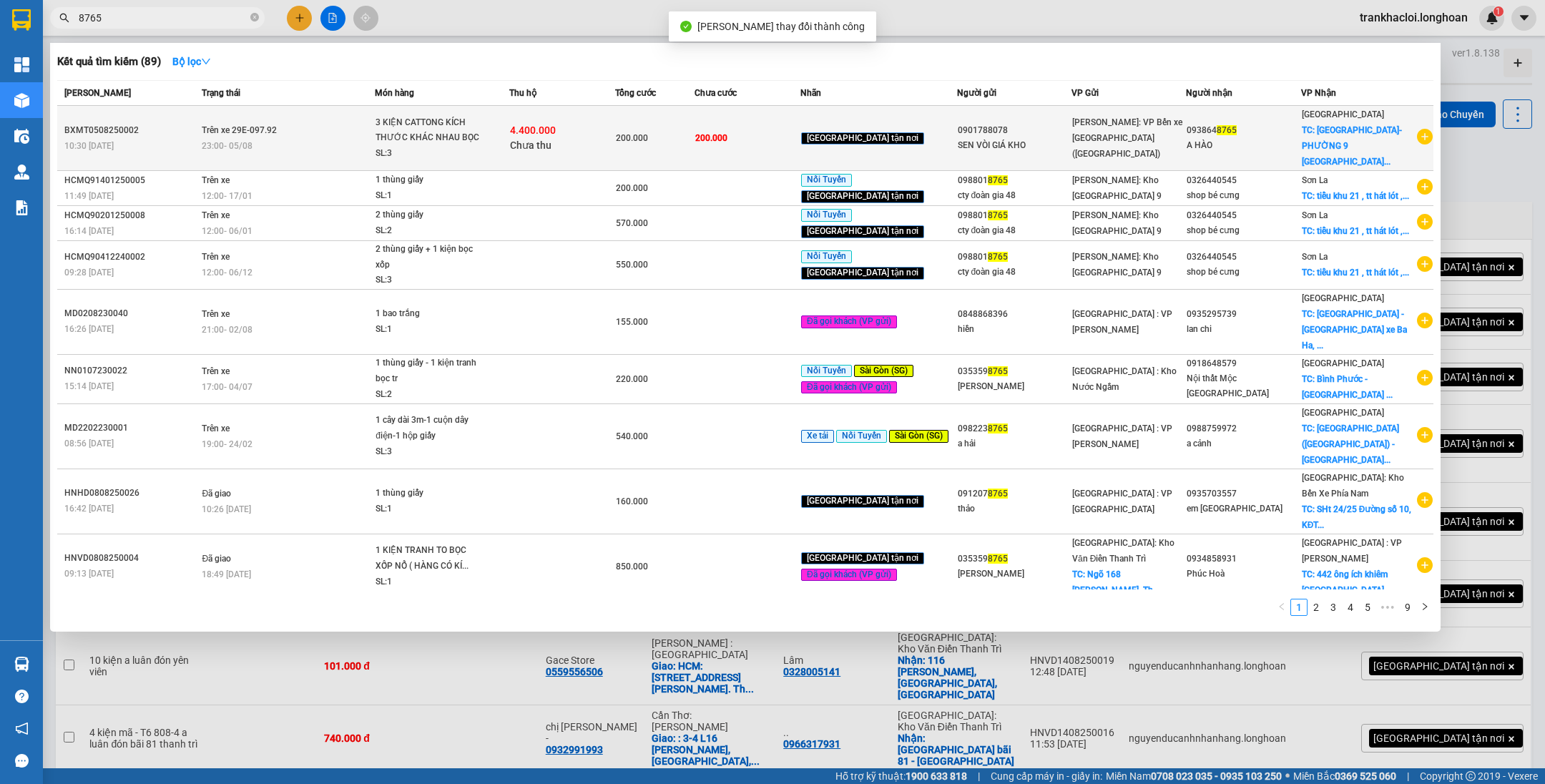
click at [580, 123] on div "4.400.000 Chưa thu" at bounding box center [562, 138] width 104 height 30
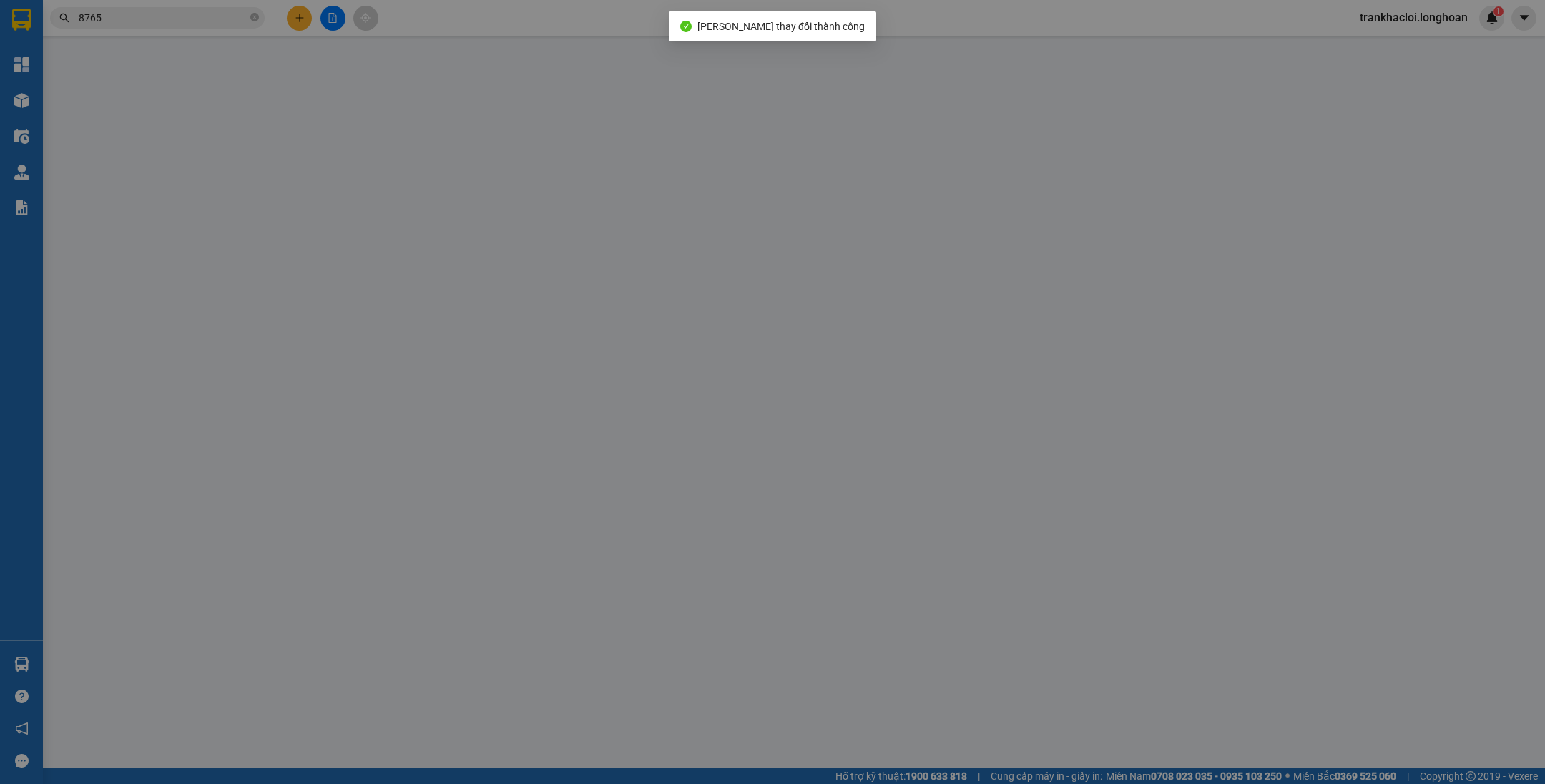
type input "0901788078"
type input "SEN VÒI GIÁ KHO"
type input "0938648765"
type input "A HÀO"
type input "[GEOGRAPHIC_DATA]-PHƯỜNG 9 [GEOGRAPHIC_DATA]"
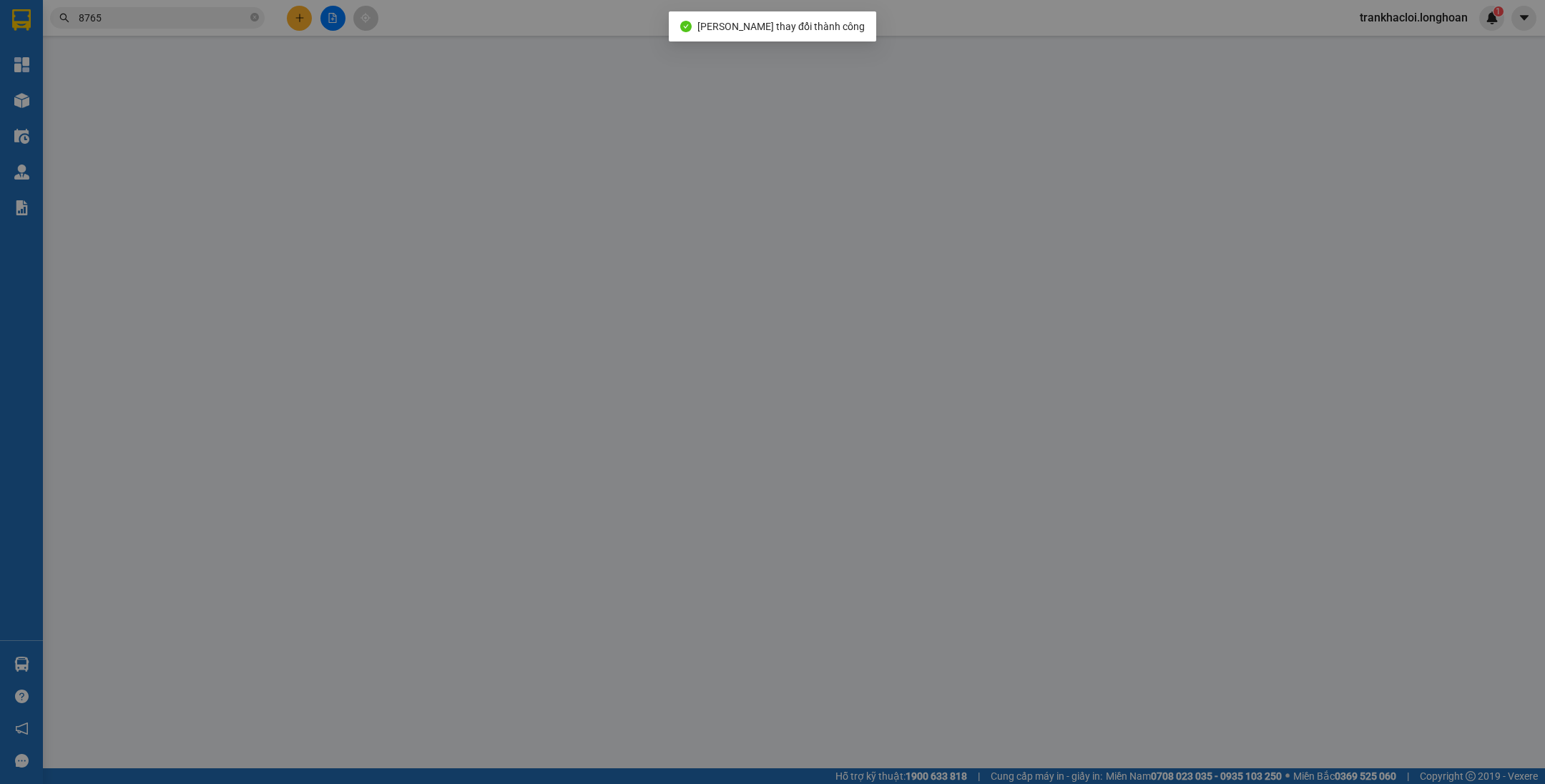
type input "HÀNG DỄ VỠ ĐÃ BÁO KHÁCH HƯ VỠ KHÔNG ĐỀN"
type input "200.000"
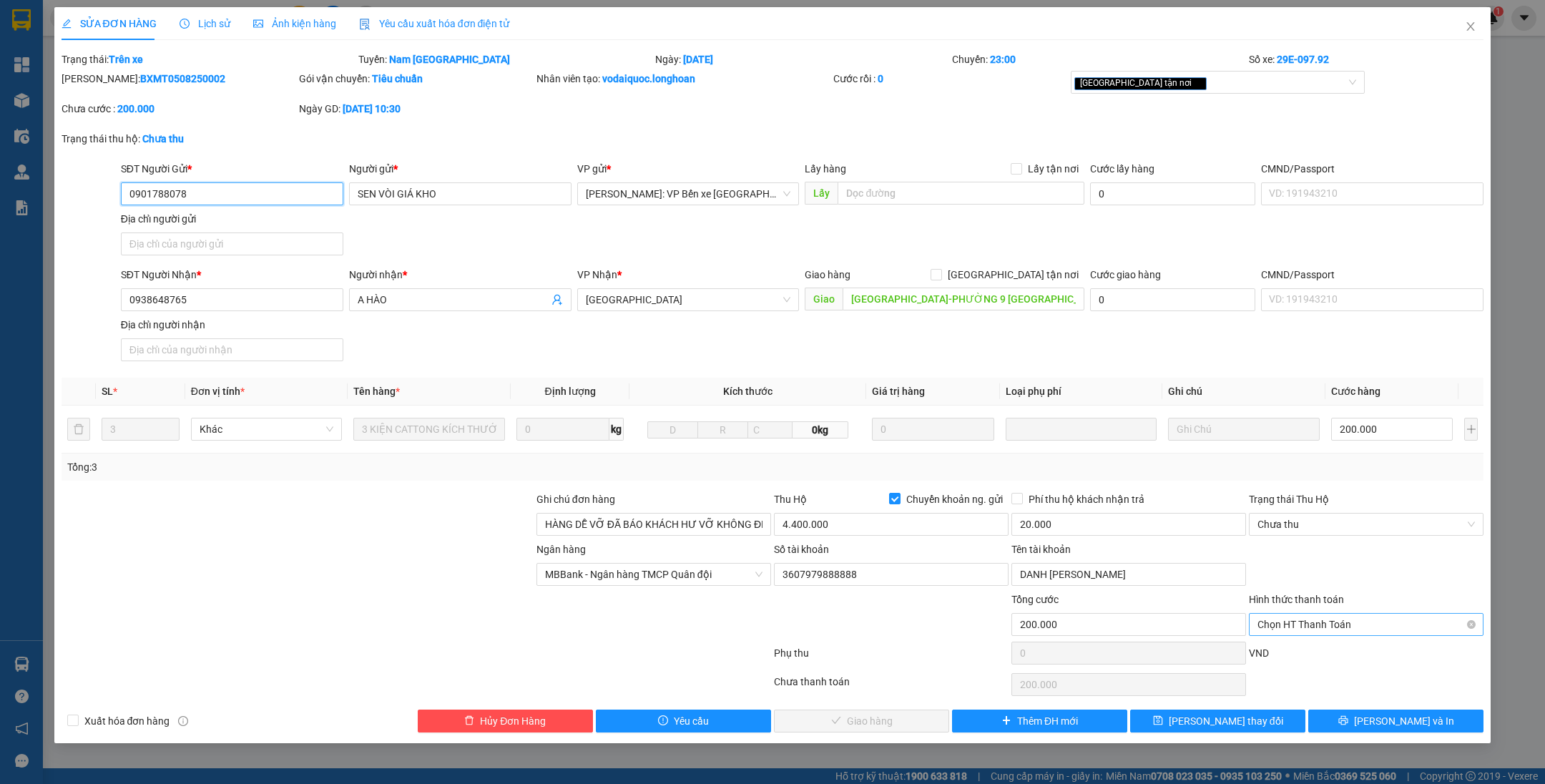
click at [1331, 628] on span "Chọn HT Thanh Toán" at bounding box center [1365, 625] width 218 height 22
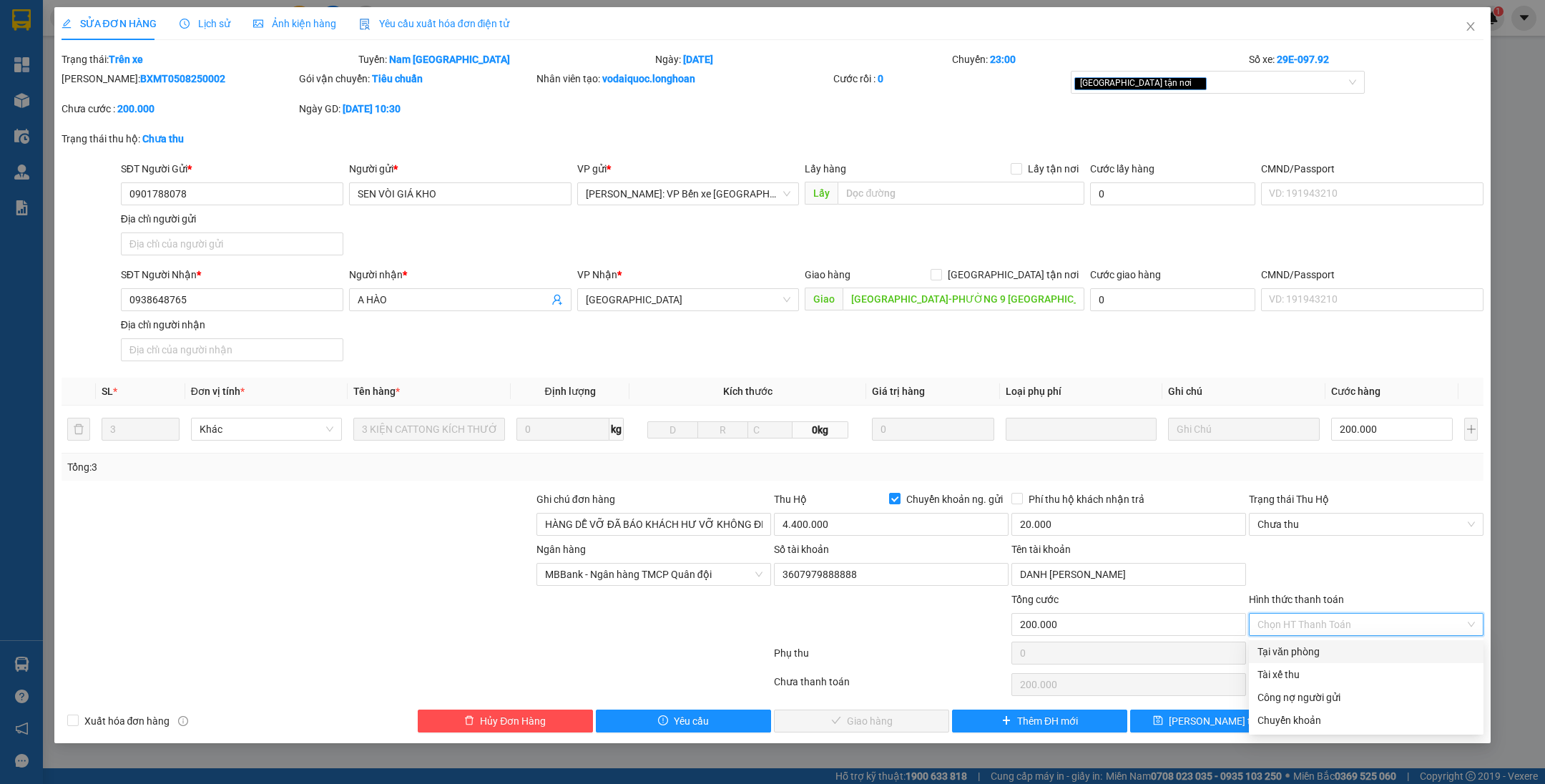
click at [1324, 649] on div "Tại văn phòng" at bounding box center [1365, 651] width 218 height 15
type input "0"
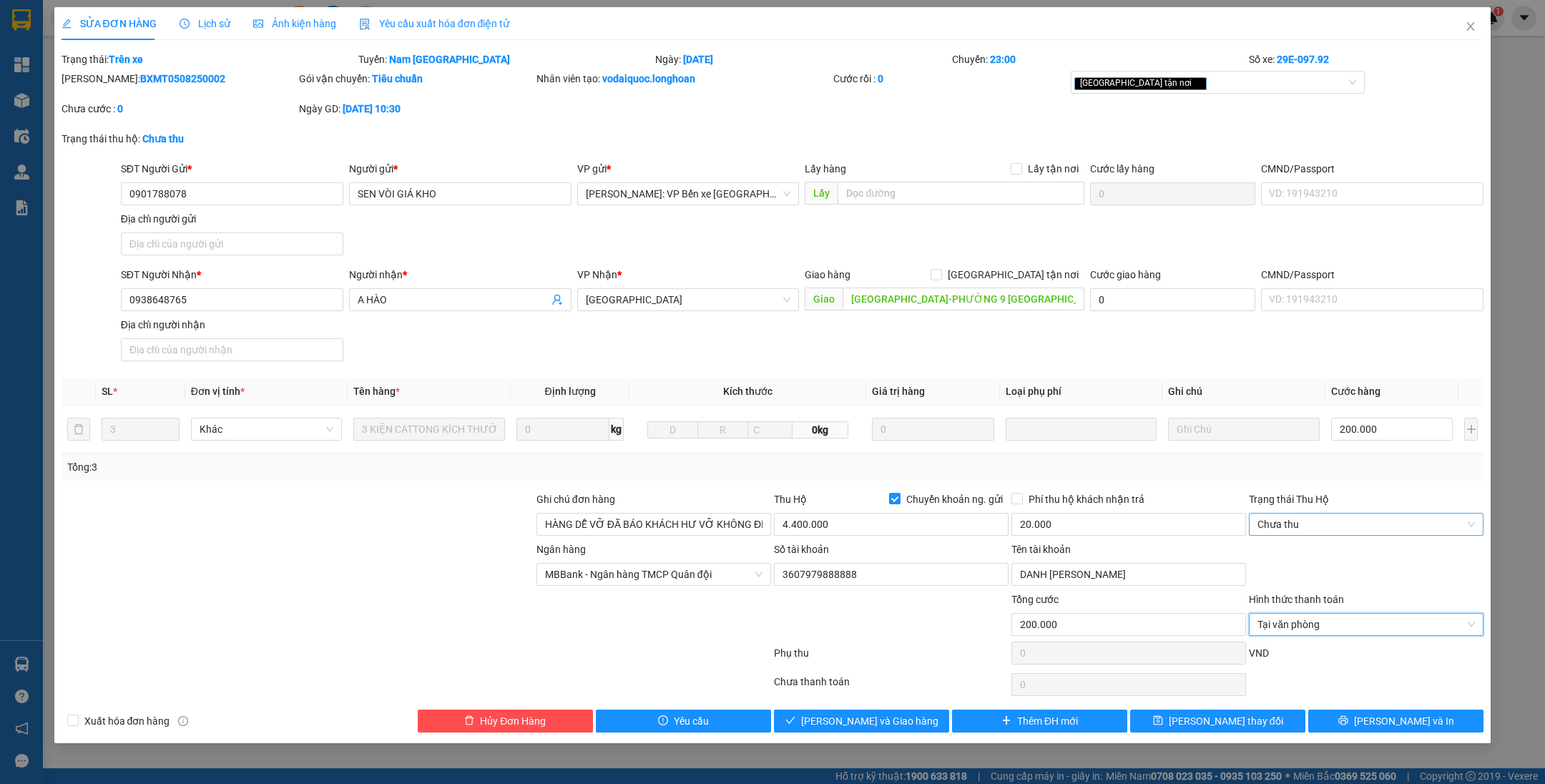
click at [1283, 520] on span "Chưa thu" at bounding box center [1365, 524] width 218 height 22
click at [1300, 596] on div "VP đã thu" at bounding box center [1365, 597] width 218 height 15
click at [907, 712] on button "[PERSON_NAME] và Giao hàng" at bounding box center [862, 721] width 175 height 23
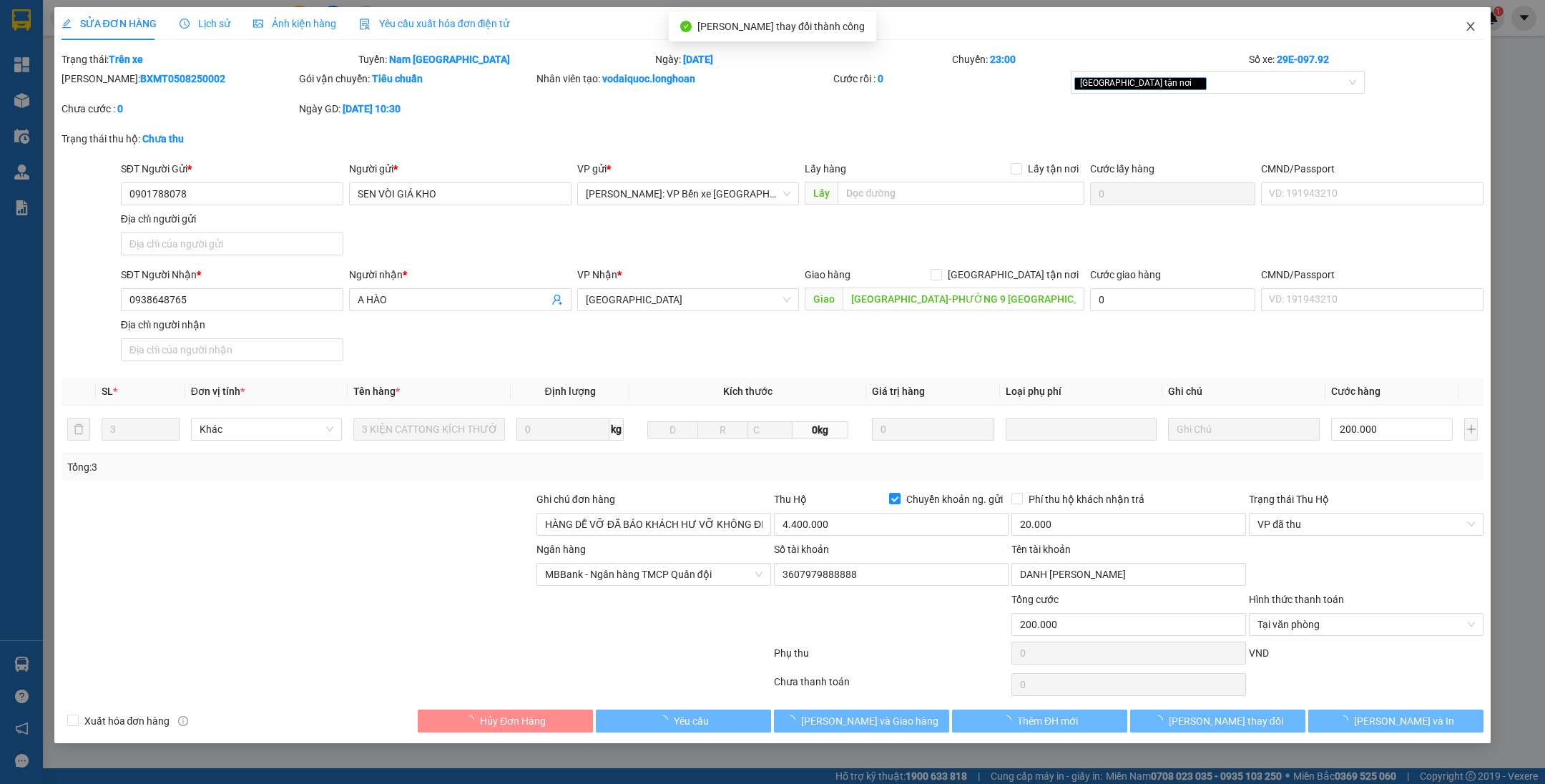
click at [1482, 23] on span "Close" at bounding box center [1471, 27] width 40 height 40
